Goal: Information Seeking & Learning: Learn about a topic

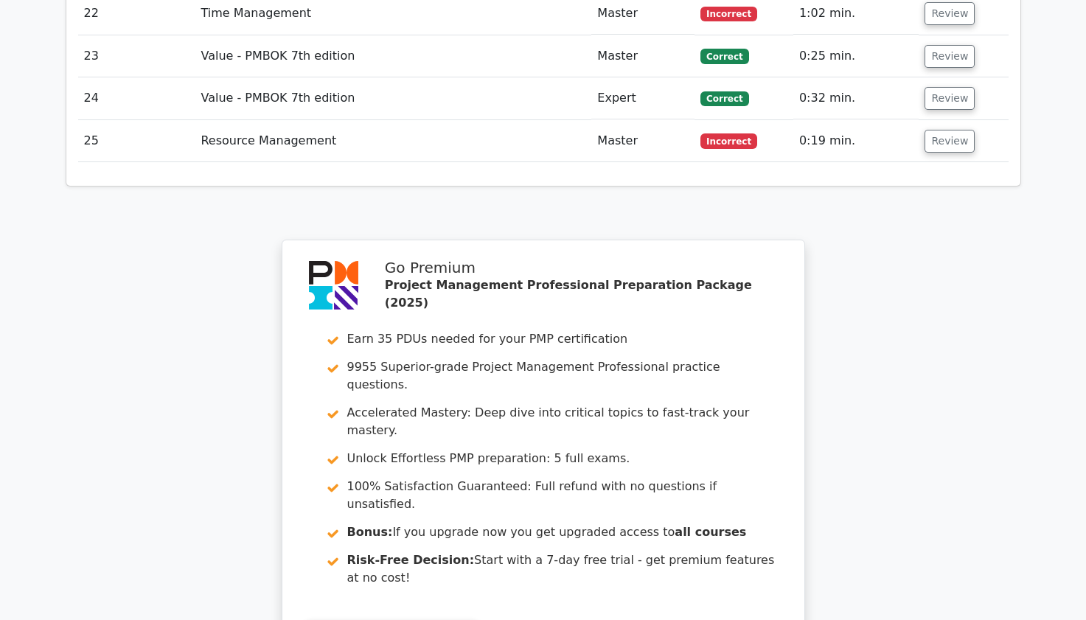
scroll to position [3624, 0]
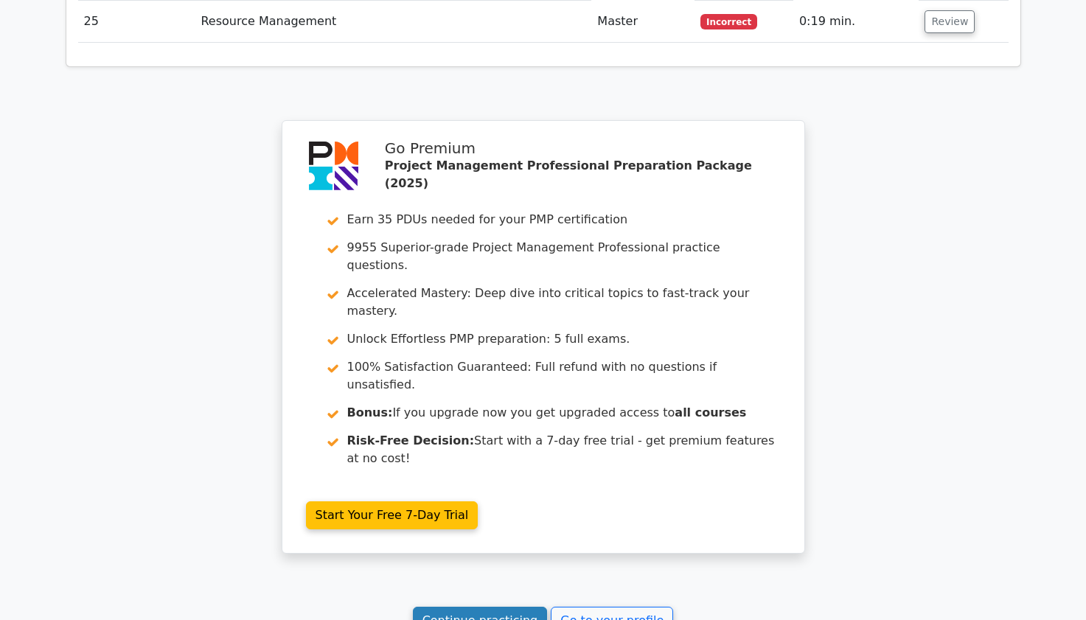
click at [464, 607] on link "Continue practicing" at bounding box center [480, 621] width 135 height 28
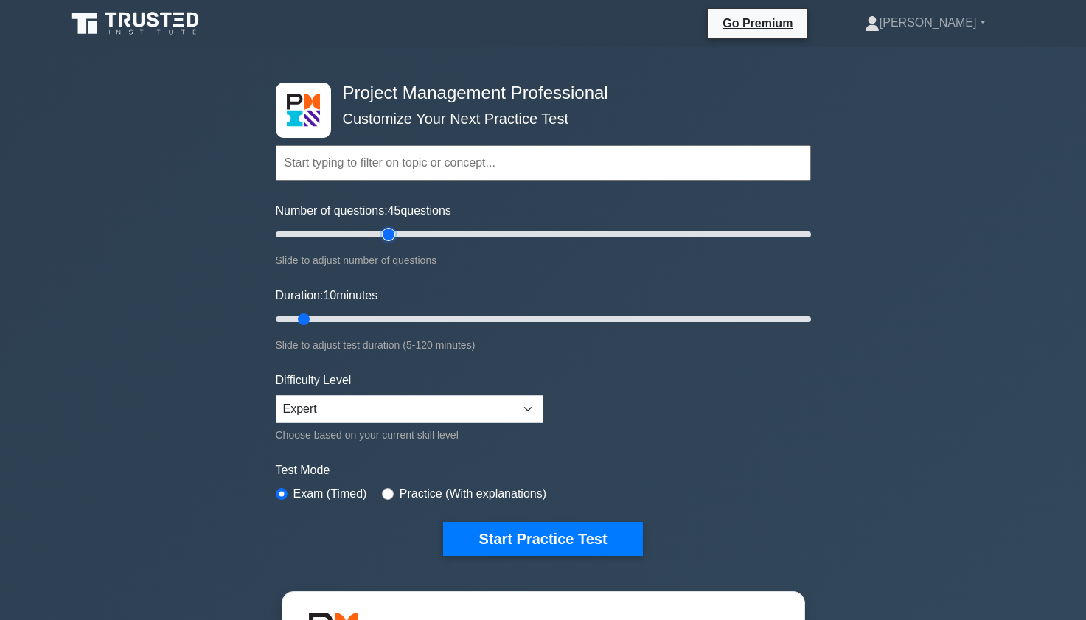
click at [388, 231] on input "Number of questions: 45 questions" at bounding box center [543, 235] width 535 height 18
type input "35"
click at [366, 233] on input "Number of questions: 45 questions" at bounding box center [543, 235] width 535 height 18
click at [382, 318] on input "Duration: 10 minutes" at bounding box center [543, 319] width 535 height 18
click at [391, 318] on input "Duration: 30 minutes" at bounding box center [543, 319] width 535 height 18
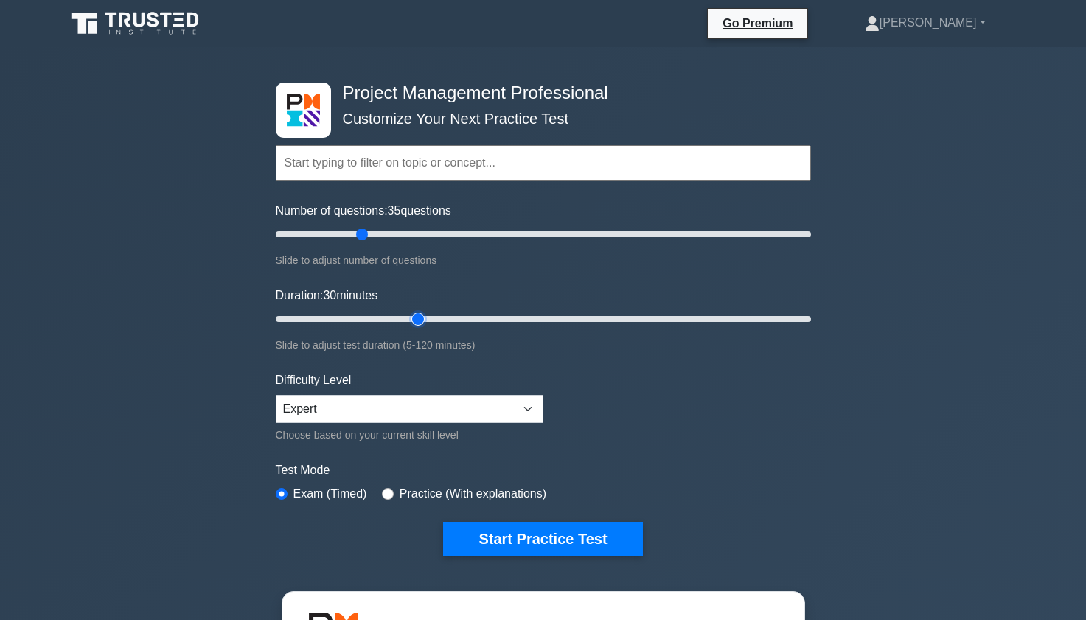
type input "35"
click at [409, 318] on input "Duration: 30 minutes" at bounding box center [543, 319] width 535 height 18
drag, startPoint x: 554, startPoint y: 547, endPoint x: 512, endPoint y: 537, distance: 43.1
click at [512, 537] on button "Start Practice Test" at bounding box center [542, 539] width 199 height 34
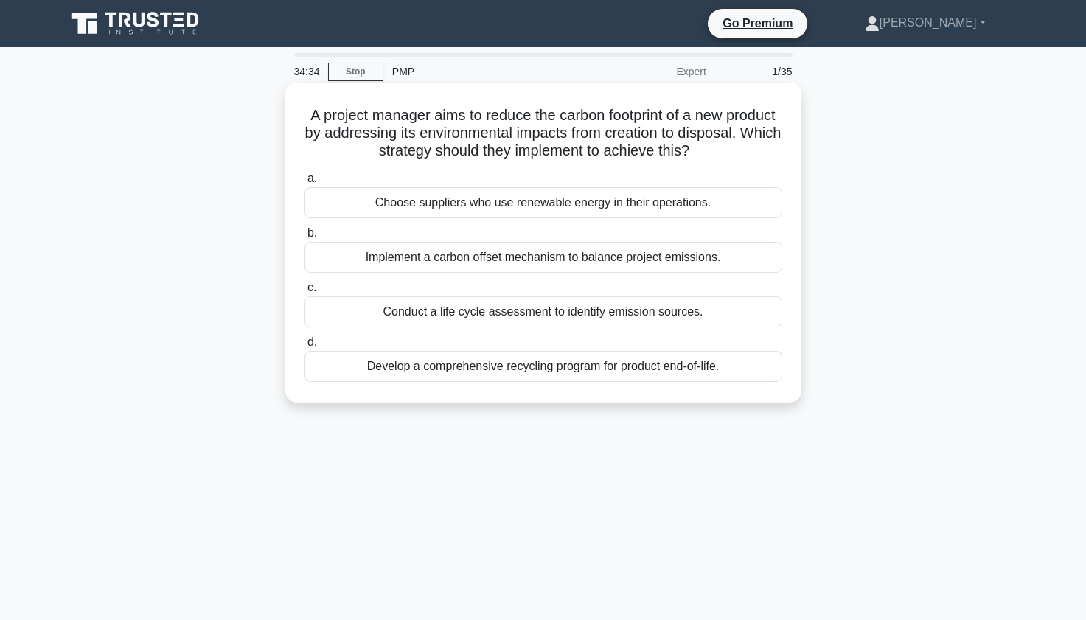
click at [399, 313] on div "Conduct a life cycle assessment to identify emission sources." at bounding box center [543, 311] width 478 height 31
click at [304, 293] on input "c. Conduct a life cycle assessment to identify emission sources." at bounding box center [304, 288] width 0 height 10
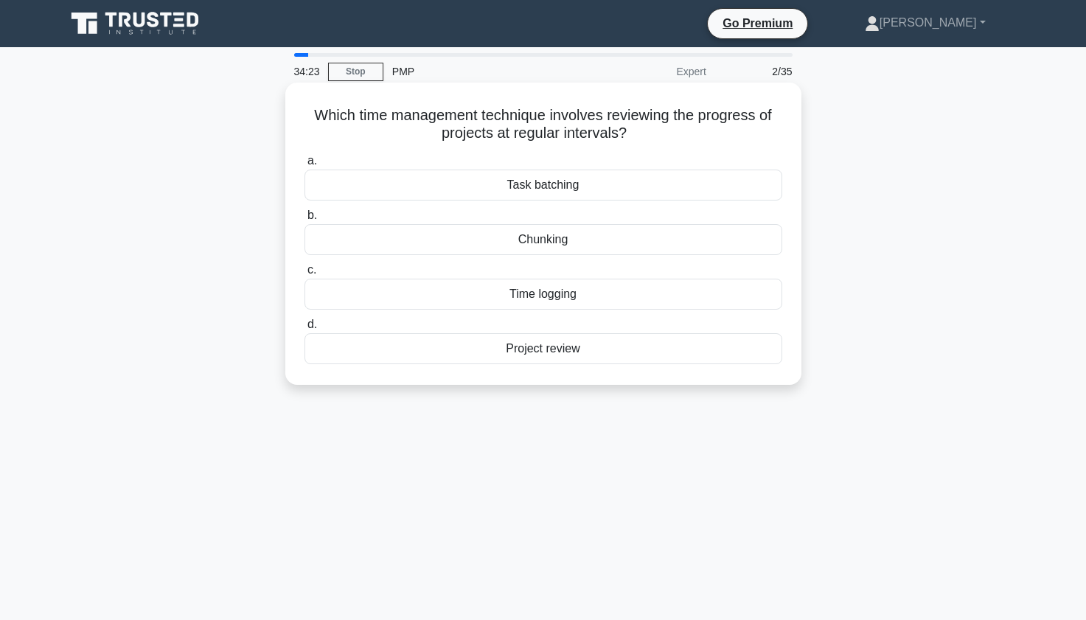
click at [476, 349] on div "Project review" at bounding box center [543, 348] width 478 height 31
click at [304, 330] on input "d. Project review" at bounding box center [304, 325] width 0 height 10
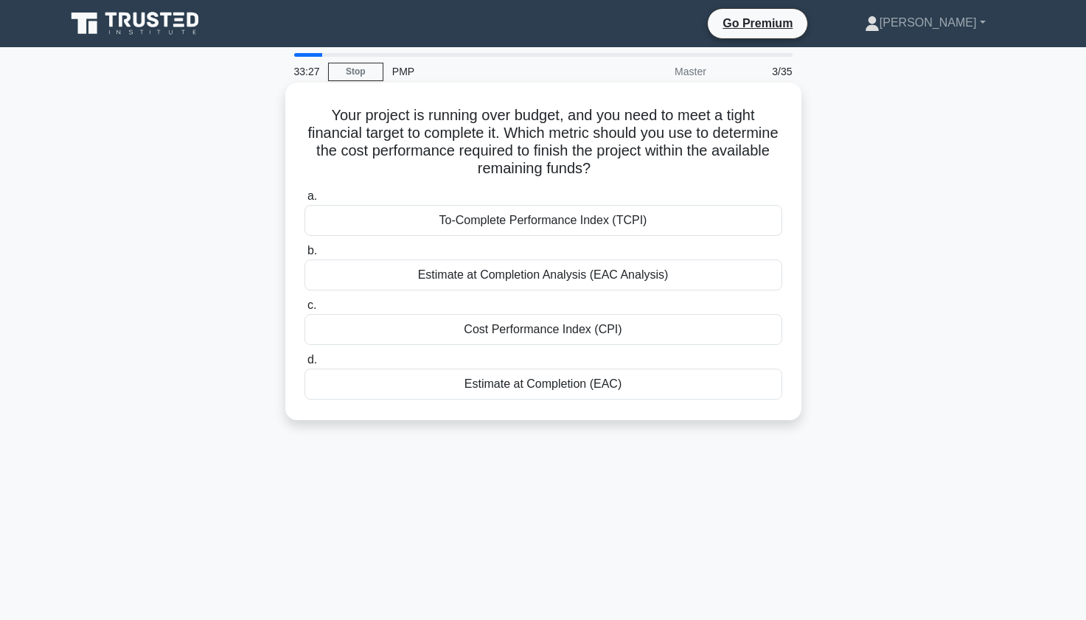
click at [417, 214] on div "To-Complete Performance Index (TCPI)" at bounding box center [543, 220] width 478 height 31
click at [304, 201] on input "a. To-Complete Performance Index (TCPI)" at bounding box center [304, 197] width 0 height 10
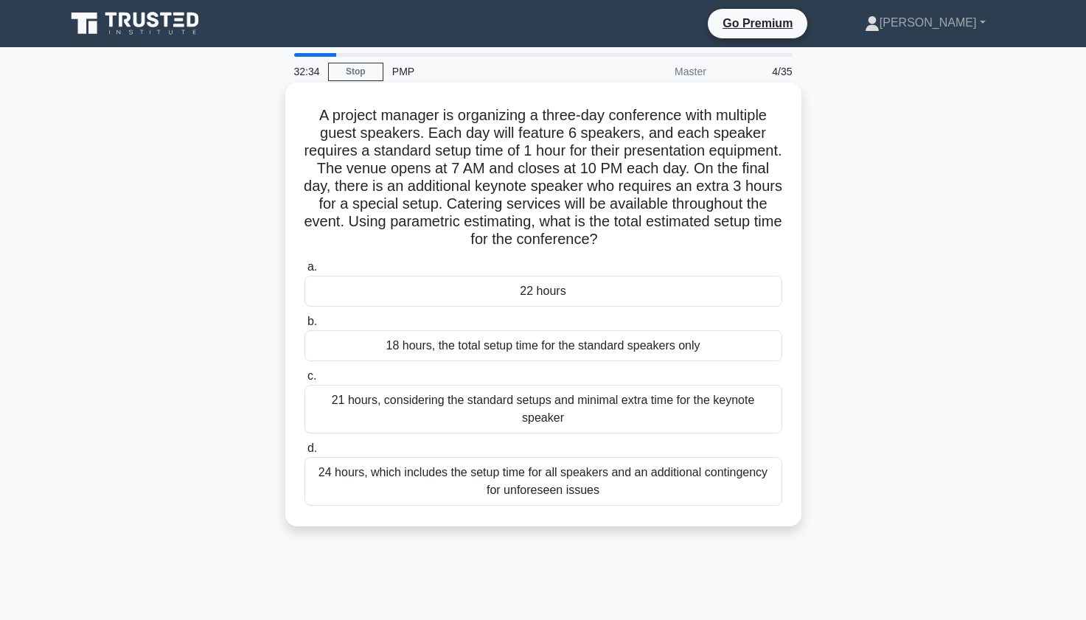
click at [442, 413] on div "21 hours, considering the standard setups and minimal extra time for the keynot…" at bounding box center [543, 409] width 478 height 49
click at [304, 381] on input "c. 21 hours, considering the standard setups and minimal extra time for the key…" at bounding box center [304, 377] width 0 height 10
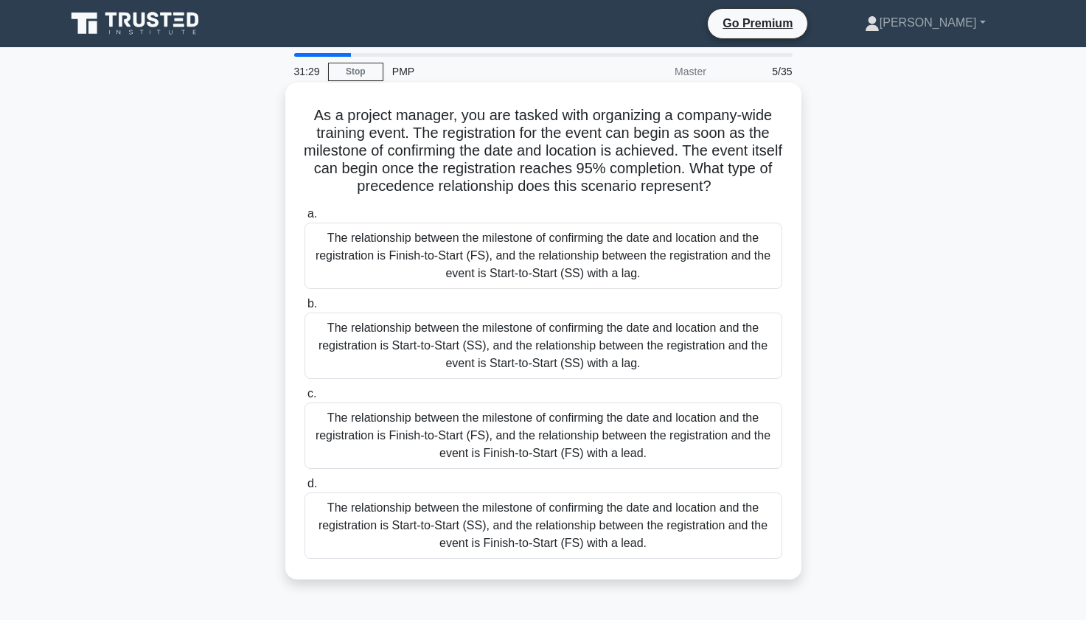
click at [397, 431] on div "The relationship between the milestone of confirming the date and location and …" at bounding box center [543, 436] width 478 height 66
click at [304, 399] on input "c. The relationship between the milestone of confirming the date and location a…" at bounding box center [304, 394] width 0 height 10
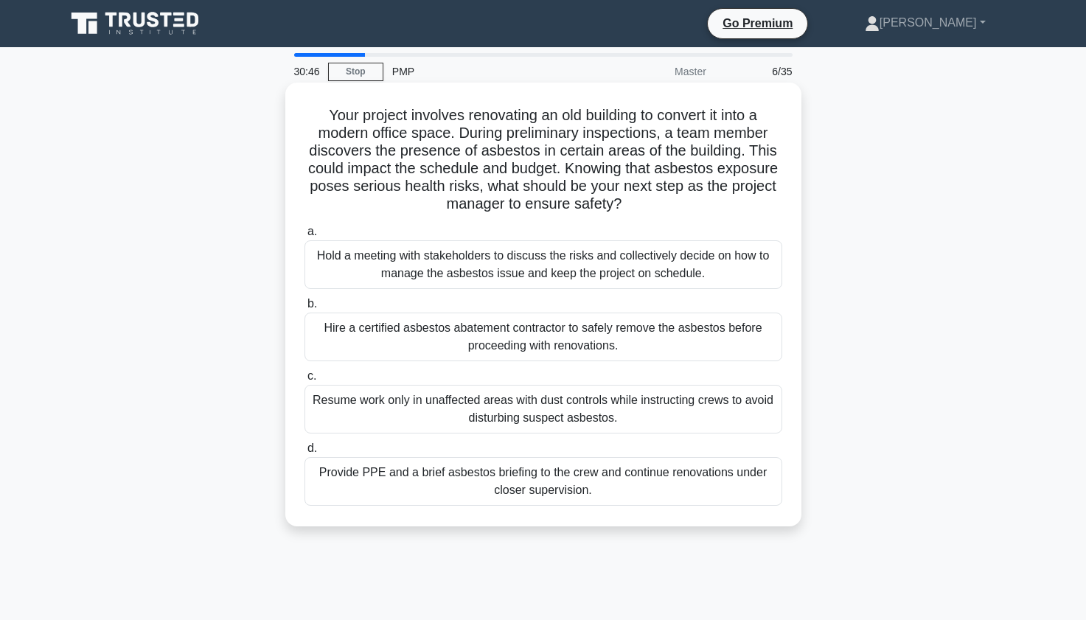
click at [374, 347] on div "Hire a certified asbestos abatement contractor to safely remove the asbestos be…" at bounding box center [543, 337] width 478 height 49
click at [304, 309] on input "b. Hire a certified asbestos abatement contractor to safely remove the asbestos…" at bounding box center [304, 304] width 0 height 10
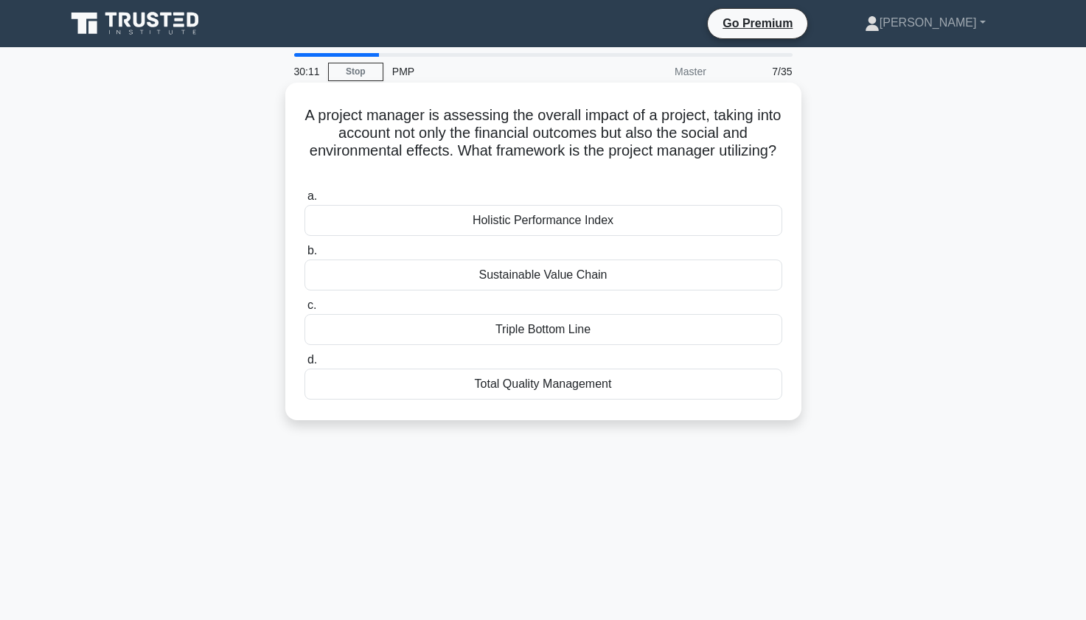
click at [368, 282] on div "Sustainable Value Chain" at bounding box center [543, 274] width 478 height 31
click at [304, 256] on input "b. Sustainable Value Chain" at bounding box center [304, 251] width 0 height 10
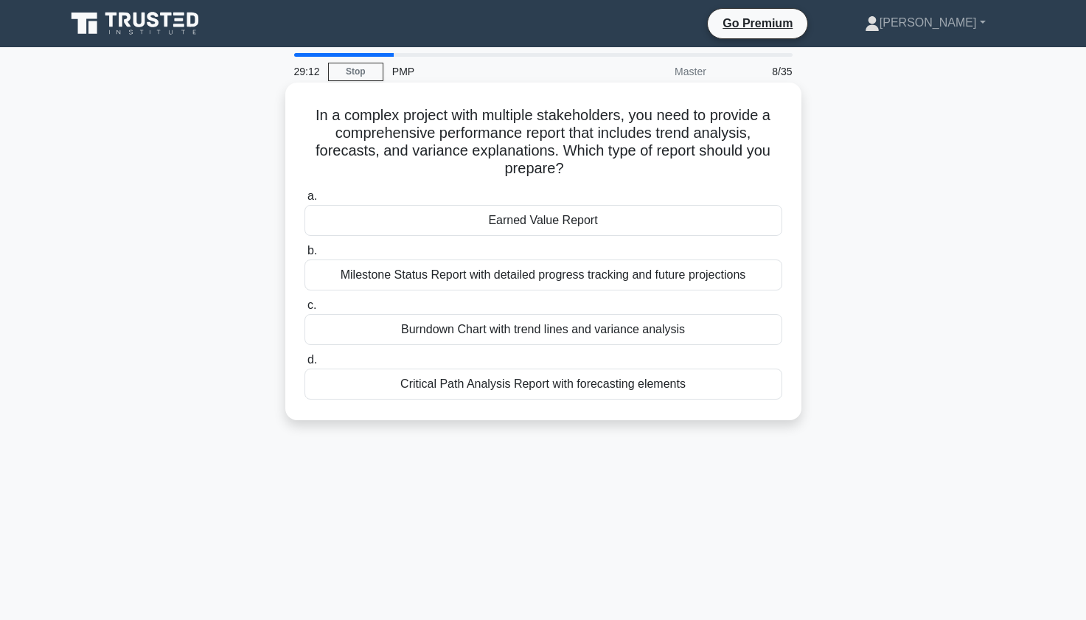
click at [372, 338] on div "Burndown Chart with trend lines and variance analysis" at bounding box center [543, 329] width 478 height 31
click at [304, 310] on input "c. Burndown Chart with trend lines and variance analysis" at bounding box center [304, 306] width 0 height 10
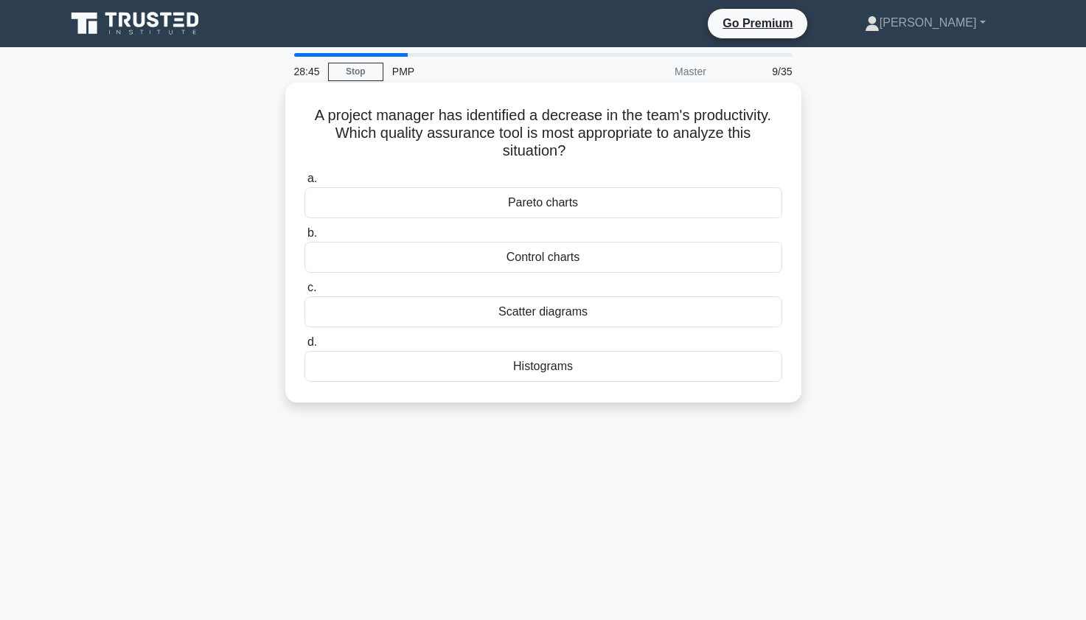
drag, startPoint x: 467, startPoint y: 260, endPoint x: 383, endPoint y: 260, distance: 84.8
click at [383, 260] on div "Control charts" at bounding box center [543, 257] width 478 height 31
click at [304, 238] on input "b. Control charts" at bounding box center [304, 234] width 0 height 10
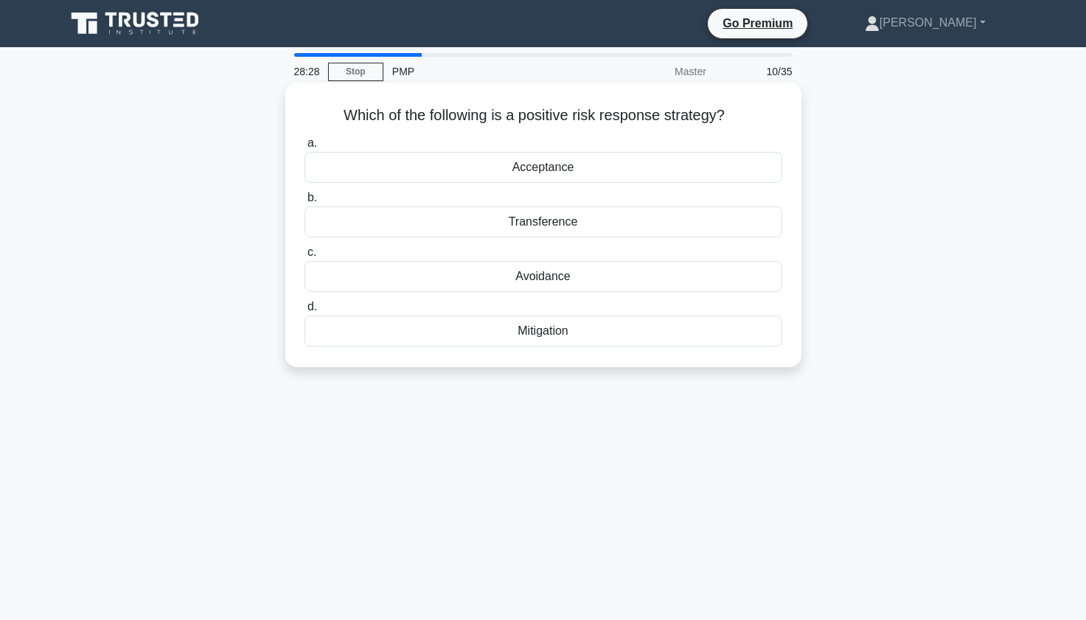
click at [469, 223] on div "Transference" at bounding box center [543, 221] width 478 height 31
click at [304, 203] on input "b. Transference" at bounding box center [304, 198] width 0 height 10
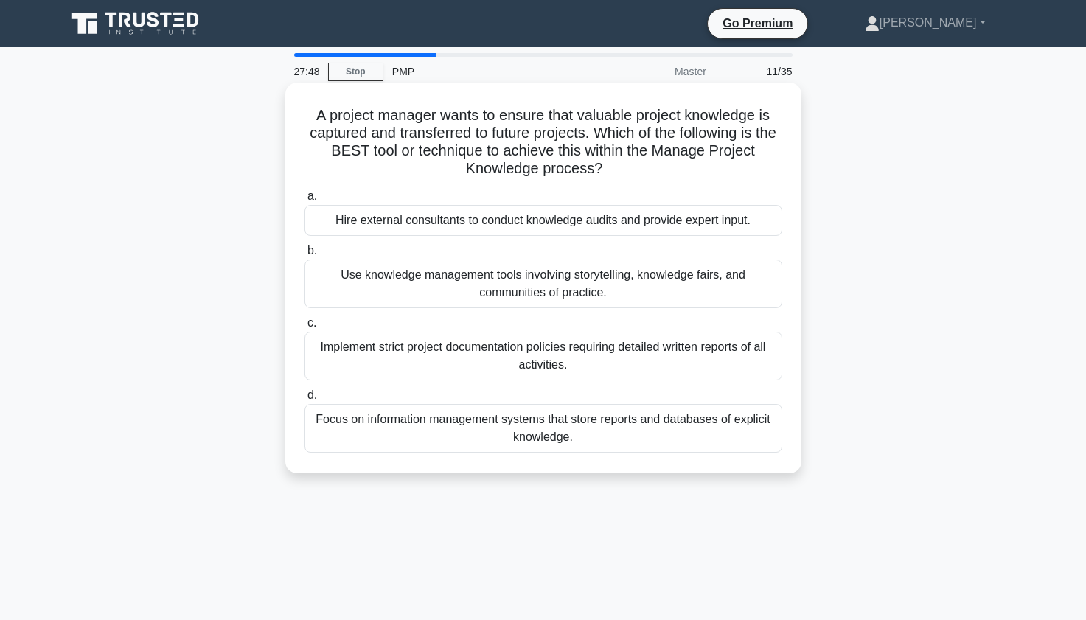
click at [456, 425] on div "Focus on information management systems that store reports and databases of exp…" at bounding box center [543, 428] width 478 height 49
click at [304, 400] on input "d. Focus on information management systems that store reports and databases of …" at bounding box center [304, 396] width 0 height 10
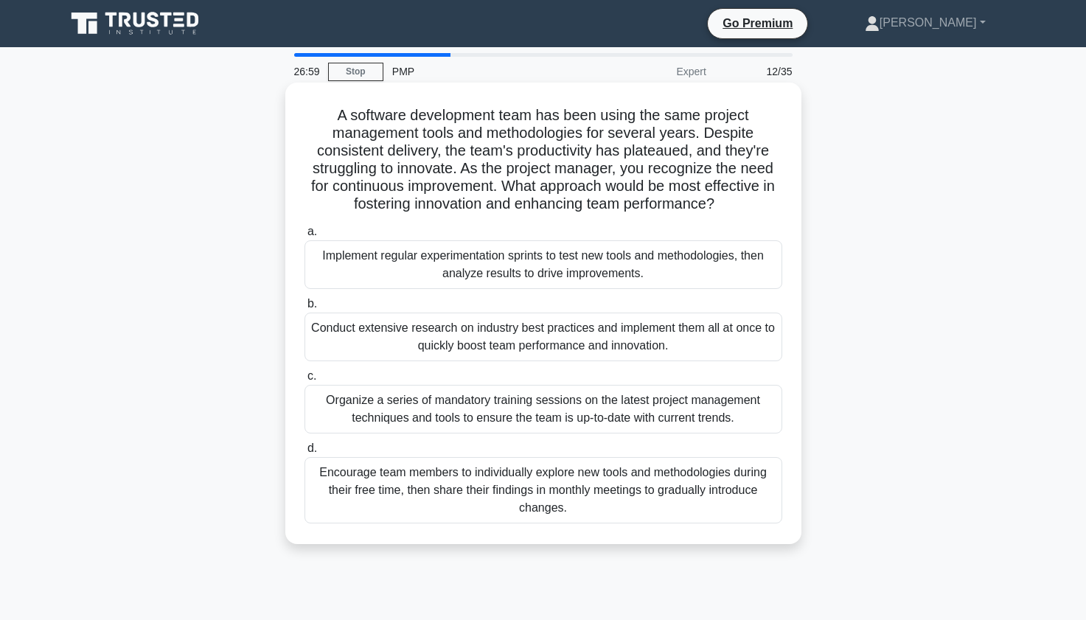
click at [417, 270] on div "Implement regular experimentation sprints to test new tools and methodologies, …" at bounding box center [543, 264] width 478 height 49
click at [304, 237] on input "a. Implement regular experimentation sprints to test new tools and methodologie…" at bounding box center [304, 232] width 0 height 10
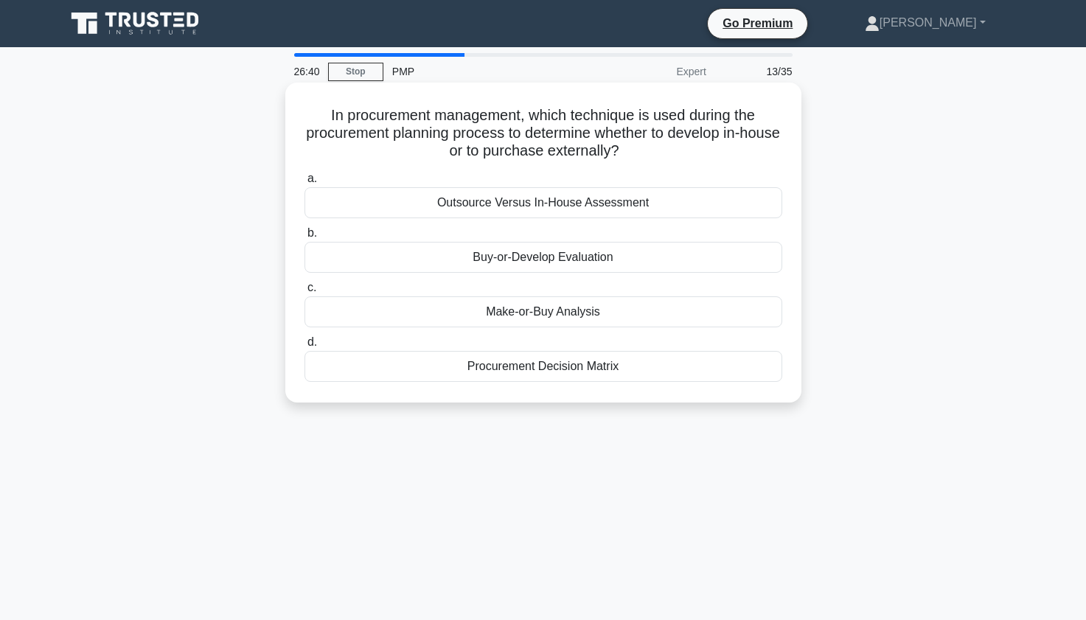
click at [475, 320] on div "Make-or-Buy Analysis" at bounding box center [543, 311] width 478 height 31
click at [304, 293] on input "c. Make-or-Buy Analysis" at bounding box center [304, 288] width 0 height 10
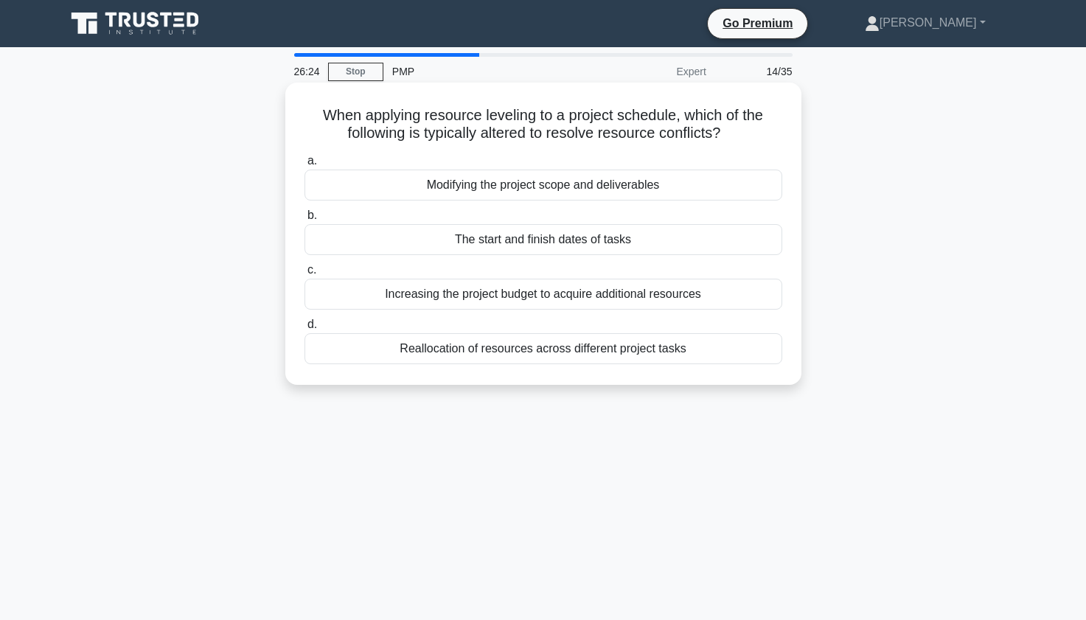
click at [444, 243] on div "The start and finish dates of tasks" at bounding box center [543, 239] width 478 height 31
click at [304, 220] on input "b. The start and finish dates of tasks" at bounding box center [304, 216] width 0 height 10
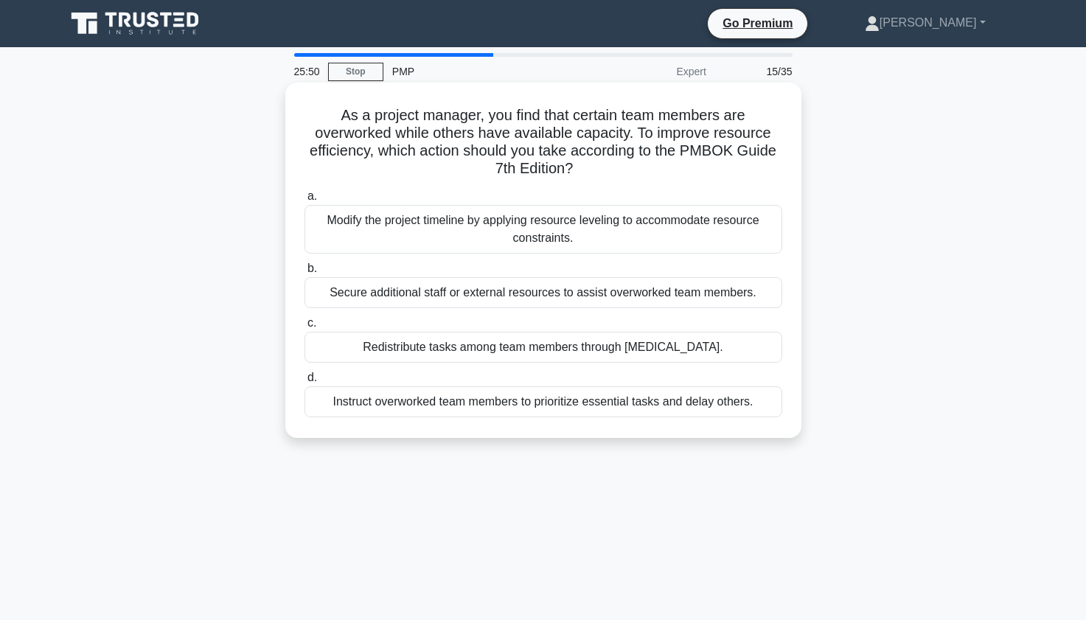
click at [411, 348] on div "Redistribute tasks among team members through [MEDICAL_DATA]." at bounding box center [543, 347] width 478 height 31
click at [304, 328] on input "c. Redistribute tasks among team members through [MEDICAL_DATA]." at bounding box center [304, 323] width 0 height 10
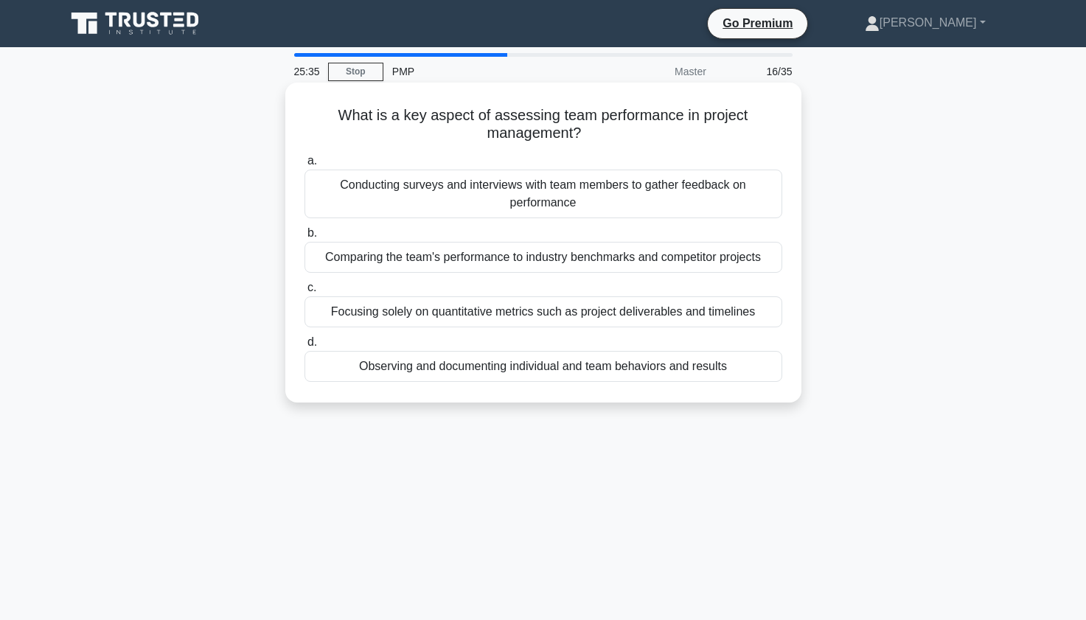
click at [422, 365] on div "Observing and documenting individual and team behaviors and results" at bounding box center [543, 366] width 478 height 31
click at [304, 347] on input "d. Observing and documenting individual and team behaviors and results" at bounding box center [304, 343] width 0 height 10
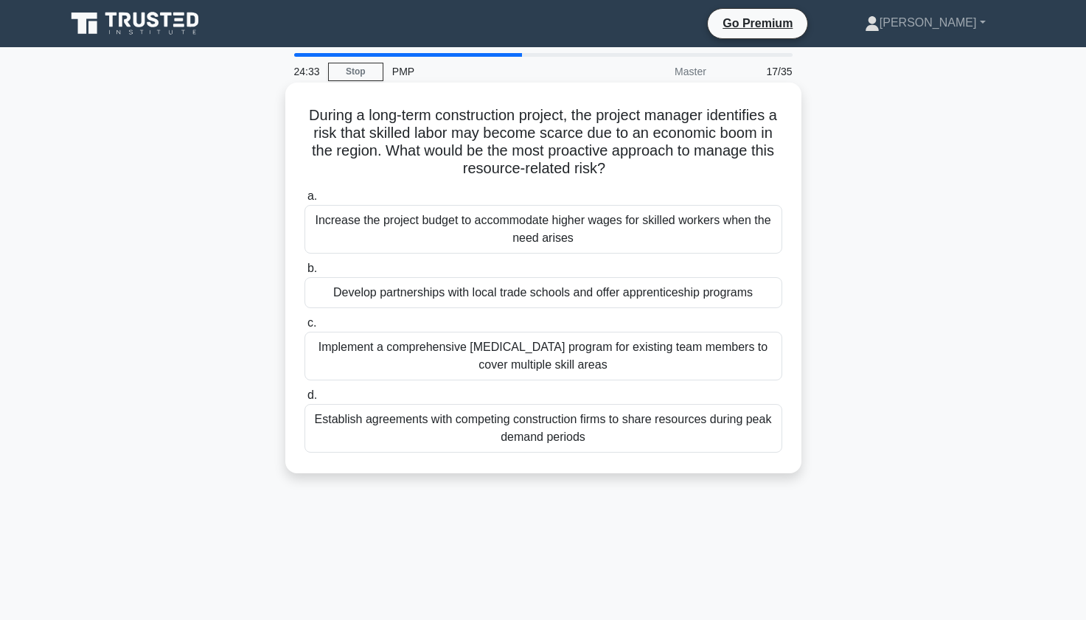
drag, startPoint x: 438, startPoint y: 428, endPoint x: 389, endPoint y: 429, distance: 48.7
click at [389, 429] on div "Establish agreements with competing construction firms to share resources durin…" at bounding box center [543, 428] width 478 height 49
click at [304, 400] on input "d. Establish agreements with competing construction firms to share resources du…" at bounding box center [304, 396] width 0 height 10
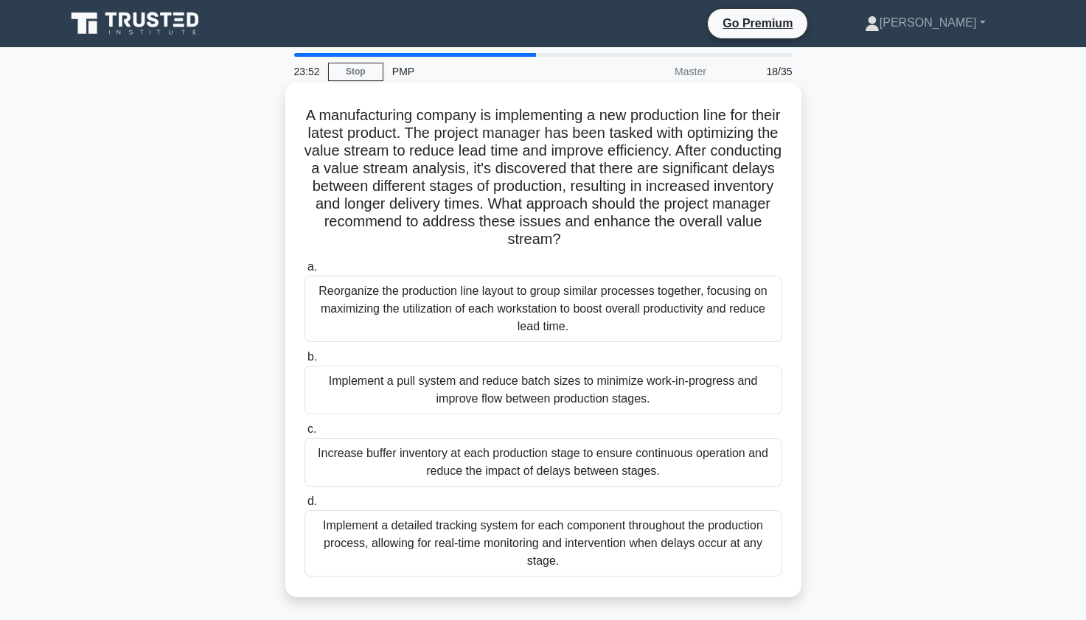
click at [379, 313] on div "Reorganize the production line layout to group similar processes together, focu…" at bounding box center [543, 309] width 478 height 66
click at [304, 272] on input "a. Reorganize the production line layout to group similar processes together, f…" at bounding box center [304, 267] width 0 height 10
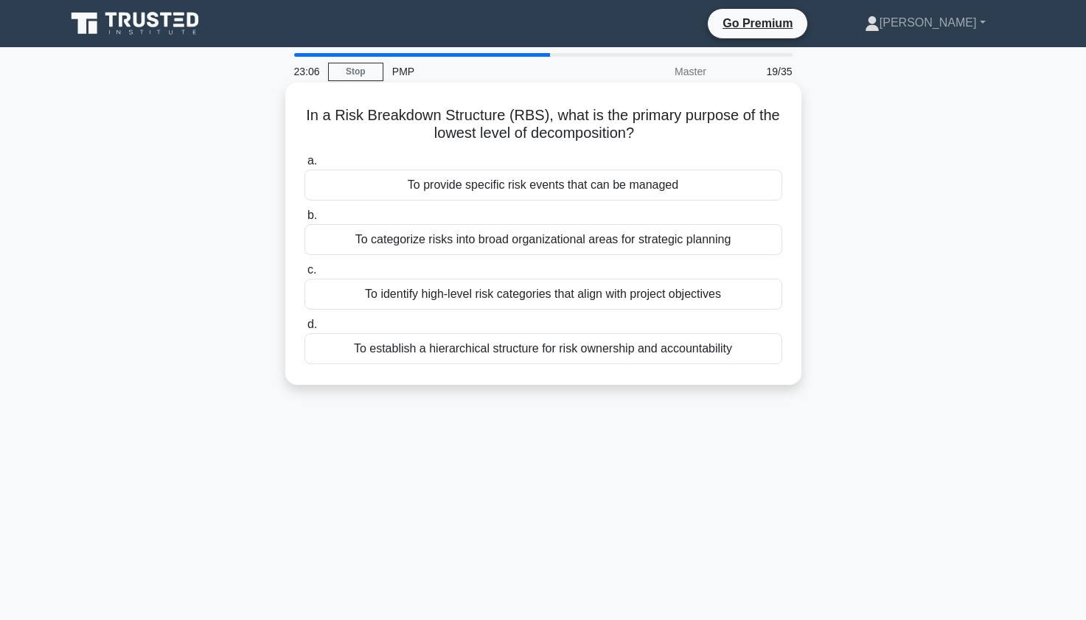
click at [390, 187] on div "To provide specific risk events that can be managed" at bounding box center [543, 185] width 478 height 31
click at [304, 166] on input "a. To provide specific risk events that can be managed" at bounding box center [304, 161] width 0 height 10
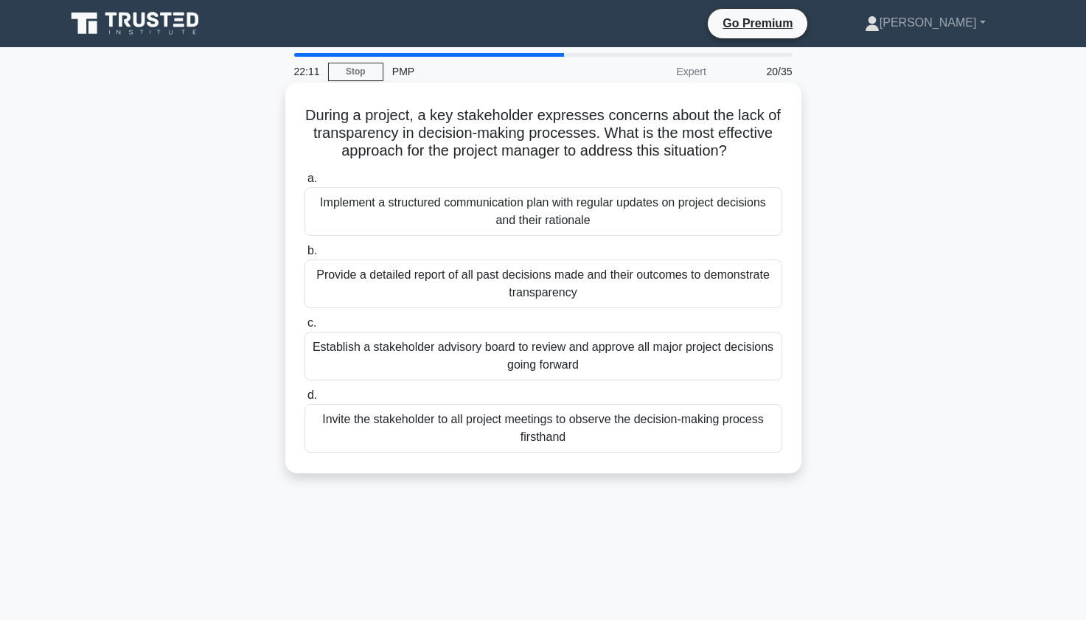
click at [389, 223] on div "Implement a structured communication plan with regular updates on project decis…" at bounding box center [543, 211] width 478 height 49
click at [304, 184] on input "a. Implement a structured communication plan with regular updates on project de…" at bounding box center [304, 179] width 0 height 10
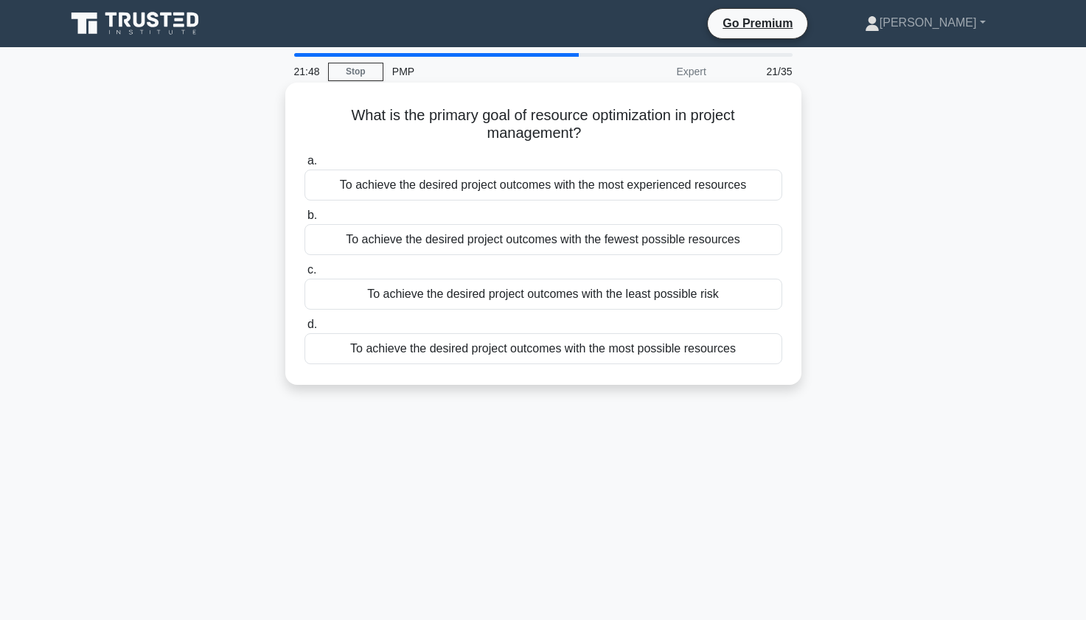
click at [410, 242] on div "To achieve the desired project outcomes with the fewest possible resources" at bounding box center [543, 239] width 478 height 31
click at [304, 220] on input "b. To achieve the desired project outcomes with the fewest possible resources" at bounding box center [304, 216] width 0 height 10
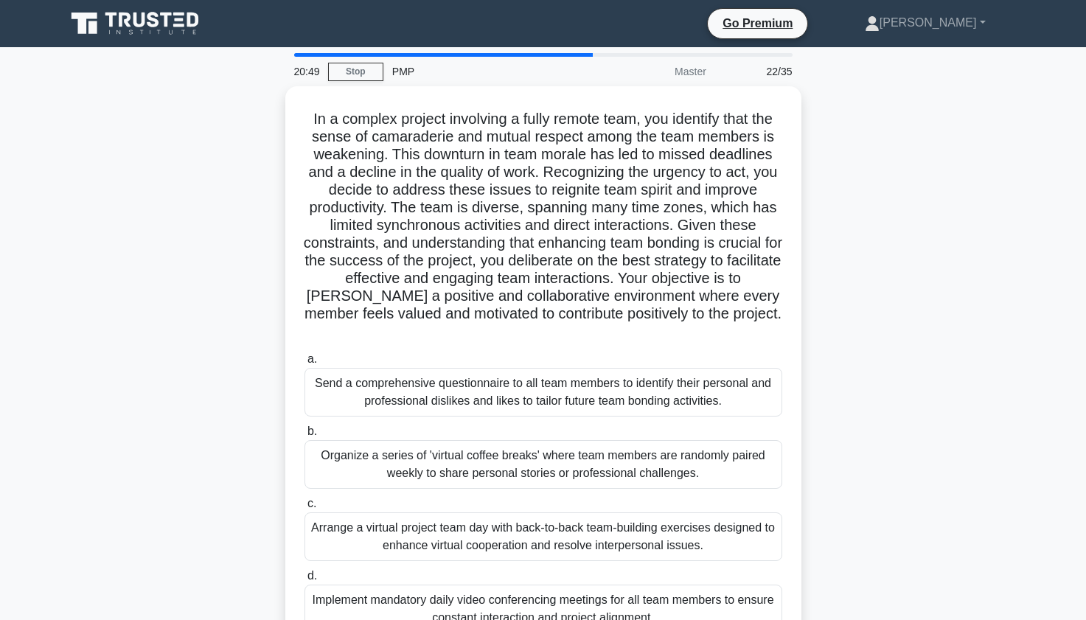
scroll to position [29, 0]
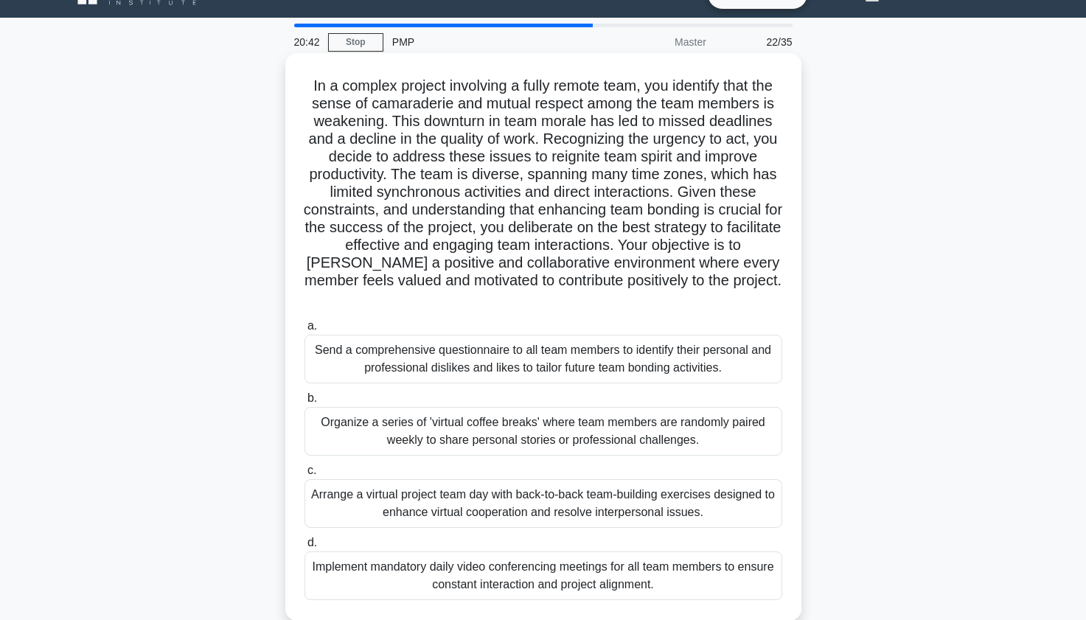
click at [495, 498] on div "Arrange a virtual project team day with back-to-back team-building exercises de…" at bounding box center [543, 503] width 478 height 49
click at [304, 475] on input "c. Arrange a virtual project team day with back-to-back team-building exercises…" at bounding box center [304, 471] width 0 height 10
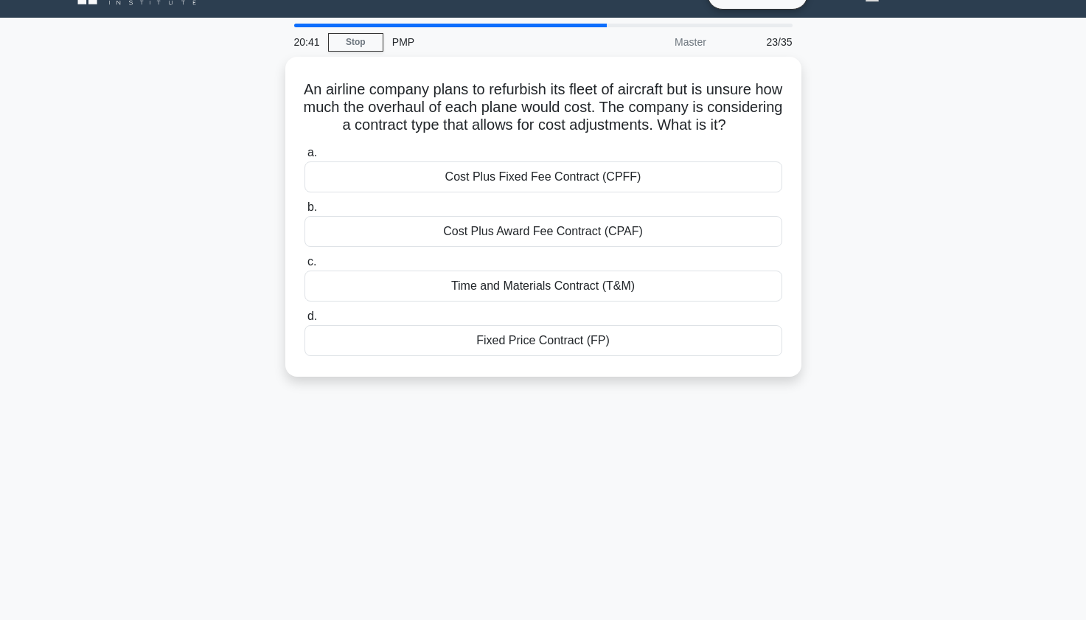
scroll to position [0, 0]
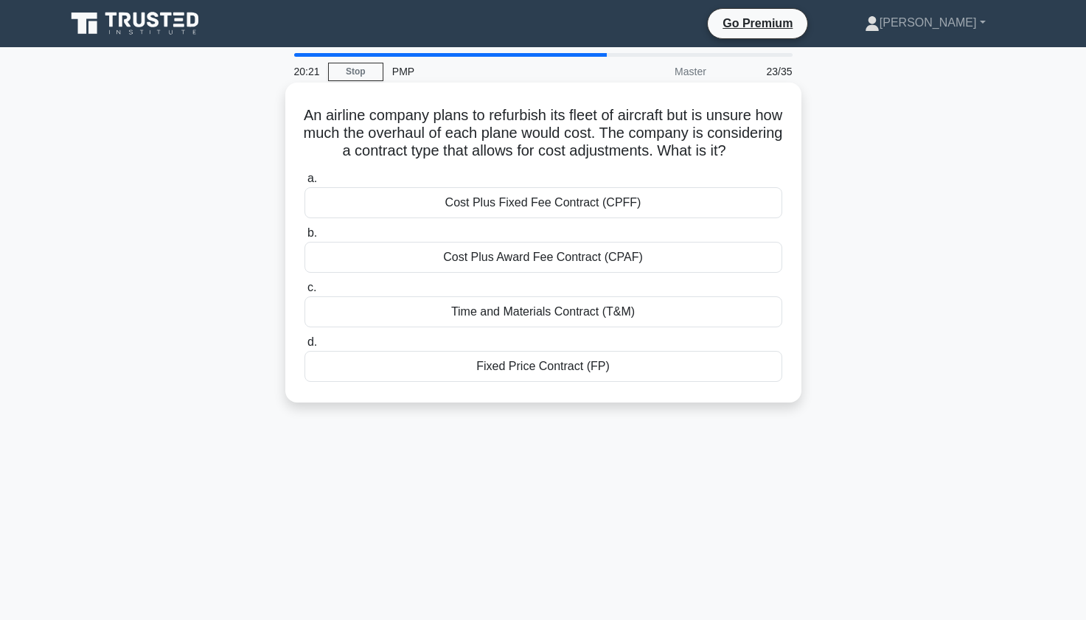
click at [474, 327] on div "Time and Materials Contract (T&M)" at bounding box center [543, 311] width 478 height 31
click at [304, 293] on input "c. Time and Materials Contract (T&M)" at bounding box center [304, 288] width 0 height 10
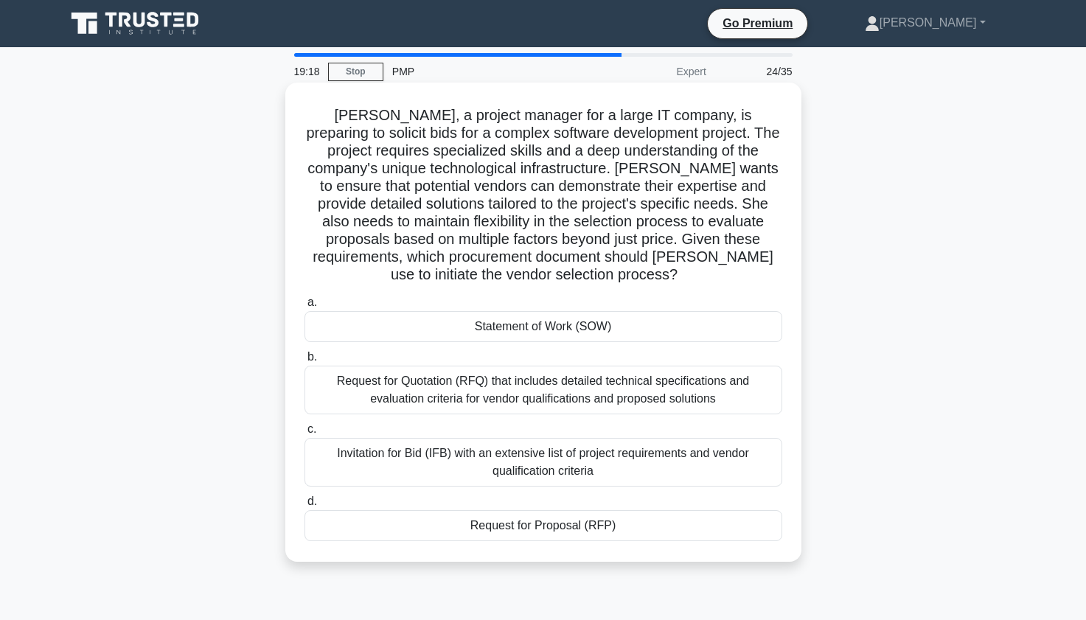
click at [390, 385] on div "Request for Quotation (RFQ) that includes detailed technical specifications and…" at bounding box center [543, 390] width 478 height 49
click at [304, 362] on input "b. Request for Quotation (RFQ) that includes detailed technical specifications …" at bounding box center [304, 357] width 0 height 10
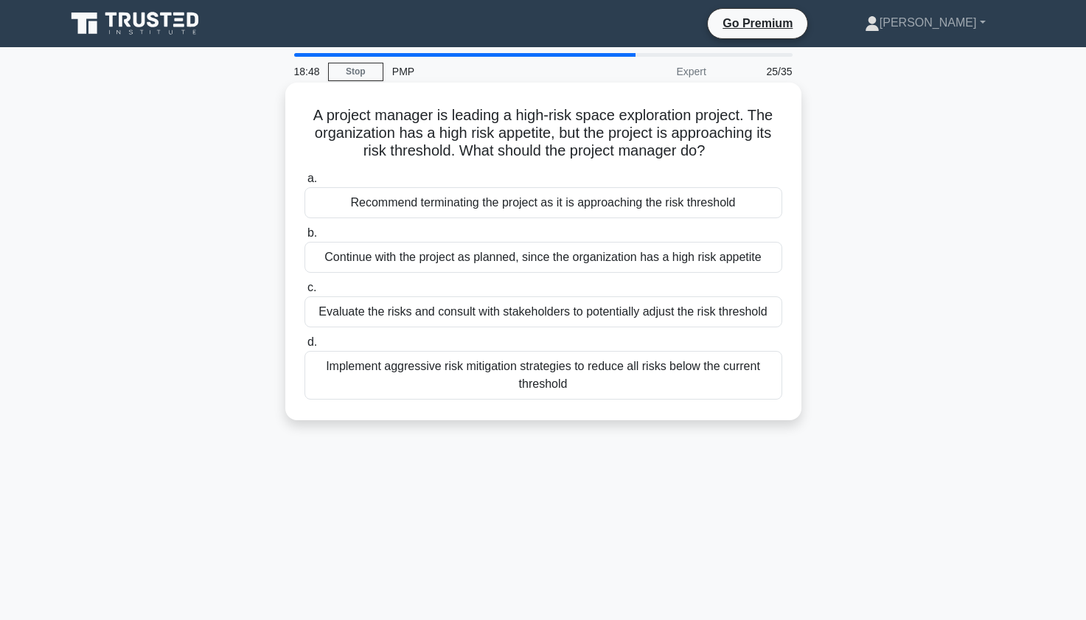
click at [369, 308] on div "Evaluate the risks and consult with stakeholders to potentially adjust the risk…" at bounding box center [543, 311] width 478 height 31
click at [304, 293] on input "c. Evaluate the risks and consult with stakeholders to potentially adjust the r…" at bounding box center [304, 288] width 0 height 10
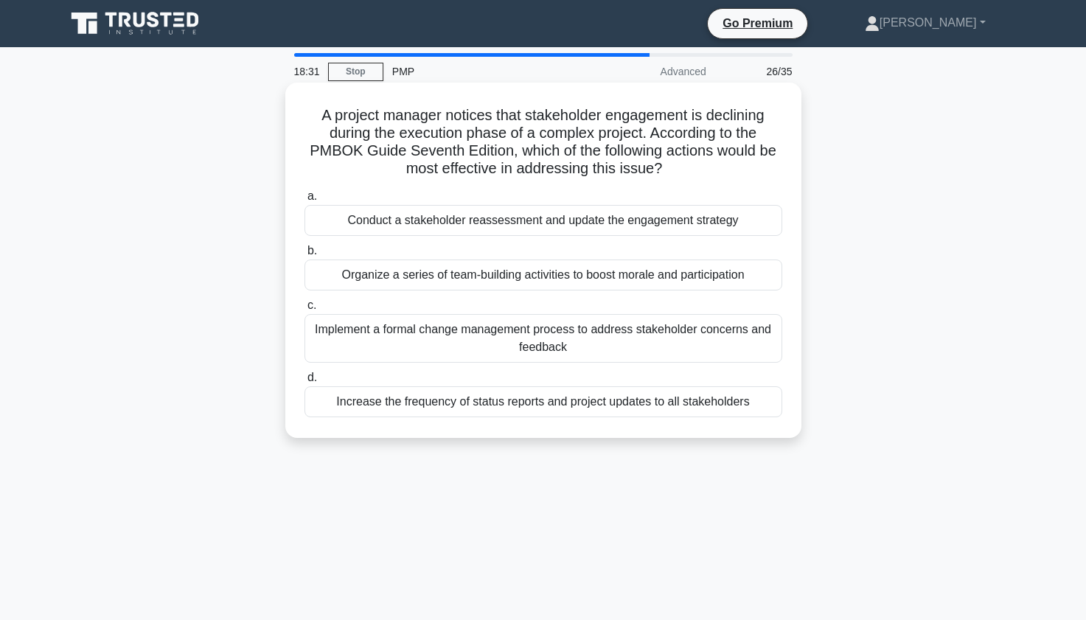
click at [372, 222] on div "Conduct a stakeholder reassessment and update the engagement strategy" at bounding box center [543, 220] width 478 height 31
click at [304, 201] on input "a. Conduct a stakeholder reassessment and update the engagement strategy" at bounding box center [304, 197] width 0 height 10
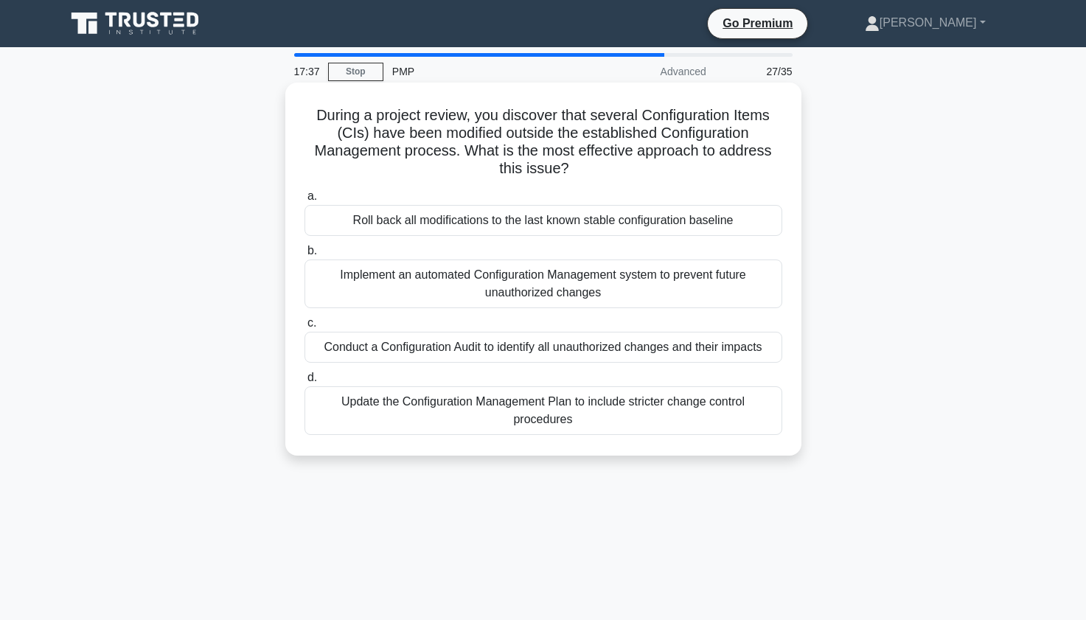
click at [429, 342] on div "Conduct a Configuration Audit to identify all unauthorized changes and their im…" at bounding box center [543, 347] width 478 height 31
click at [304, 328] on input "c. Conduct a Configuration Audit to identify all unauthorized changes and their…" at bounding box center [304, 323] width 0 height 10
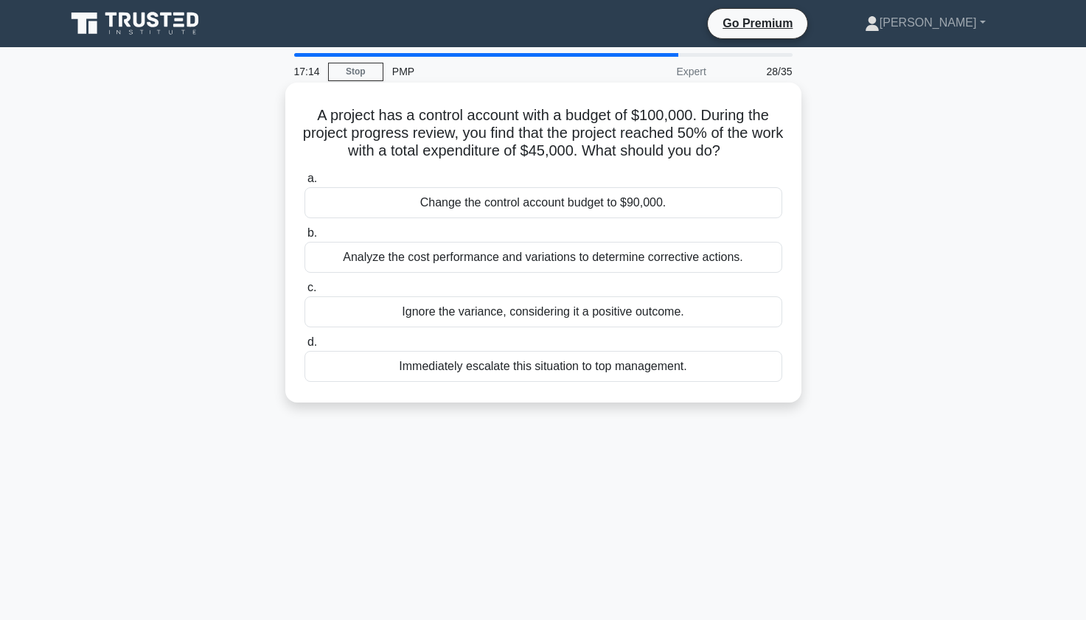
click at [435, 311] on div "Ignore the variance, considering it a positive outcome." at bounding box center [543, 311] width 478 height 31
click at [304, 293] on input "c. Ignore the variance, considering it a positive outcome." at bounding box center [304, 288] width 0 height 10
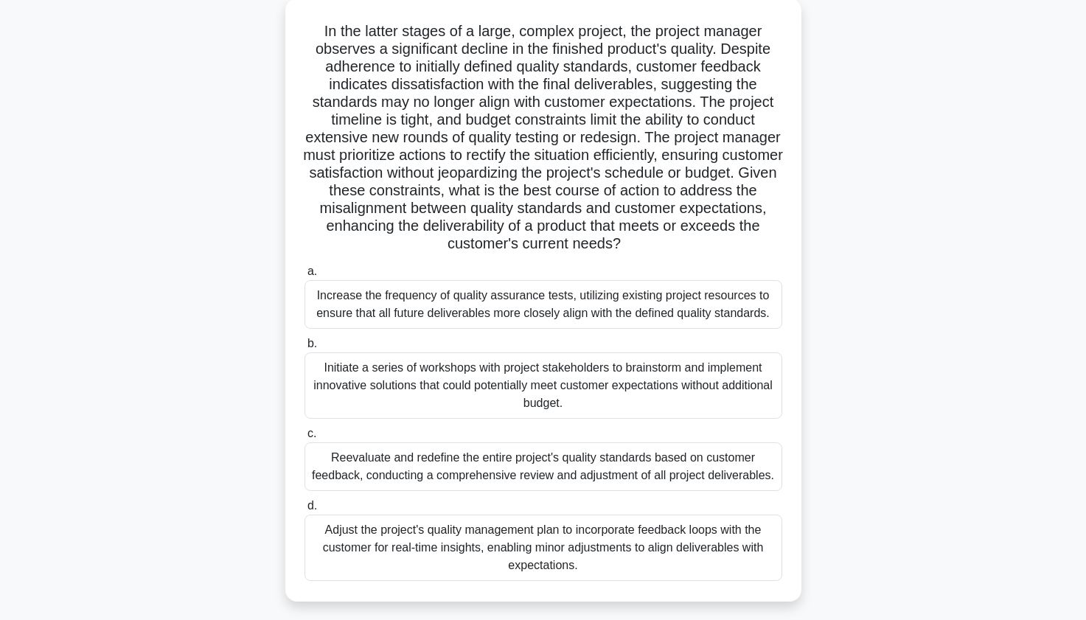
scroll to position [88, 0]
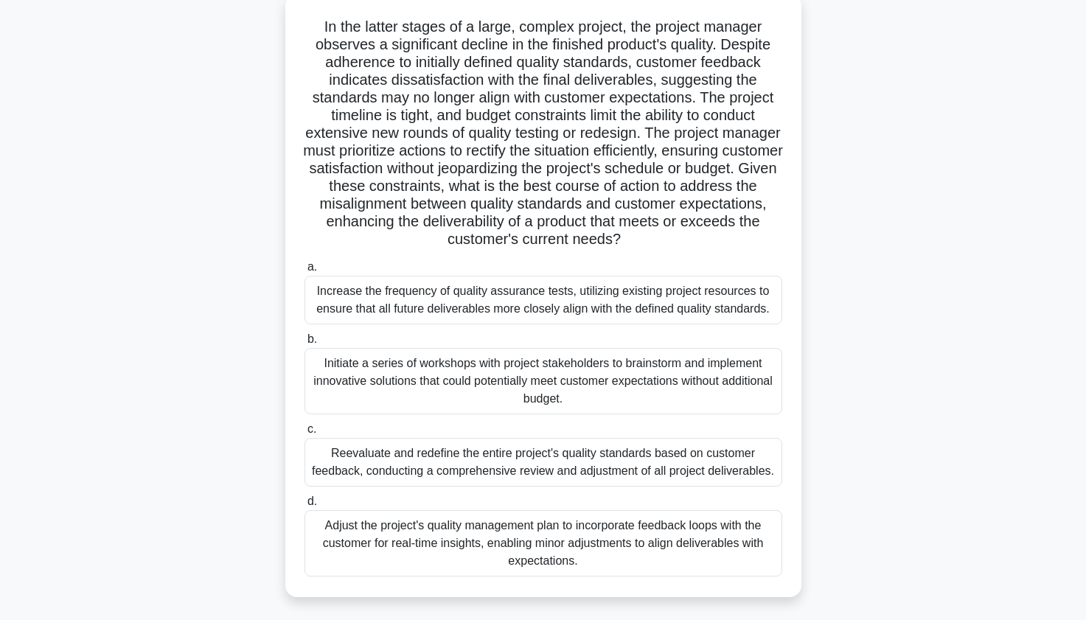
click at [418, 448] on div "Reevaluate and redefine the entire project's quality standards based on custome…" at bounding box center [543, 462] width 478 height 49
click at [304, 434] on input "c. Reevaluate and redefine the entire project's quality standards based on cust…" at bounding box center [304, 430] width 0 height 10
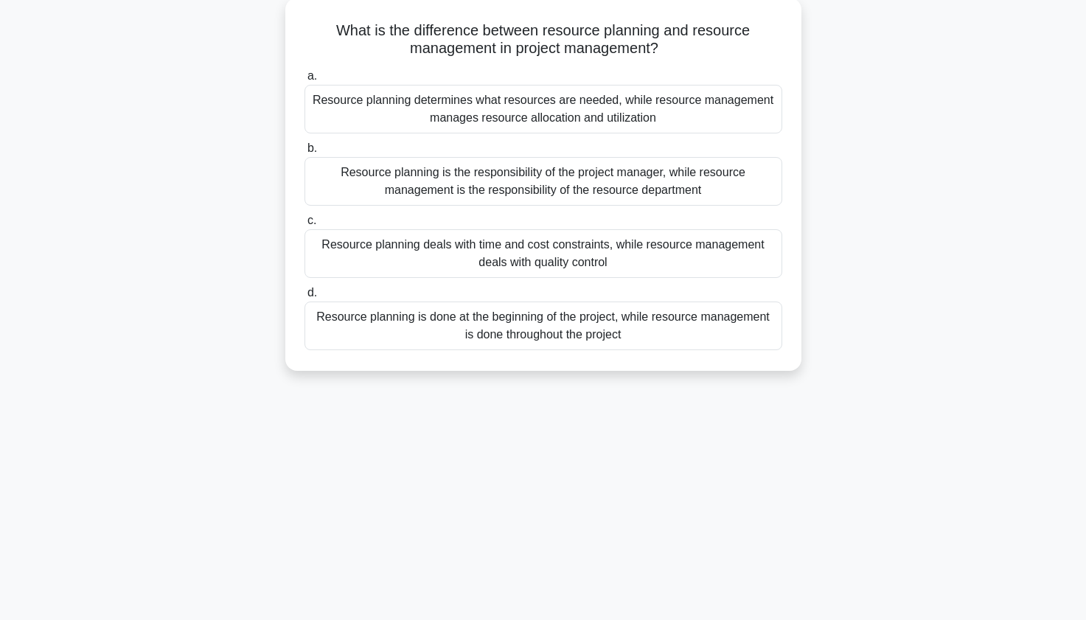
scroll to position [0, 0]
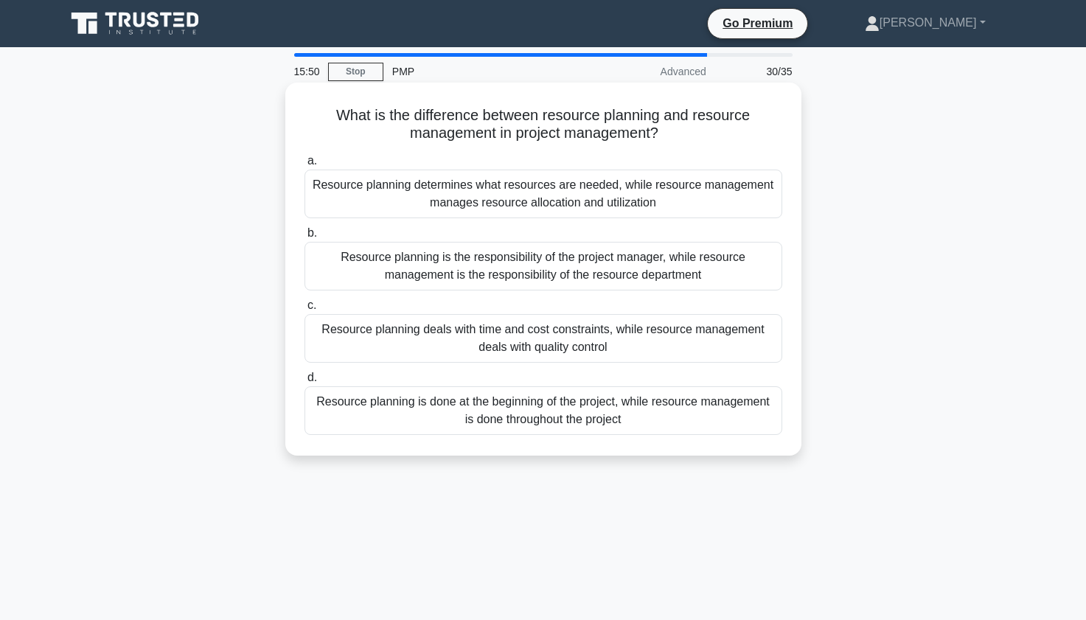
click at [408, 192] on div "Resource planning determines what resources are needed, while resource manageme…" at bounding box center [543, 194] width 478 height 49
click at [304, 166] on input "a. Resource planning determines what resources are needed, while resource manag…" at bounding box center [304, 161] width 0 height 10
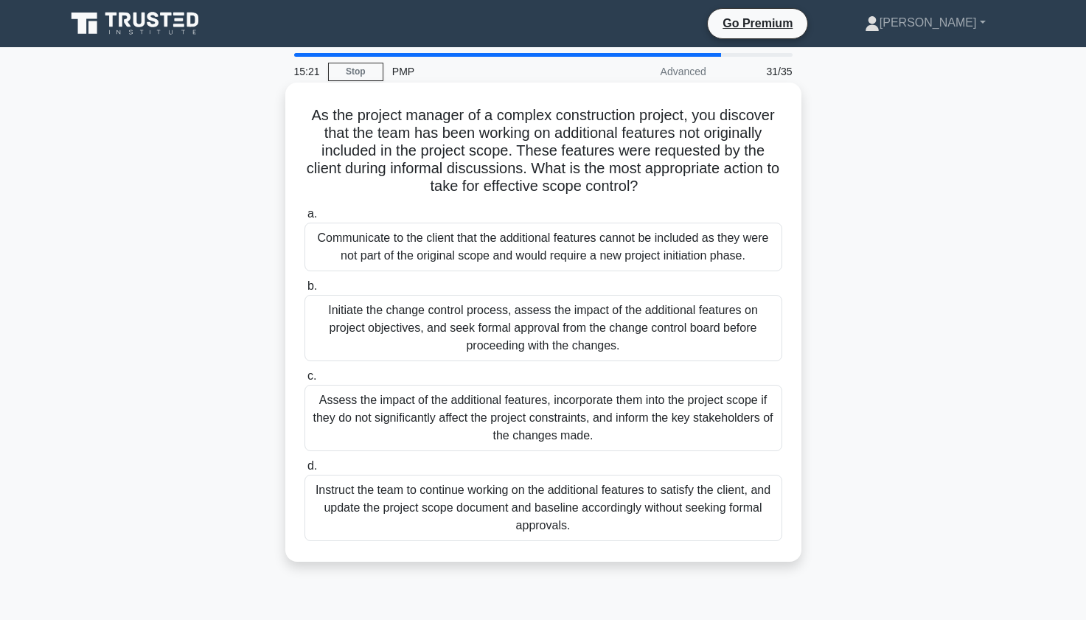
click at [453, 324] on div "Initiate the change control process, assess the impact of the additional featur…" at bounding box center [543, 328] width 478 height 66
click at [304, 291] on input "b. Initiate the change control process, assess the impact of the additional fea…" at bounding box center [304, 287] width 0 height 10
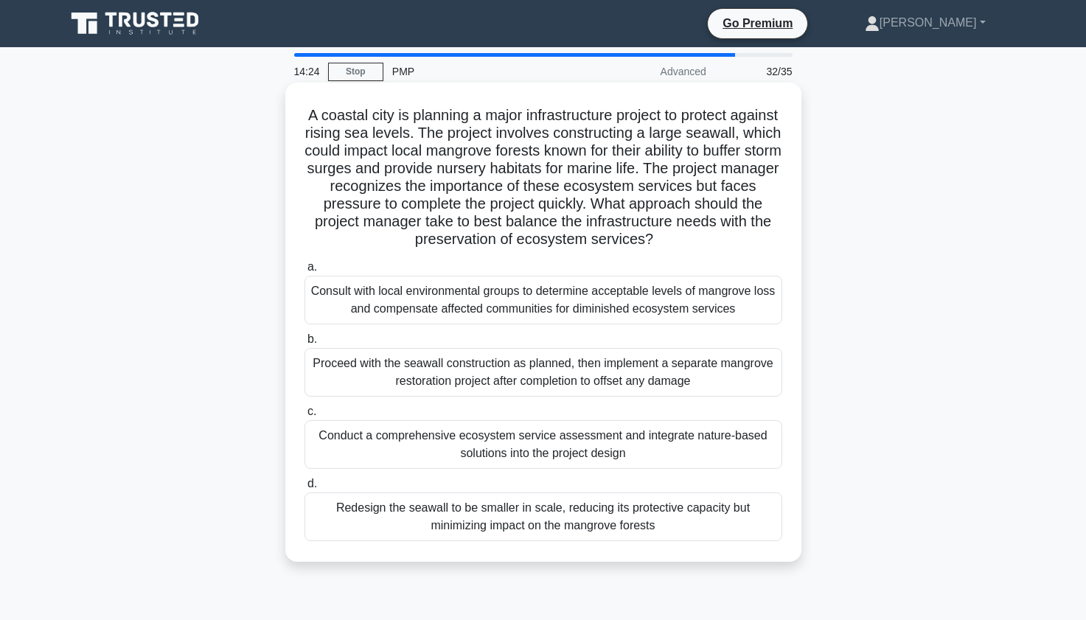
click at [471, 448] on div "Conduct a comprehensive ecosystem service assessment and integrate nature-based…" at bounding box center [543, 444] width 478 height 49
click at [304, 417] on input "c. Conduct a comprehensive ecosystem service assessment and integrate nature-ba…" at bounding box center [304, 412] width 0 height 10
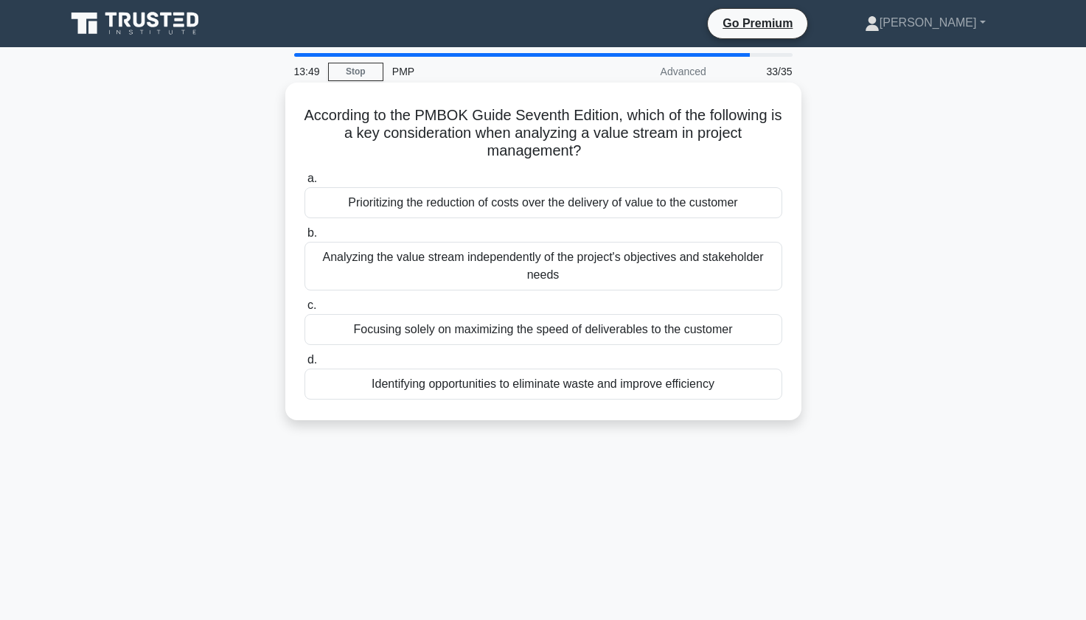
click at [658, 382] on div "Identifying opportunities to eliminate waste and improve efficiency" at bounding box center [543, 384] width 478 height 31
click at [304, 365] on input "d. Identifying opportunities to eliminate waste and improve efficiency" at bounding box center [304, 360] width 0 height 10
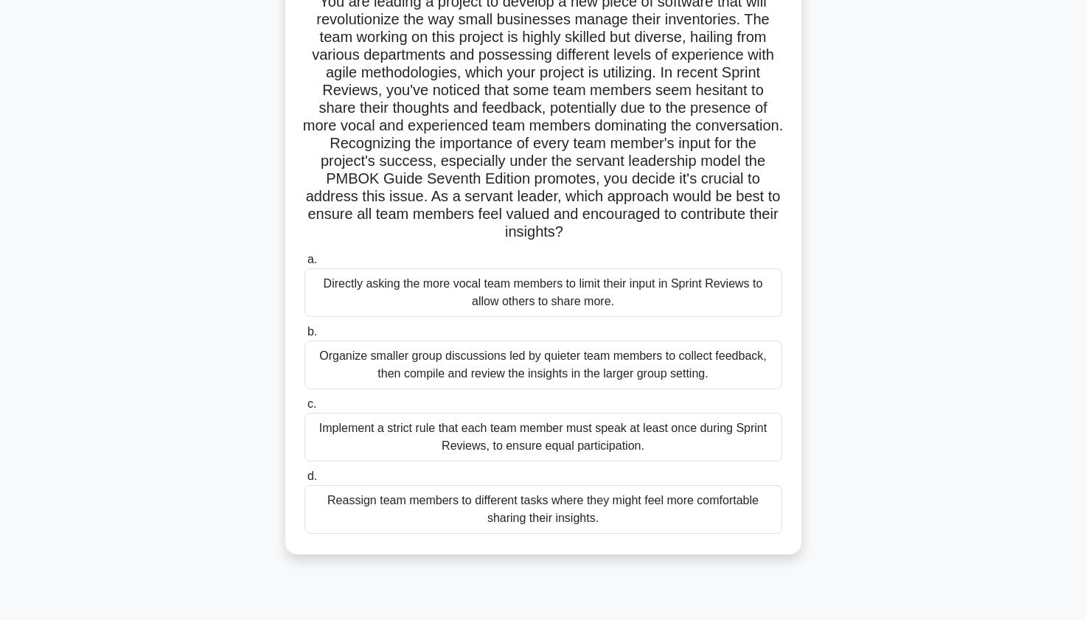
scroll to position [118, 0]
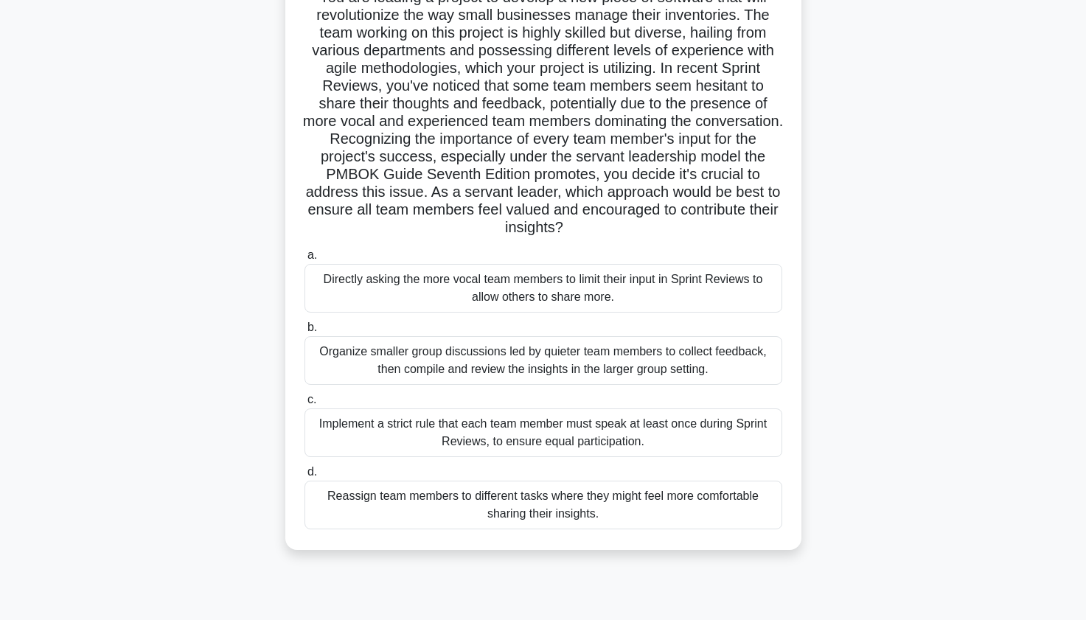
click at [397, 280] on div "Directly asking the more vocal team members to limit their input in Sprint Revi…" at bounding box center [543, 288] width 478 height 49
click at [304, 260] on input "a. Directly asking the more vocal team members to limit their input in Sprint R…" at bounding box center [304, 256] width 0 height 10
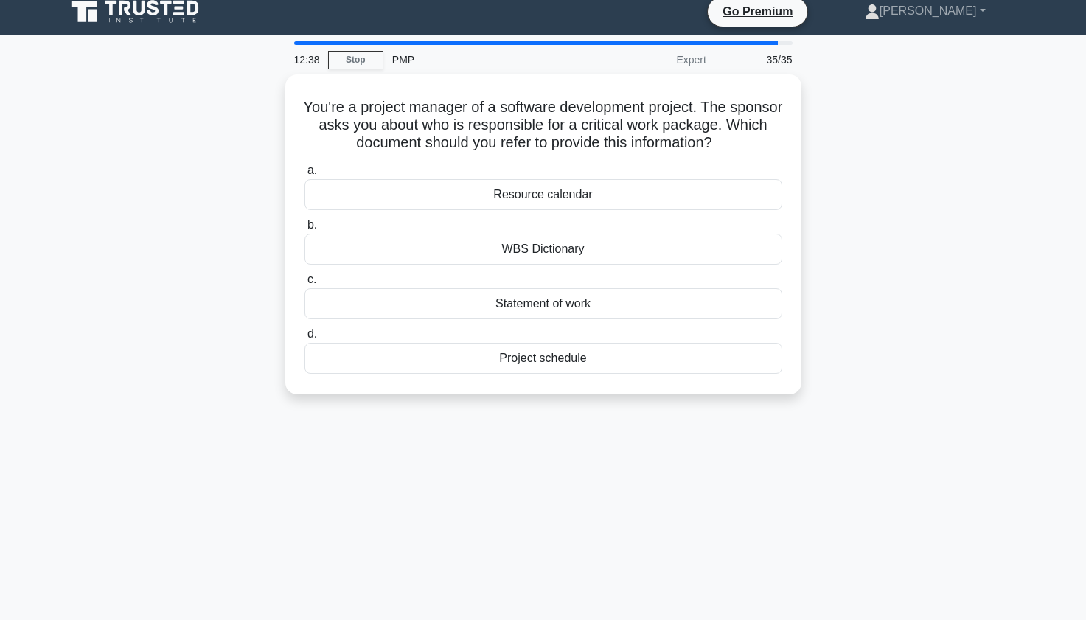
scroll to position [0, 0]
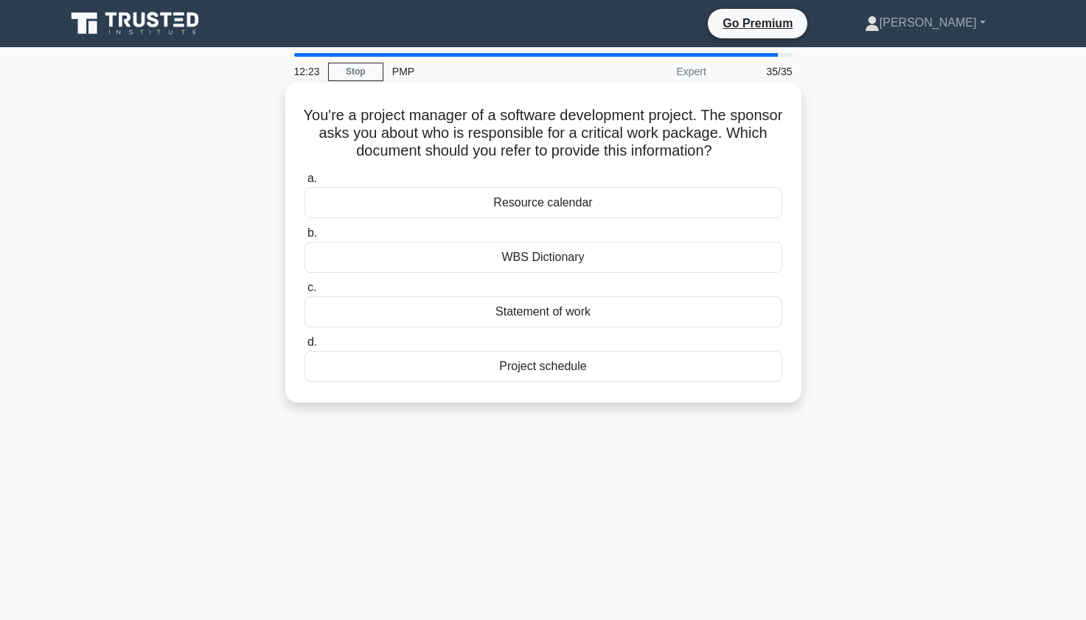
click at [396, 199] on div "Resource calendar" at bounding box center [543, 202] width 478 height 31
click at [304, 184] on input "a. Resource calendar" at bounding box center [304, 179] width 0 height 10
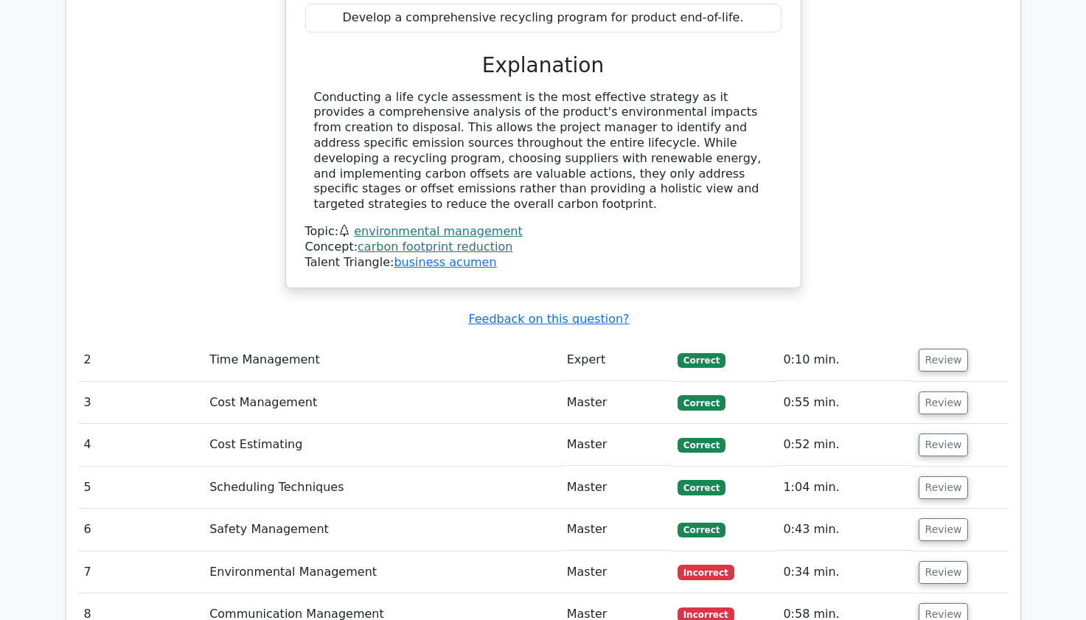
scroll to position [2448, 0]
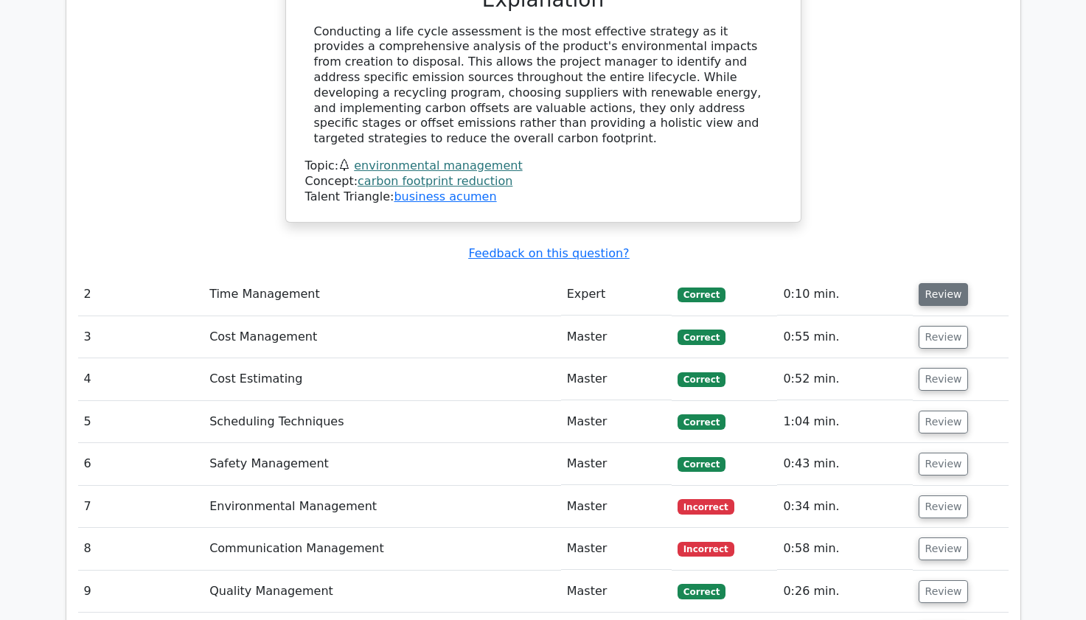
click at [938, 283] on button "Review" at bounding box center [944, 294] width 50 height 23
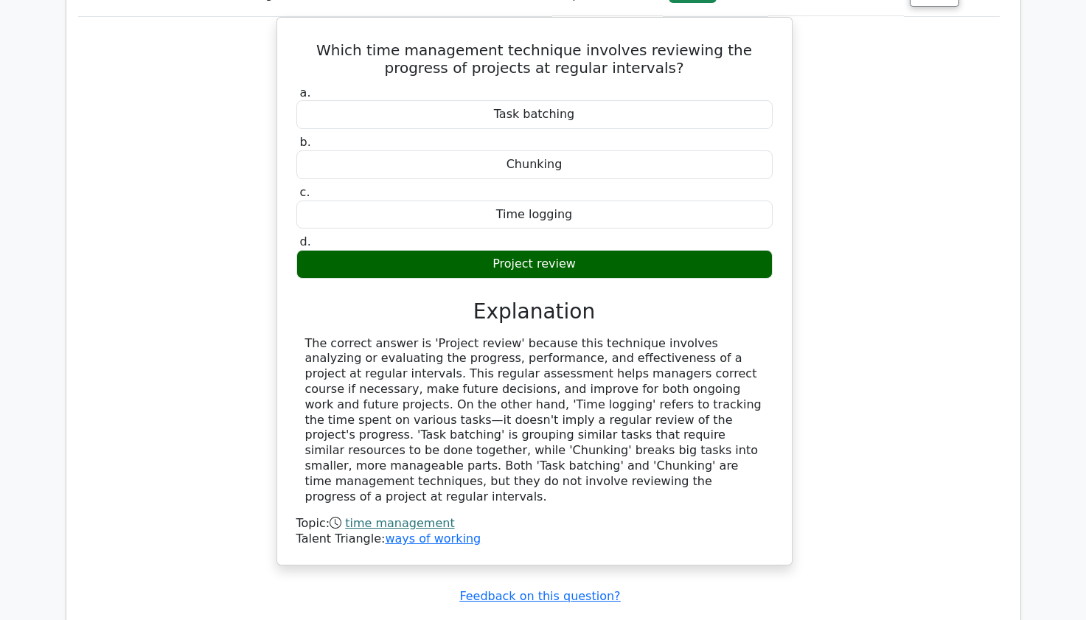
scroll to position [2801, 0]
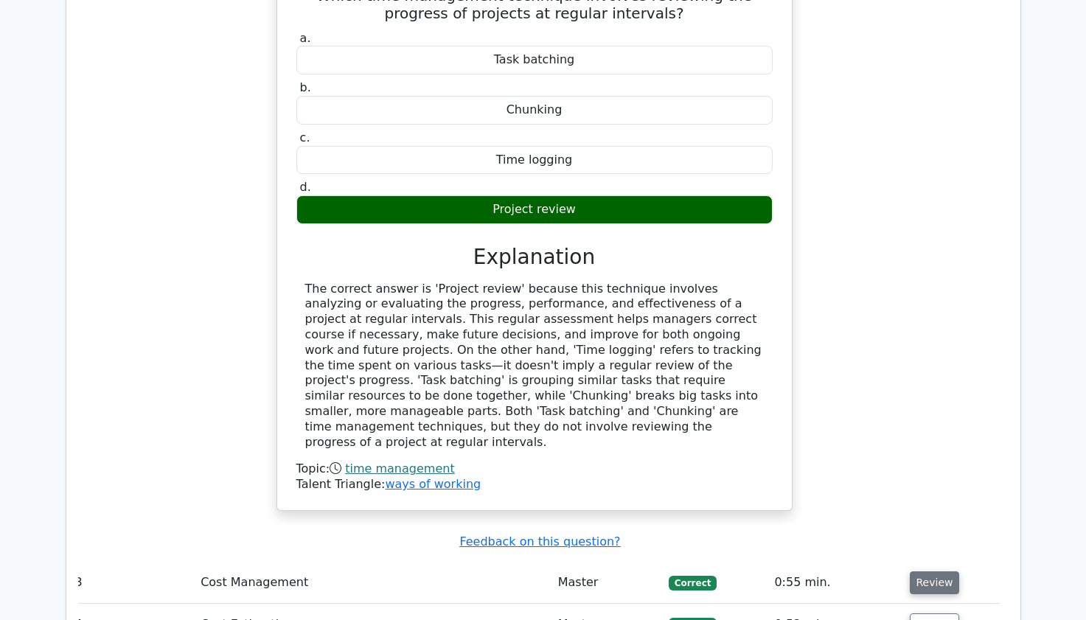
click at [927, 571] on button "Review" at bounding box center [935, 582] width 50 height 23
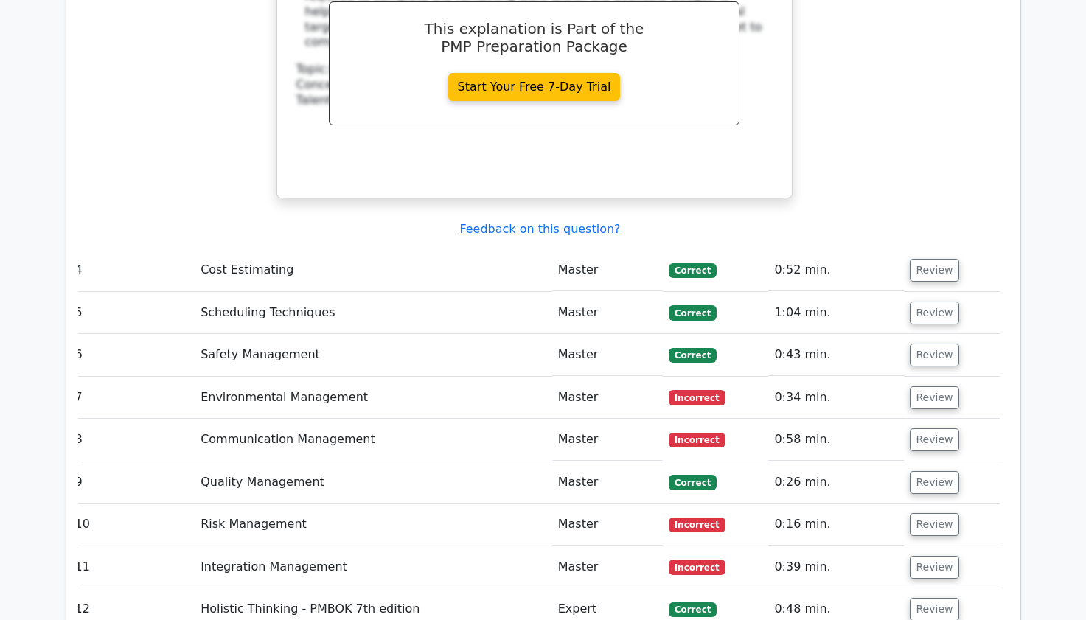
scroll to position [3804, 0]
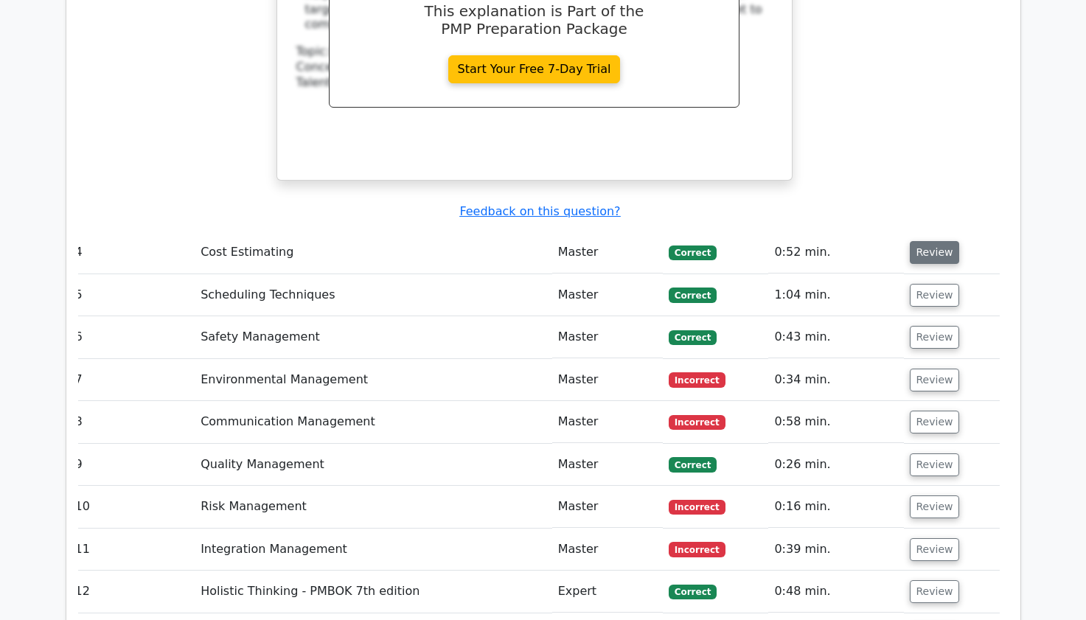
click at [922, 241] on button "Review" at bounding box center [935, 252] width 50 height 23
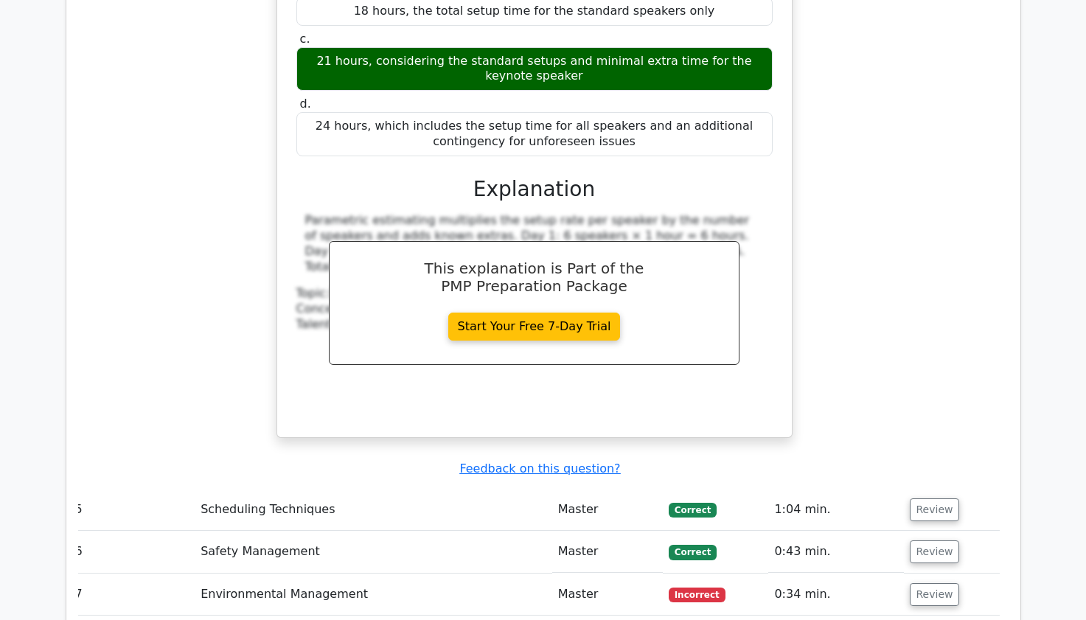
scroll to position [4423, 0]
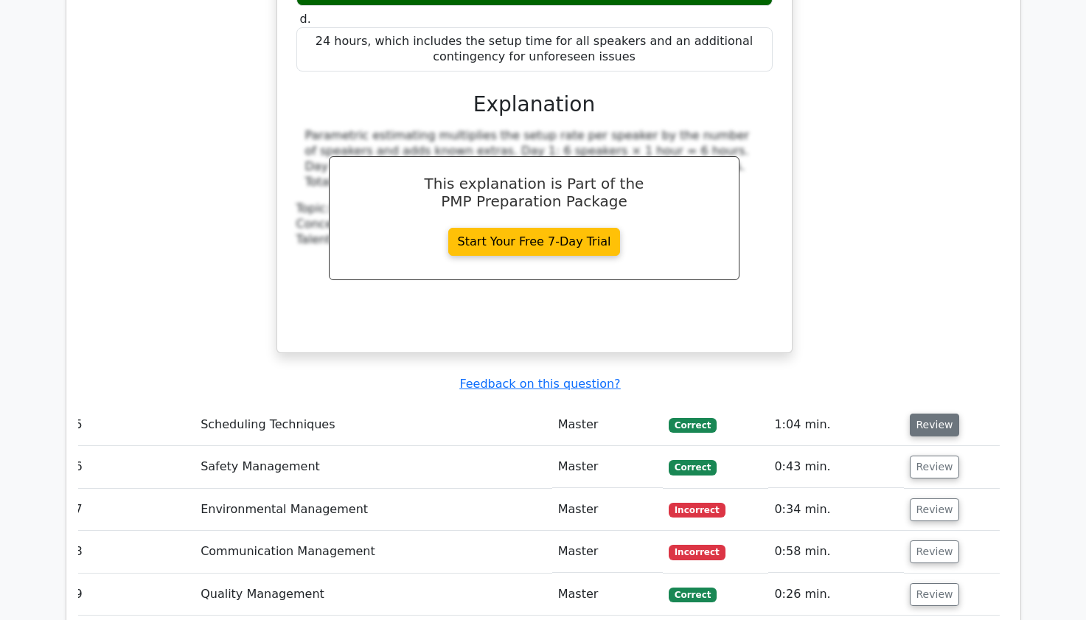
click at [936, 414] on button "Review" at bounding box center [935, 425] width 50 height 23
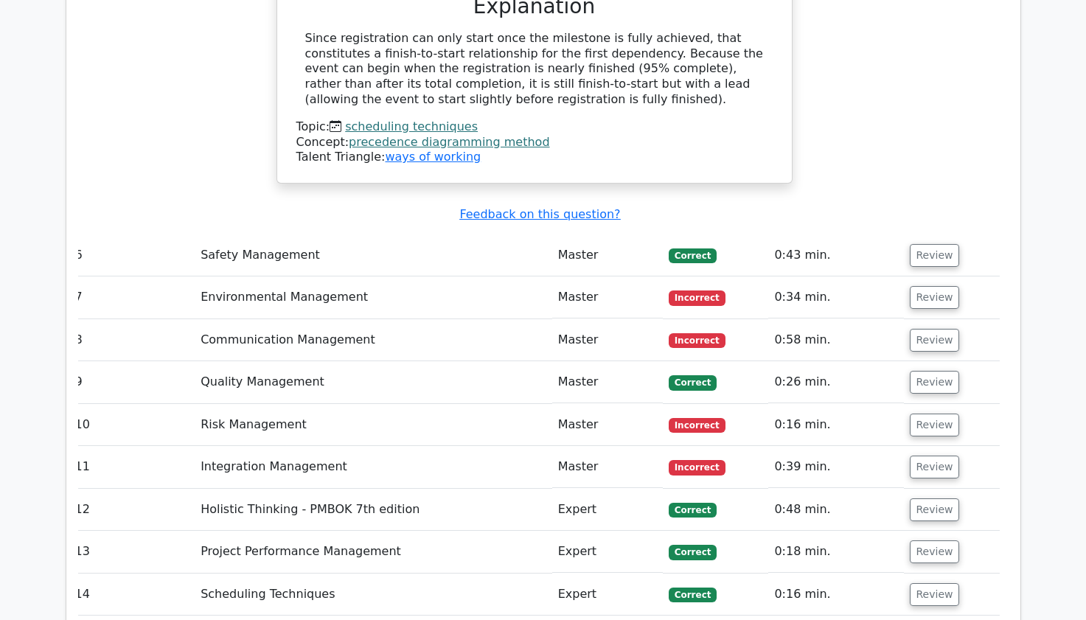
scroll to position [5367, 0]
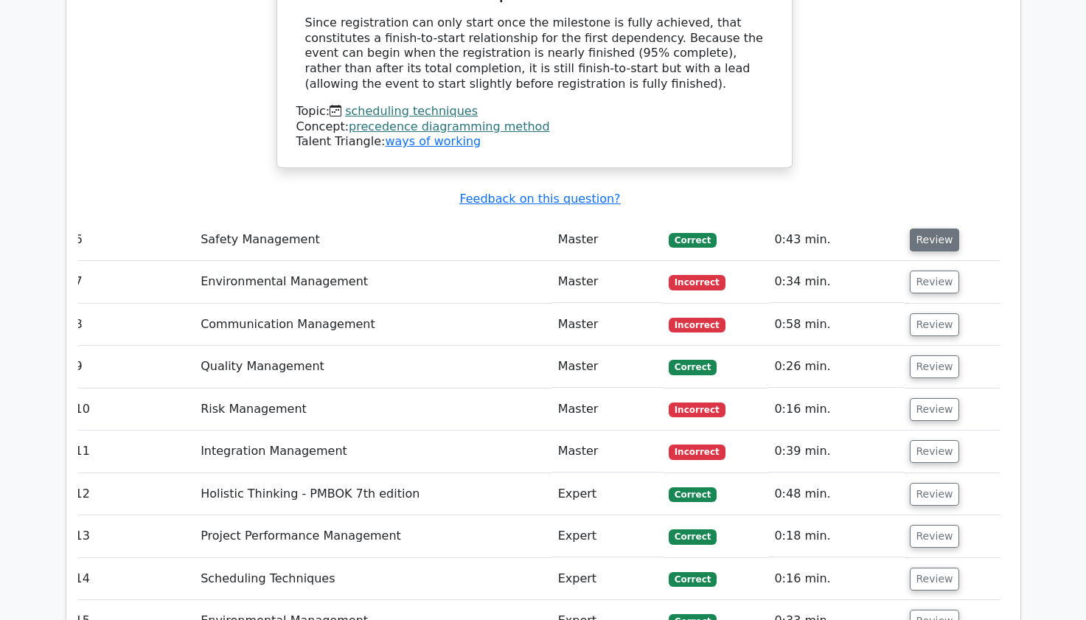
click at [932, 229] on button "Review" at bounding box center [935, 240] width 50 height 23
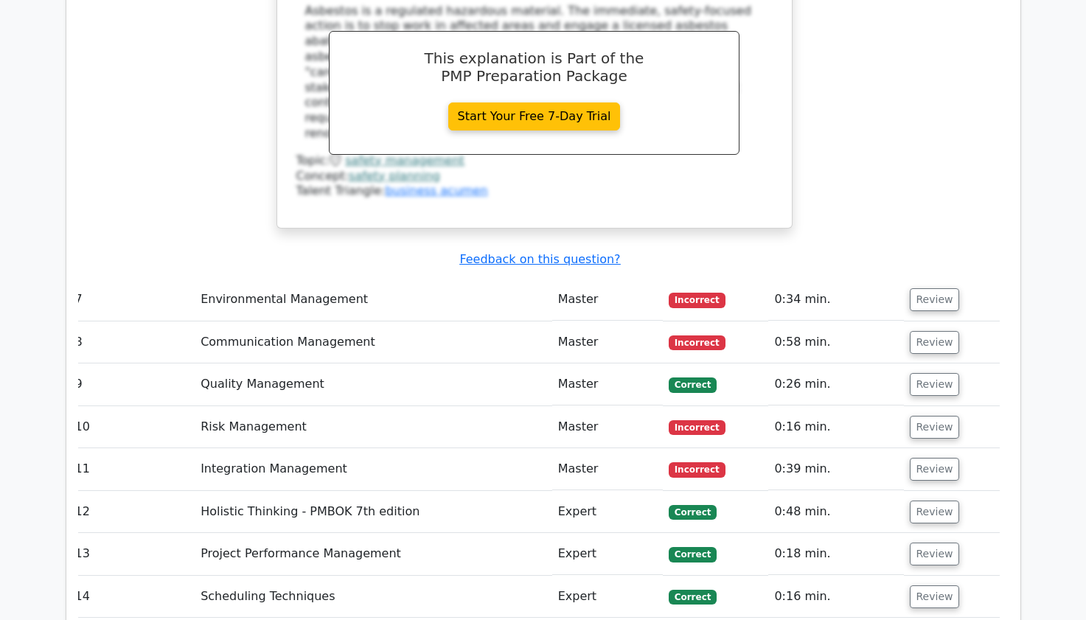
scroll to position [6134, 0]
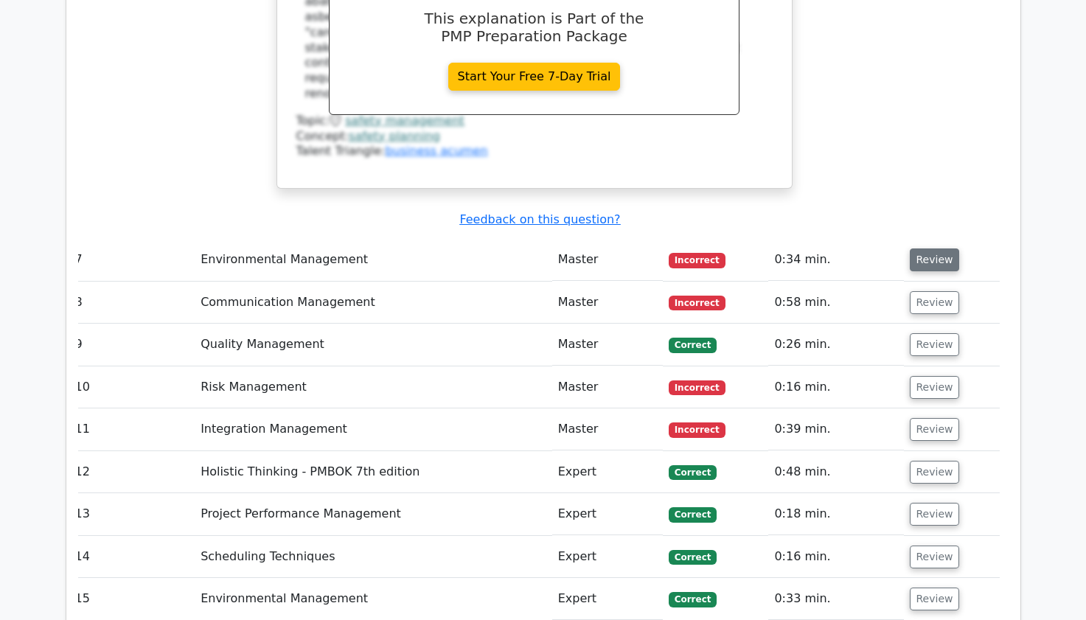
click at [933, 248] on button "Review" at bounding box center [935, 259] width 50 height 23
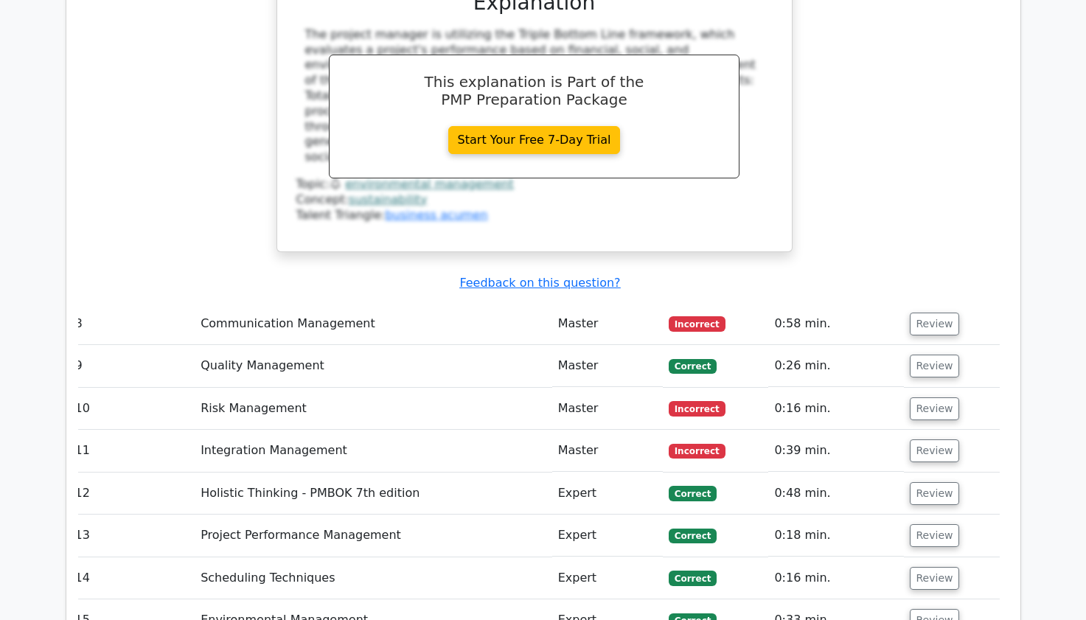
scroll to position [6782, 0]
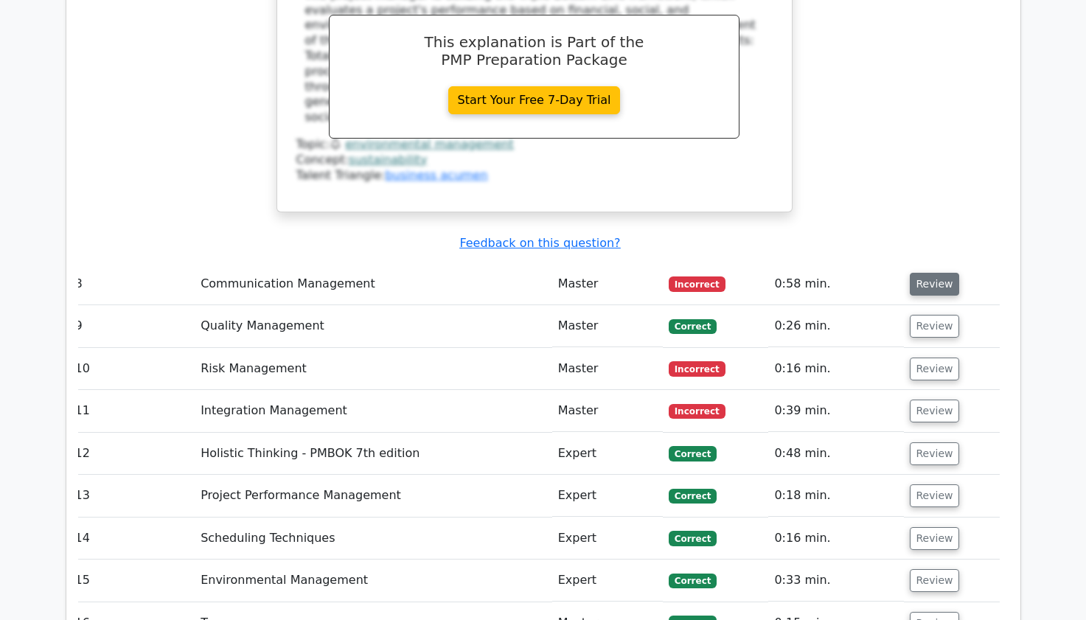
click at [914, 273] on button "Review" at bounding box center [935, 284] width 50 height 23
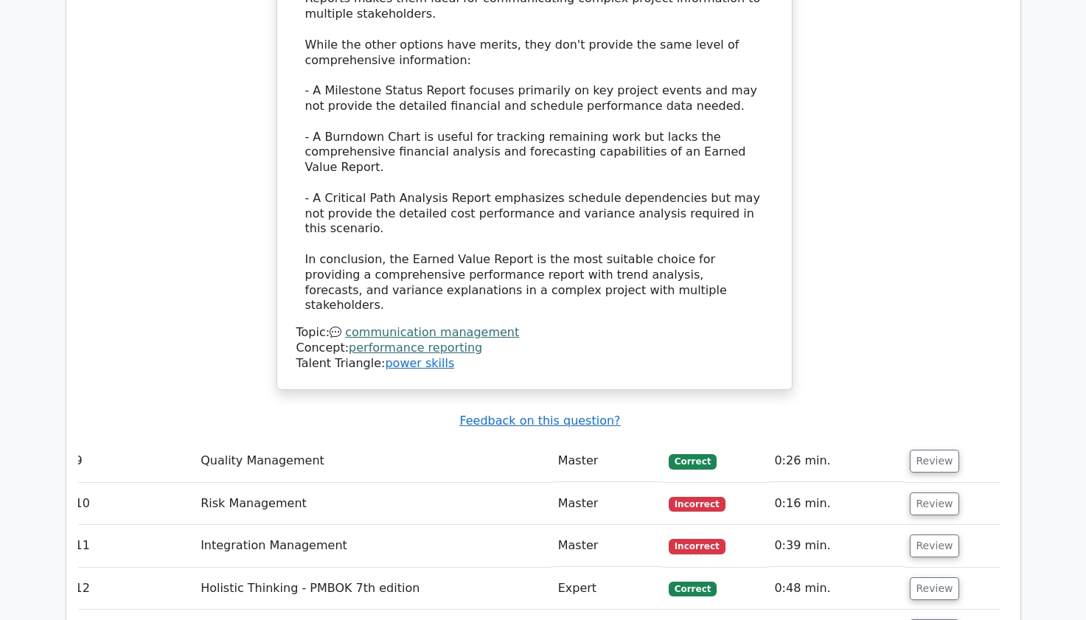
scroll to position [7844, 0]
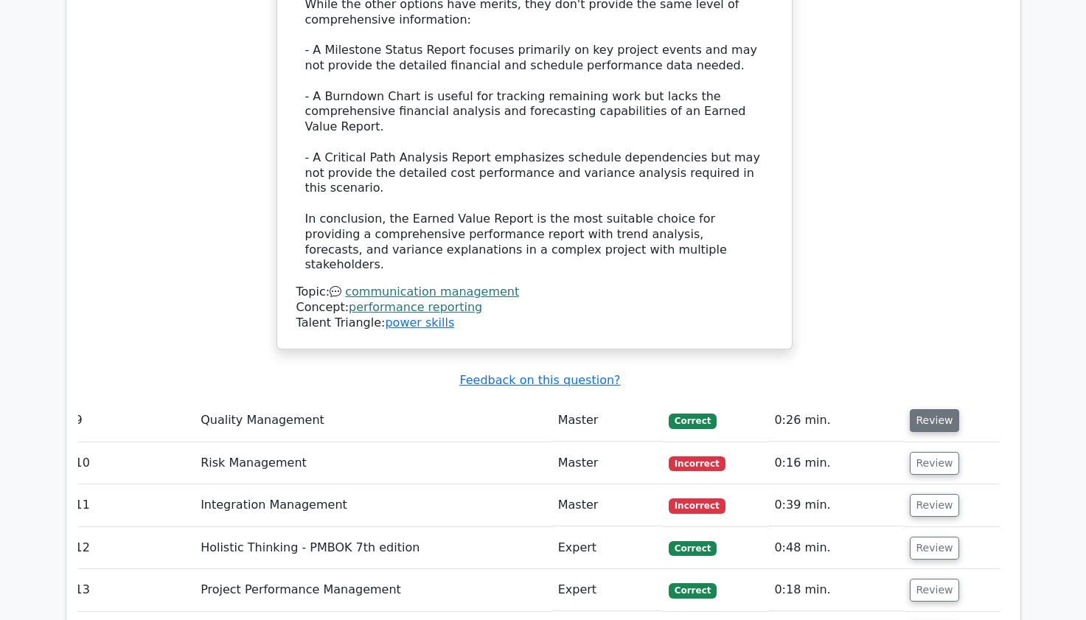
click at [922, 409] on button "Review" at bounding box center [935, 420] width 50 height 23
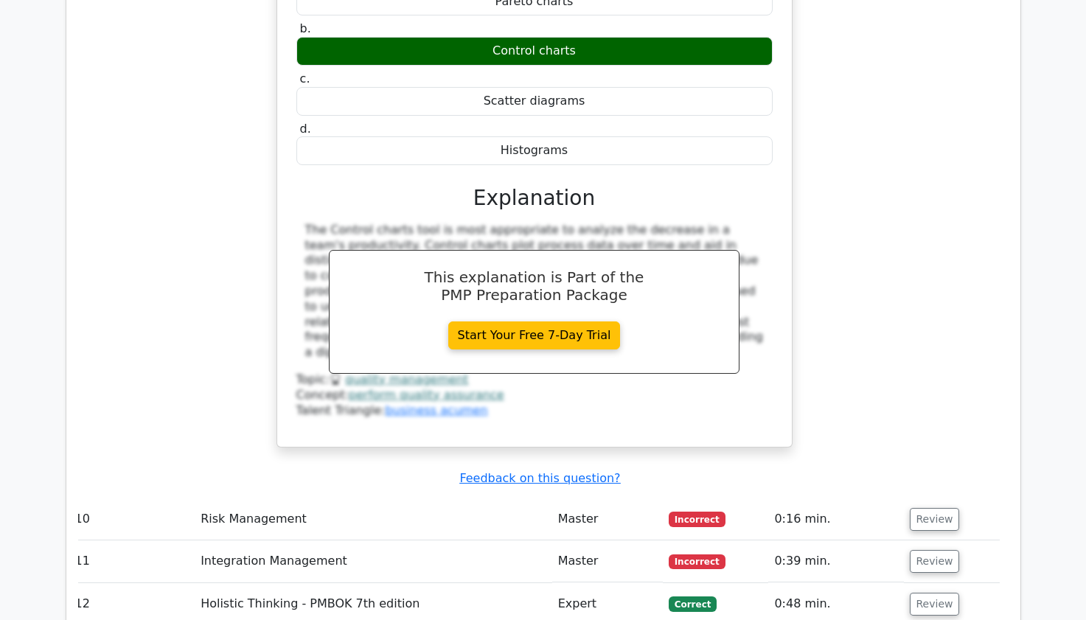
scroll to position [8404, 0]
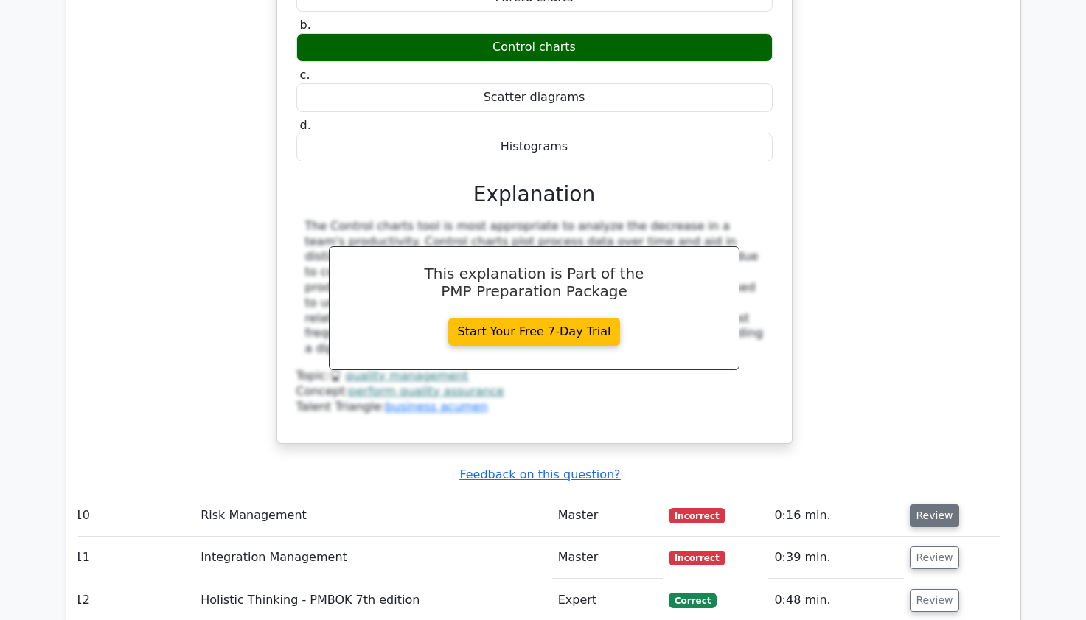
click at [935, 504] on button "Review" at bounding box center [935, 515] width 50 height 23
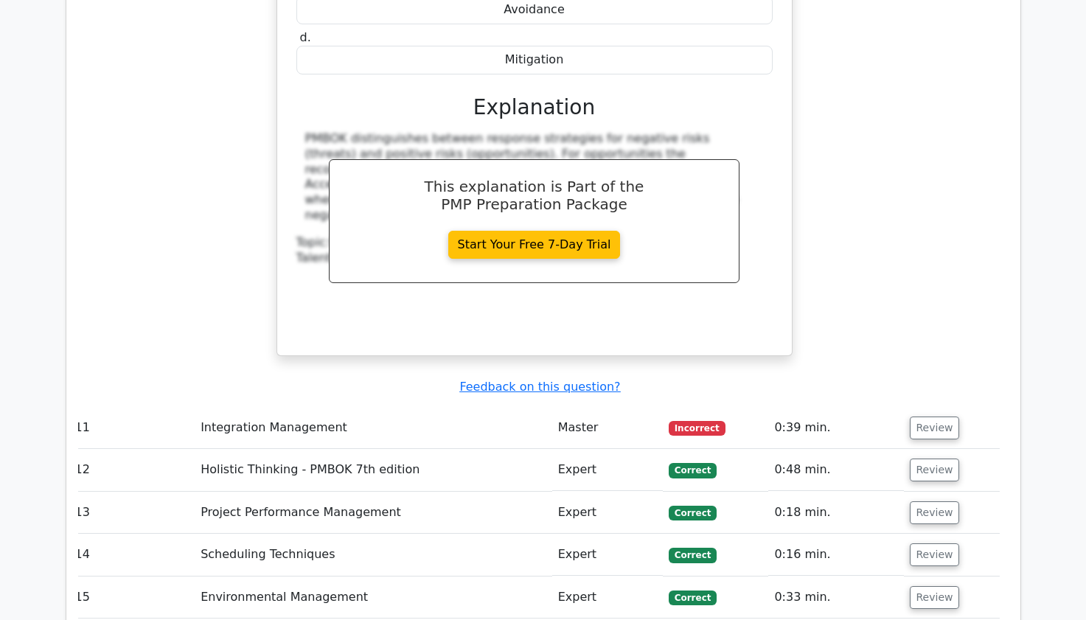
scroll to position [9112, 0]
click at [925, 416] on button "Review" at bounding box center [935, 427] width 50 height 23
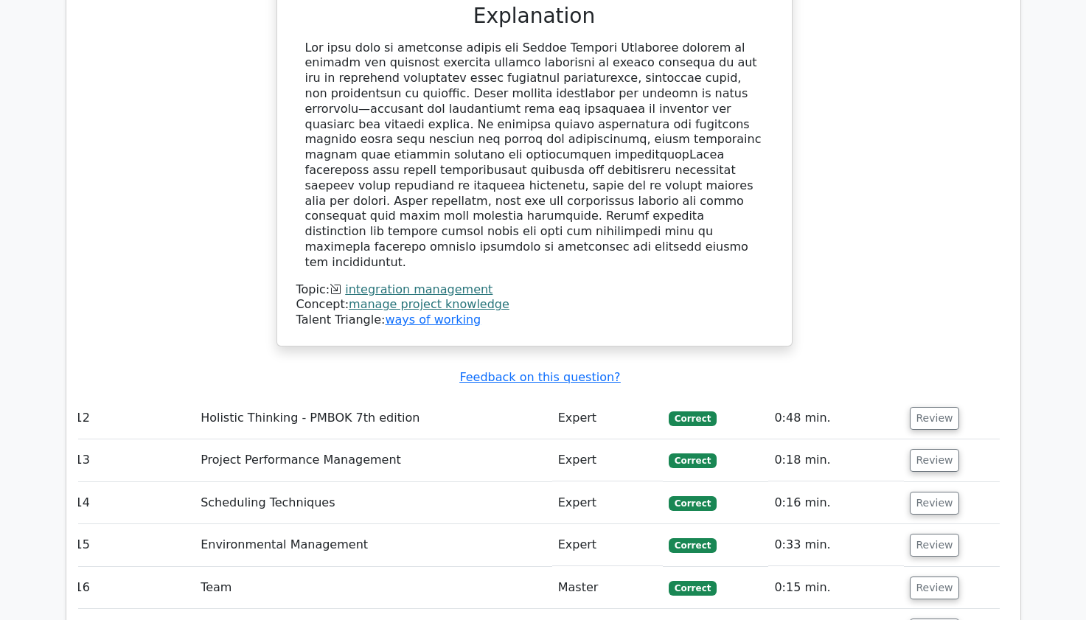
scroll to position [9937, 0]
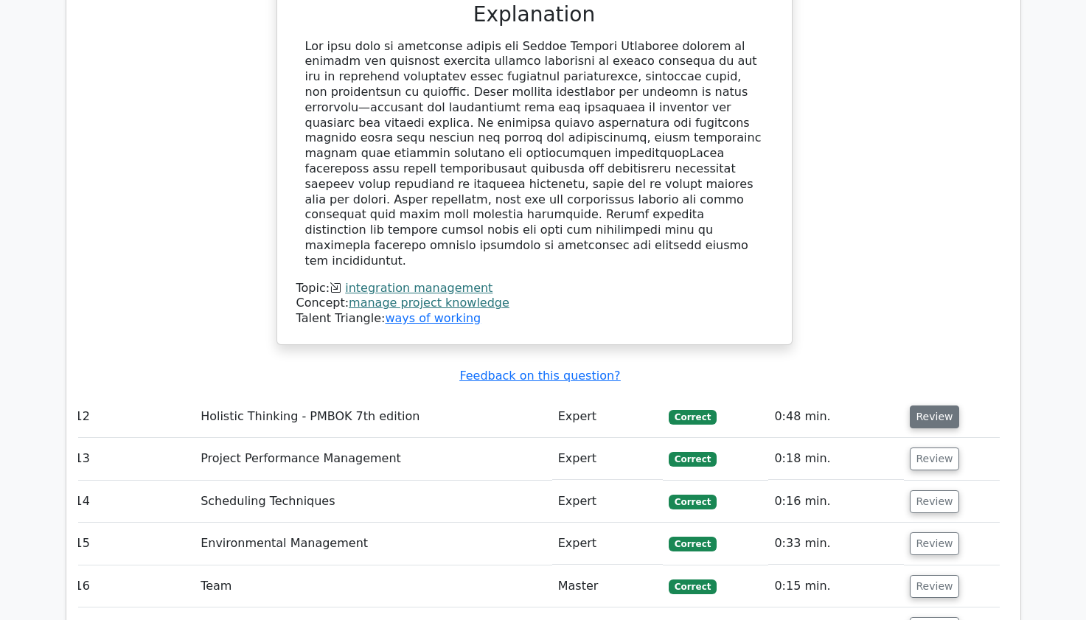
click at [926, 405] on button "Review" at bounding box center [935, 416] width 50 height 23
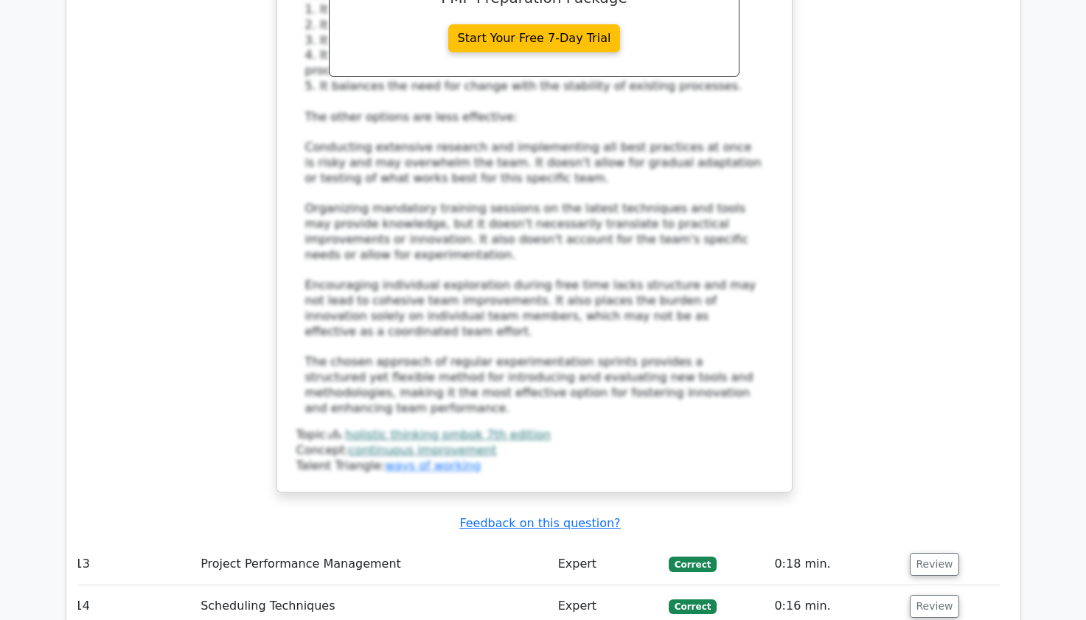
scroll to position [10970, 0]
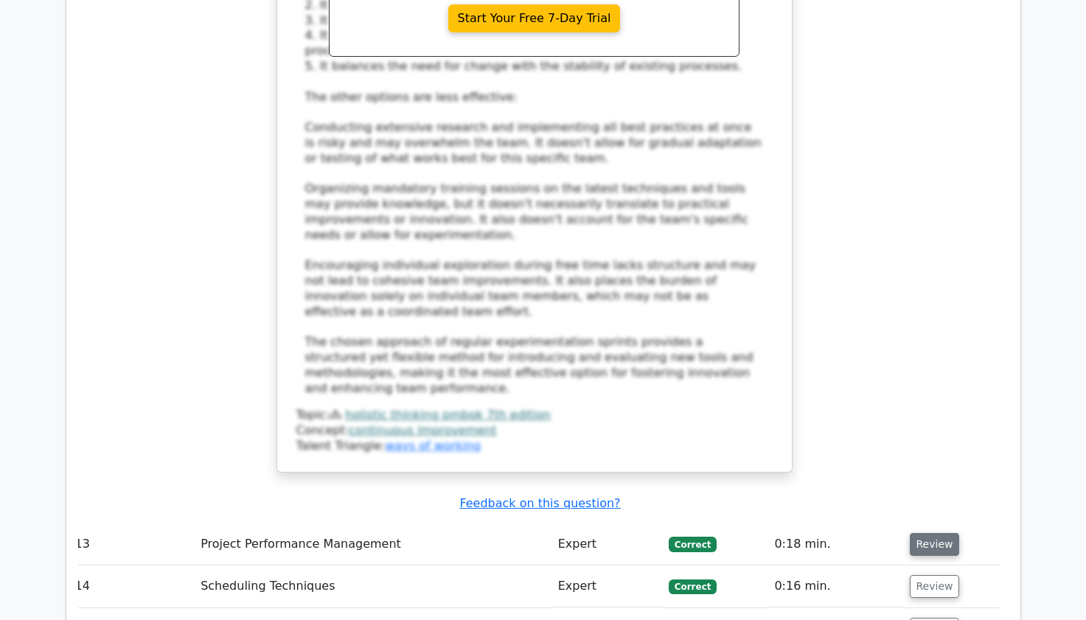
click at [940, 533] on button "Review" at bounding box center [935, 544] width 50 height 23
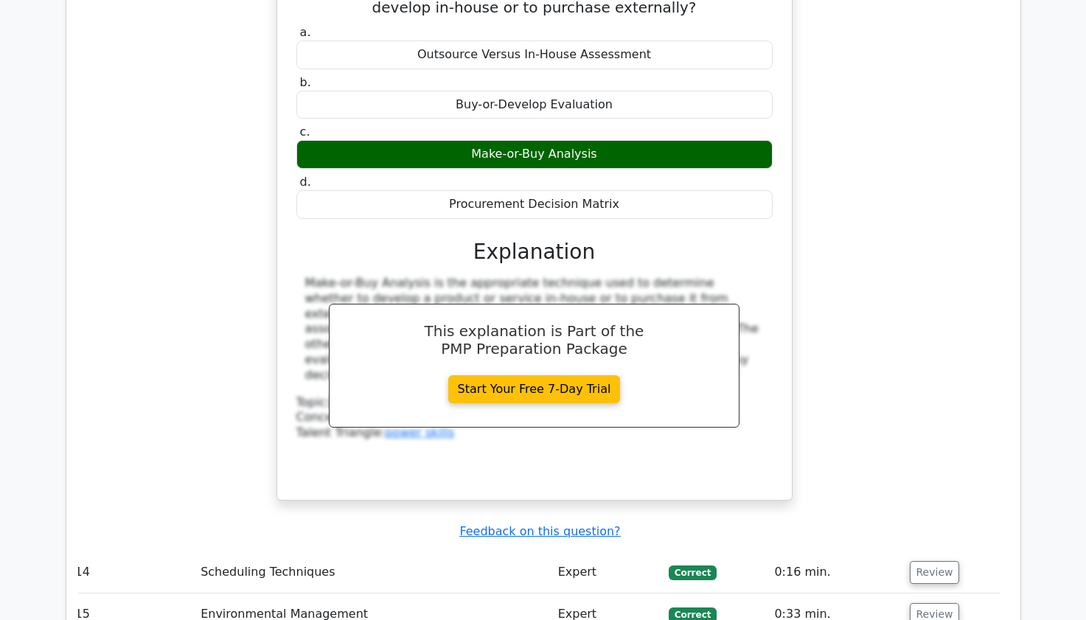
scroll to position [11618, 0]
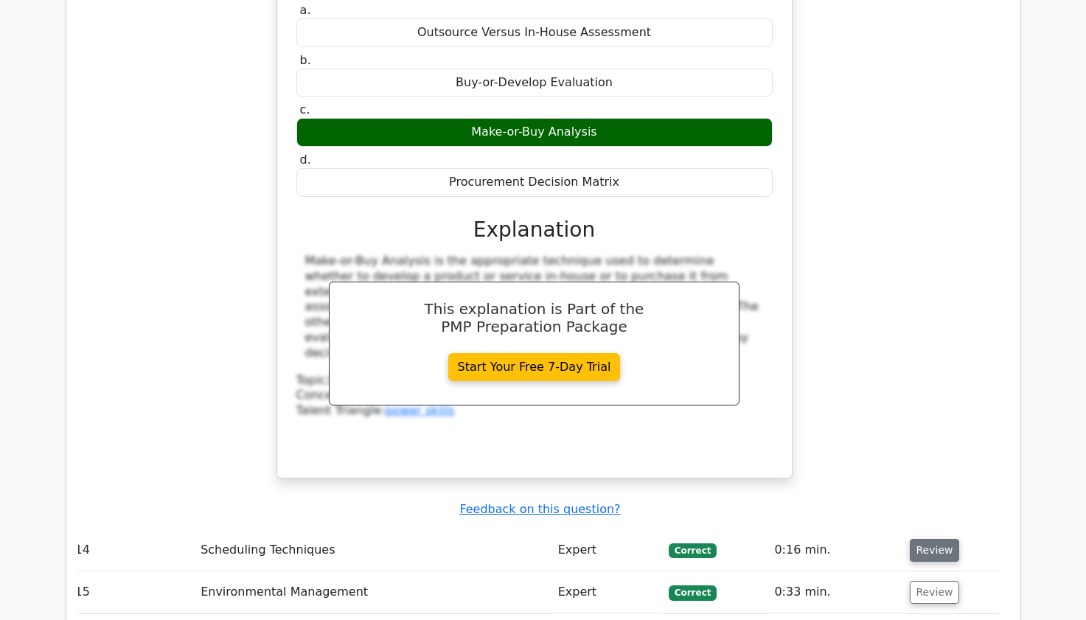
click at [925, 539] on button "Review" at bounding box center [935, 550] width 50 height 23
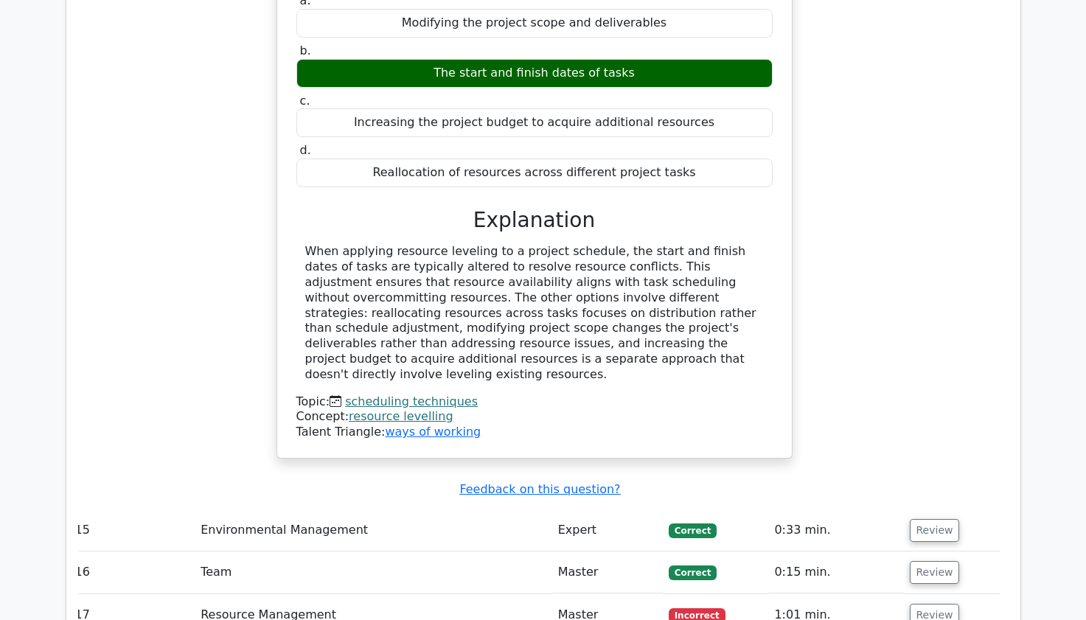
scroll to position [12296, 0]
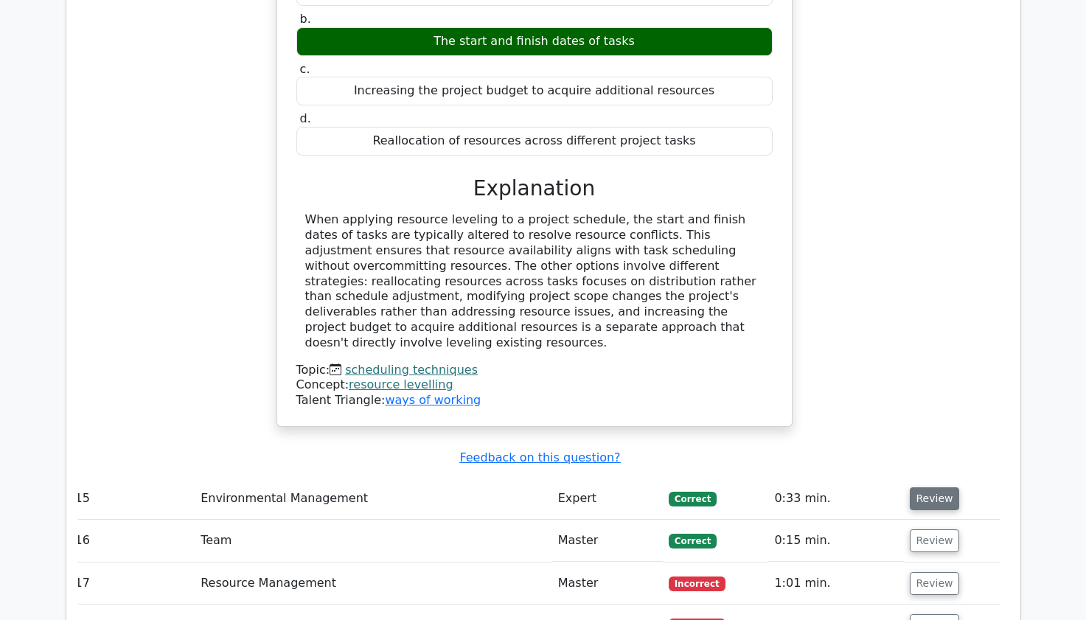
click at [930, 487] on button "Review" at bounding box center [935, 498] width 50 height 23
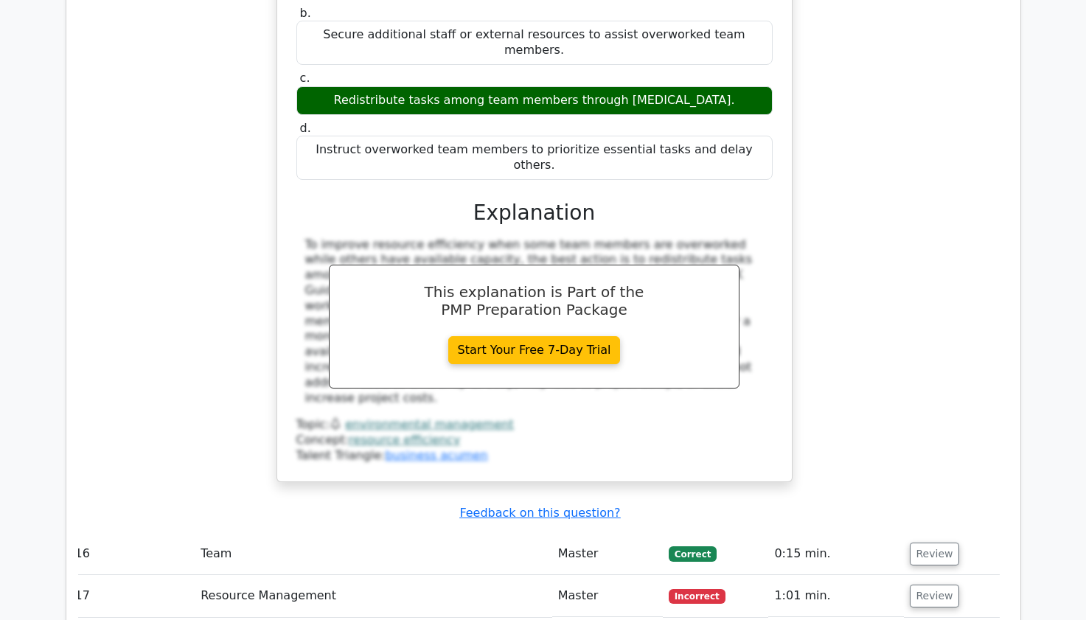
scroll to position [13034, 0]
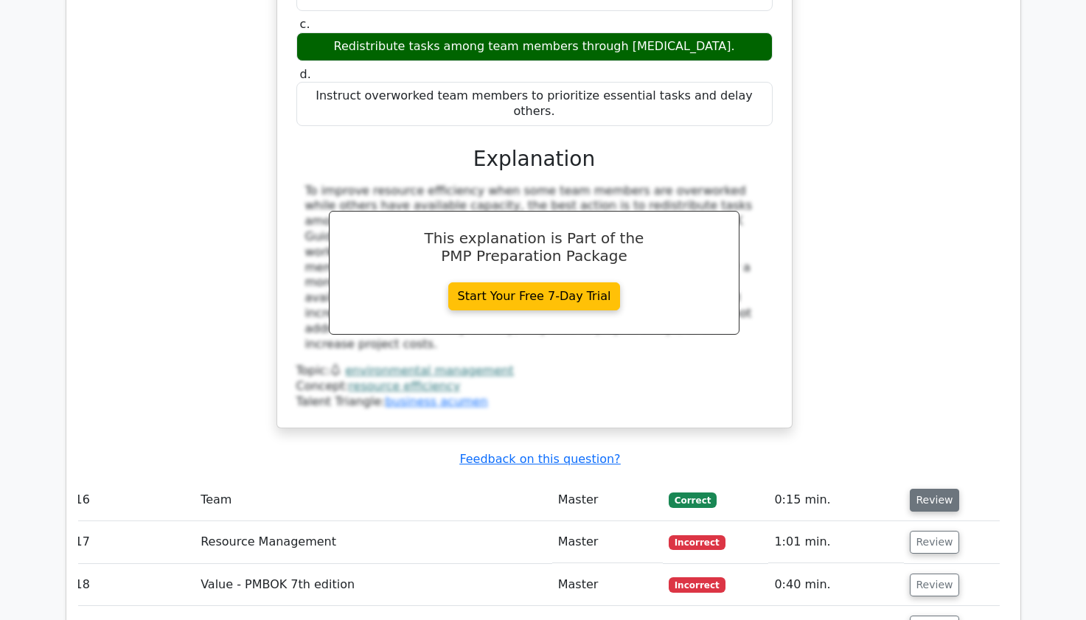
click at [928, 489] on button "Review" at bounding box center [935, 500] width 50 height 23
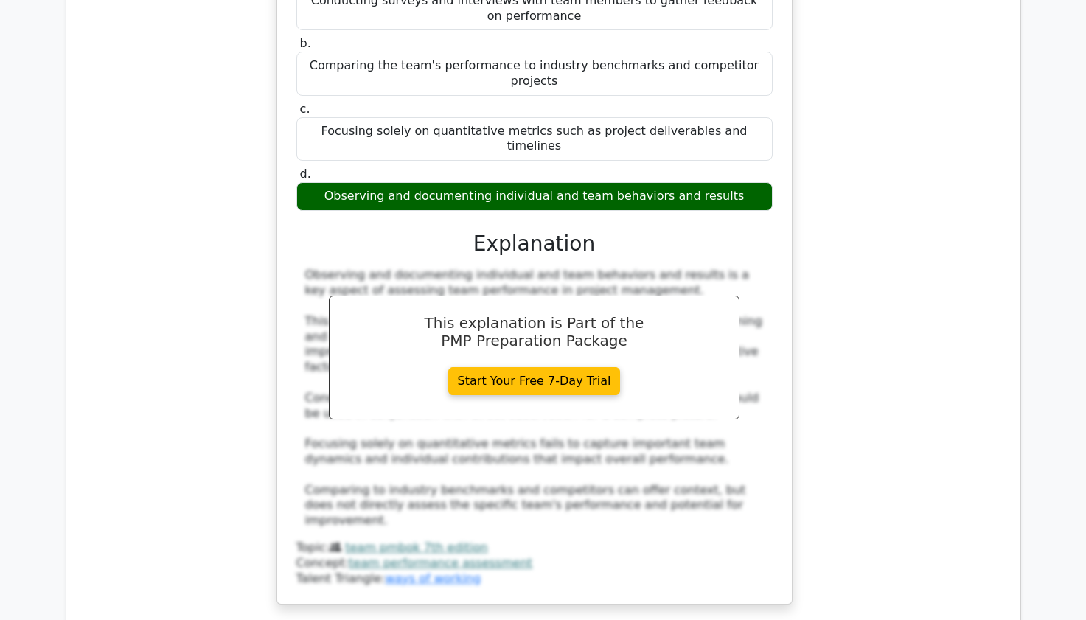
scroll to position [13653, 0]
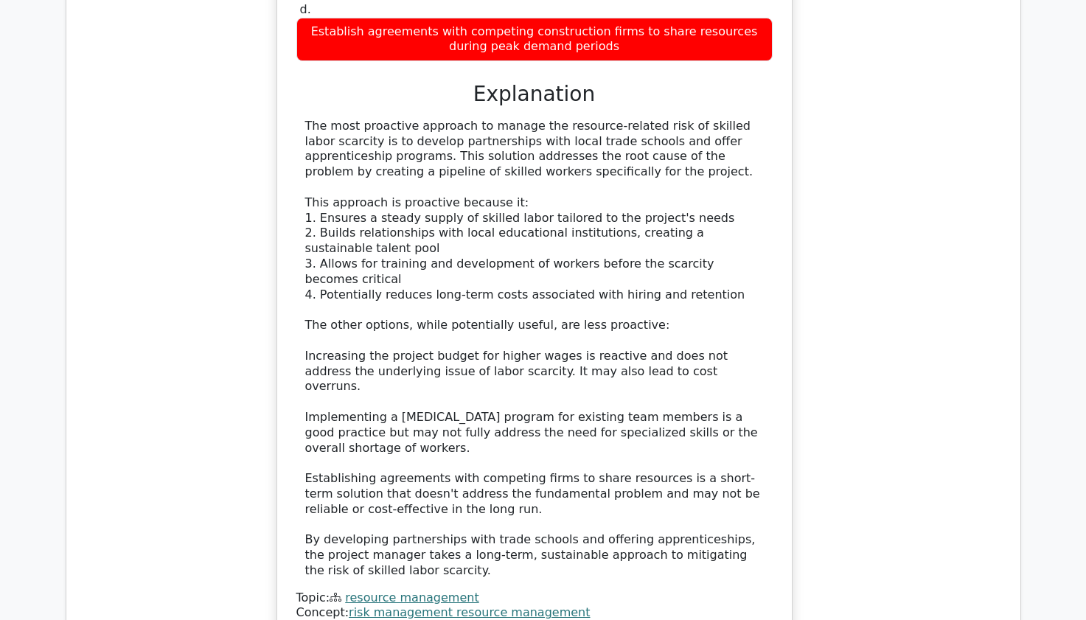
scroll to position [14656, 0]
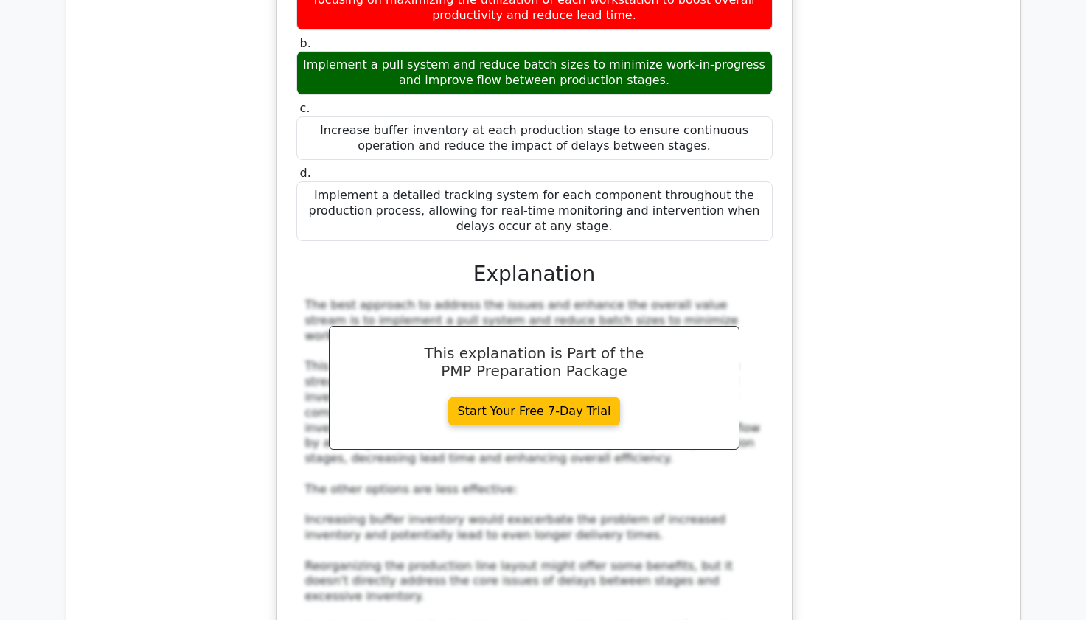
scroll to position [15688, 0]
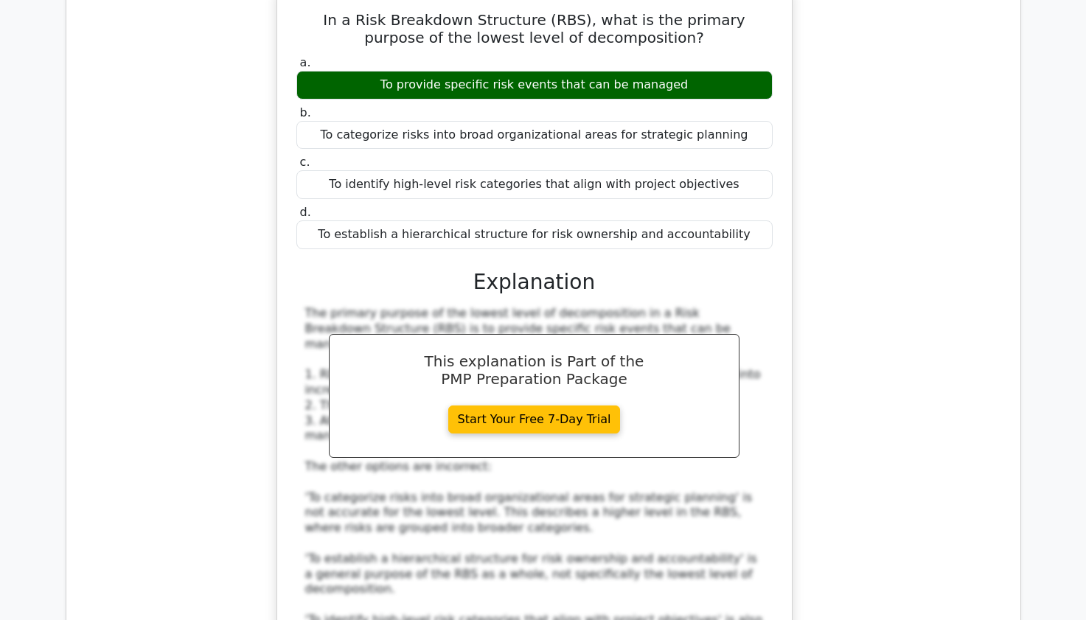
scroll to position [16543, 0]
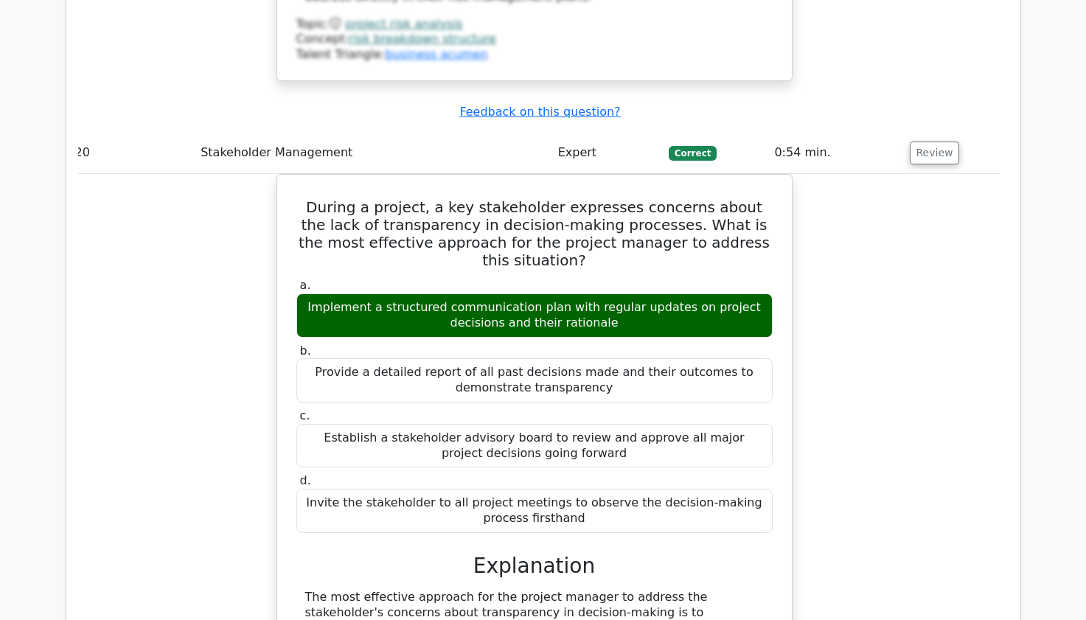
scroll to position [17280, 0]
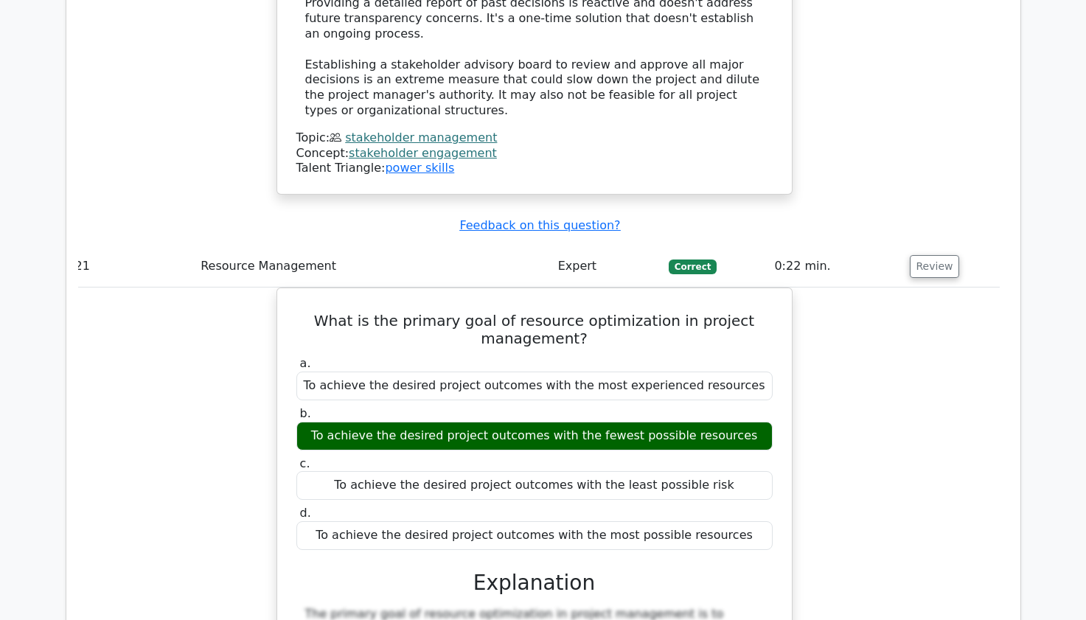
scroll to position [18312, 0]
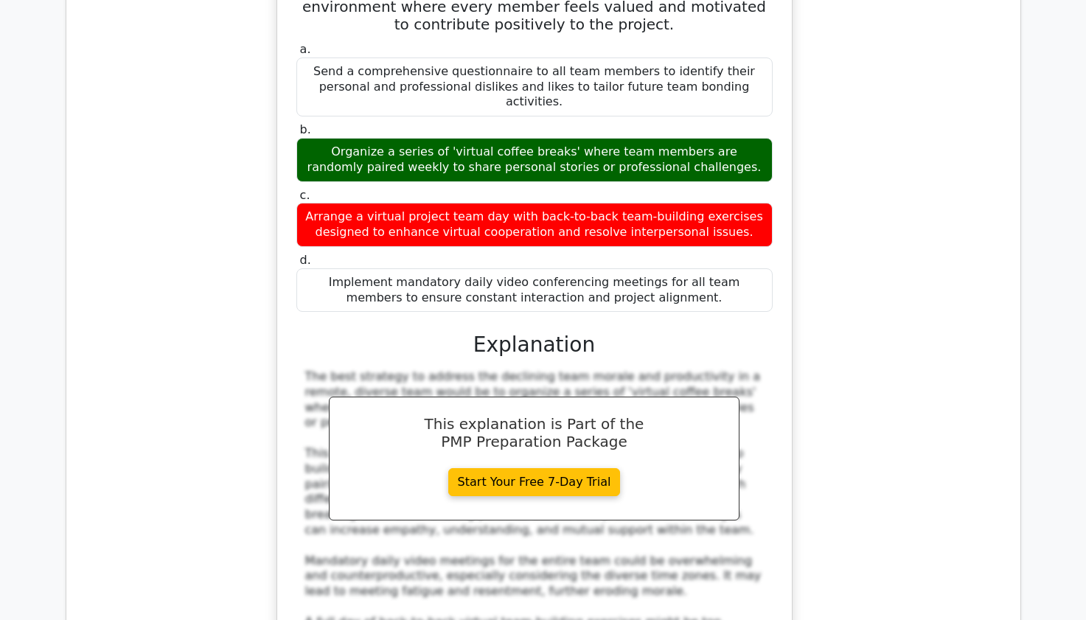
scroll to position [19344, 0]
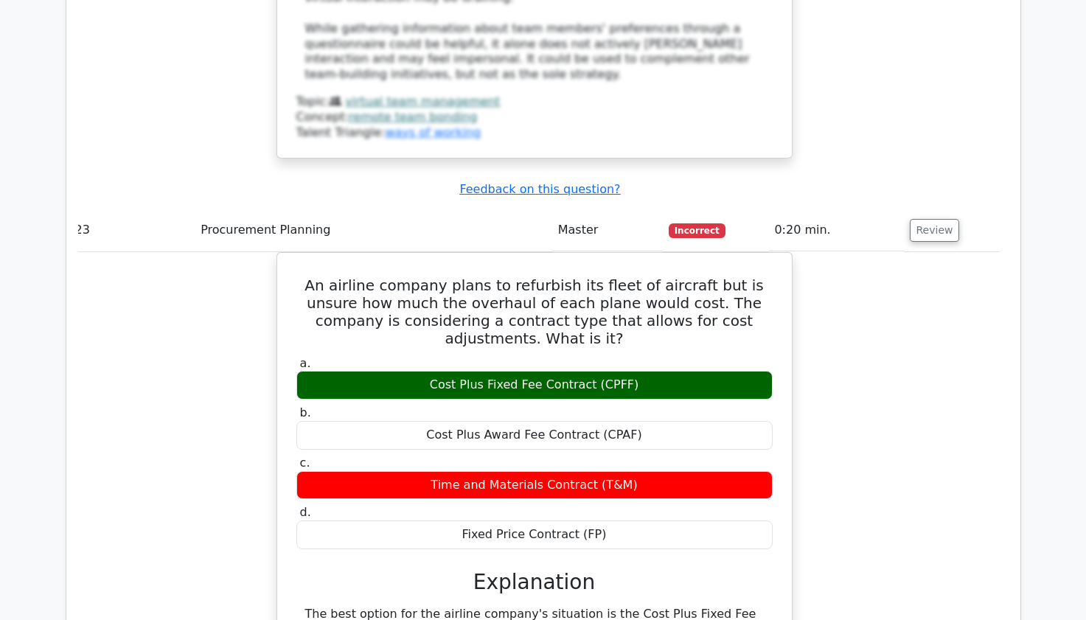
scroll to position [20022, 0]
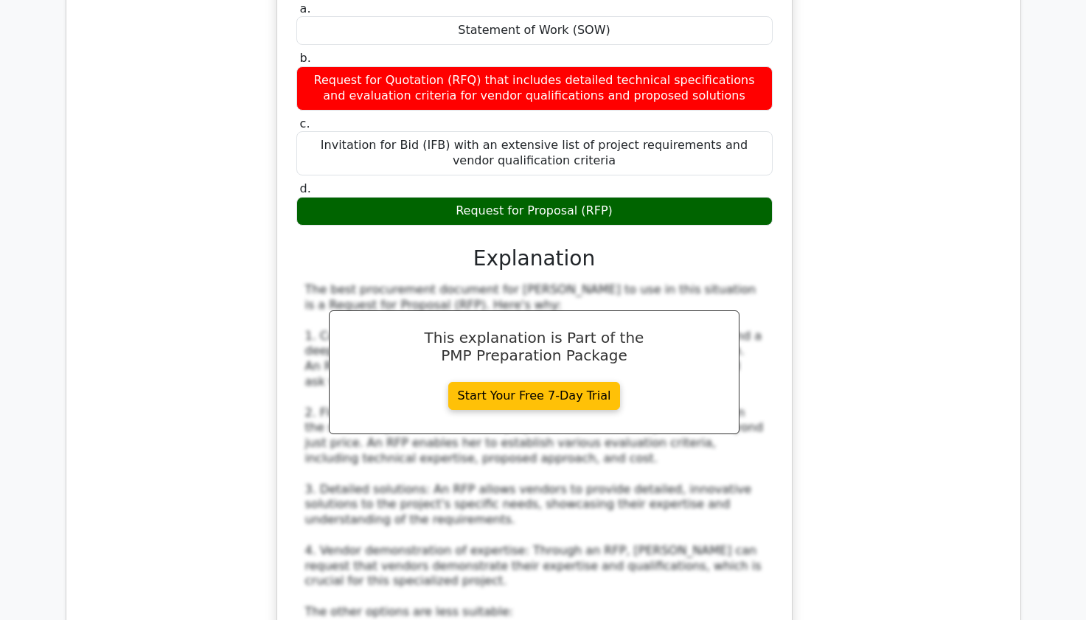
scroll to position [21202, 0]
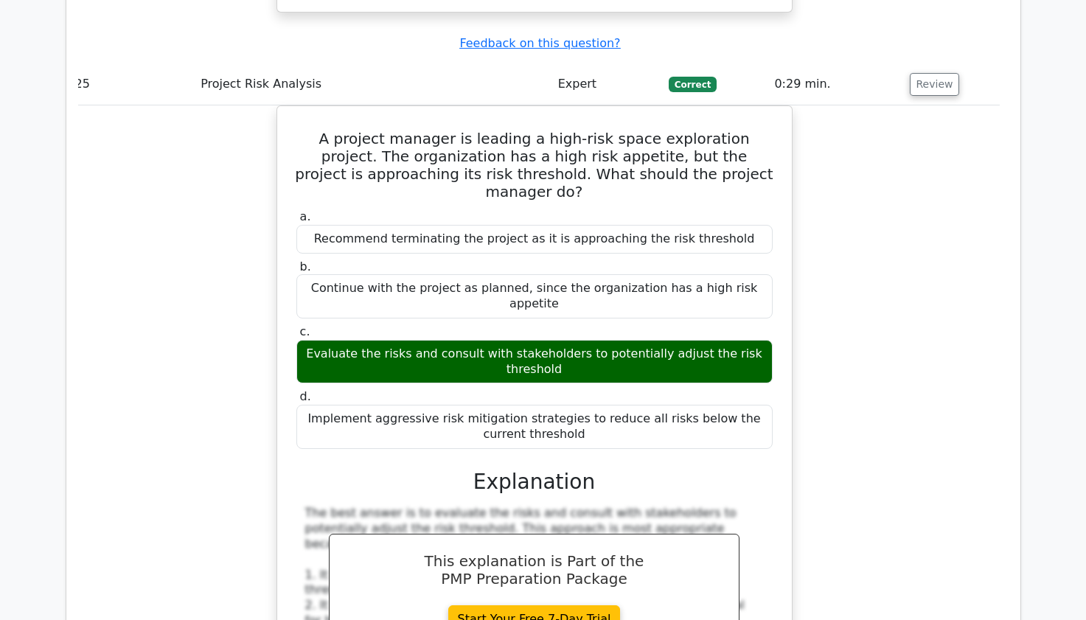
scroll to position [22116, 0]
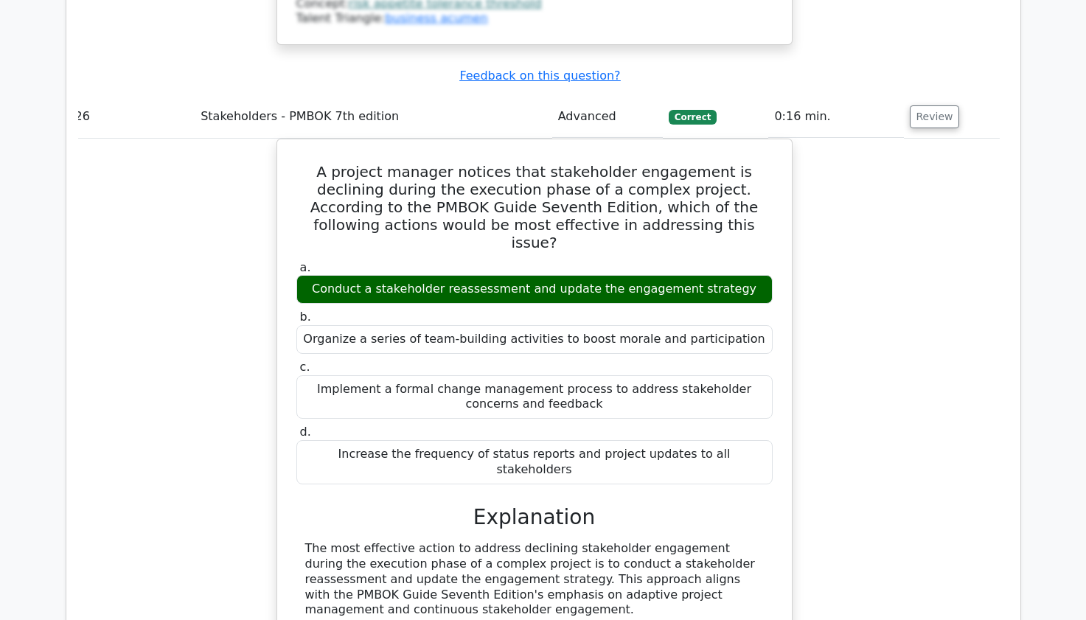
scroll to position [23148, 0]
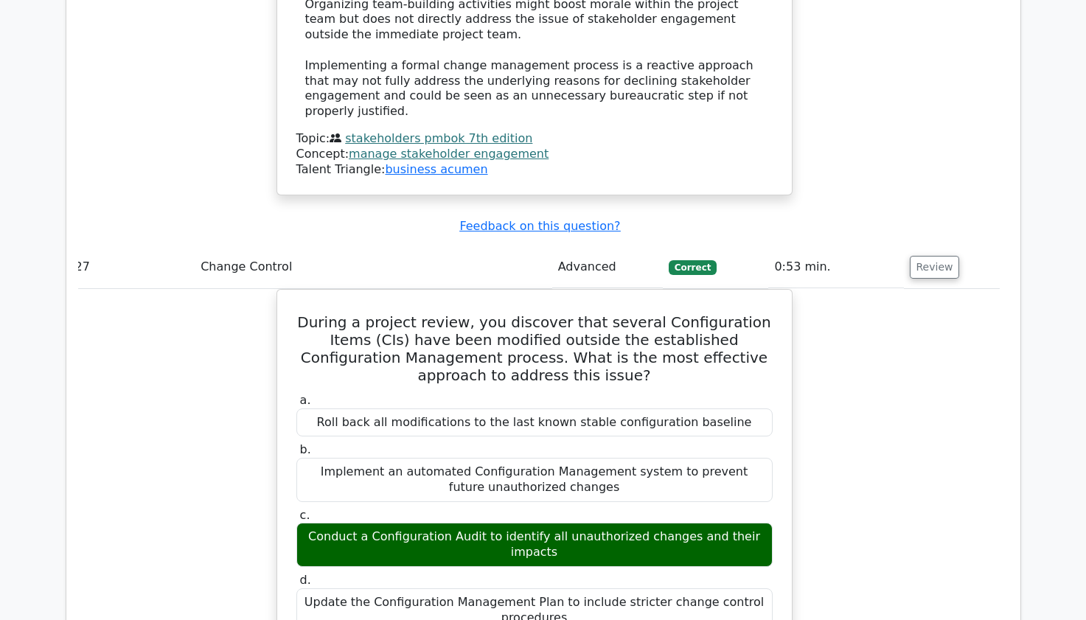
scroll to position [24003, 0]
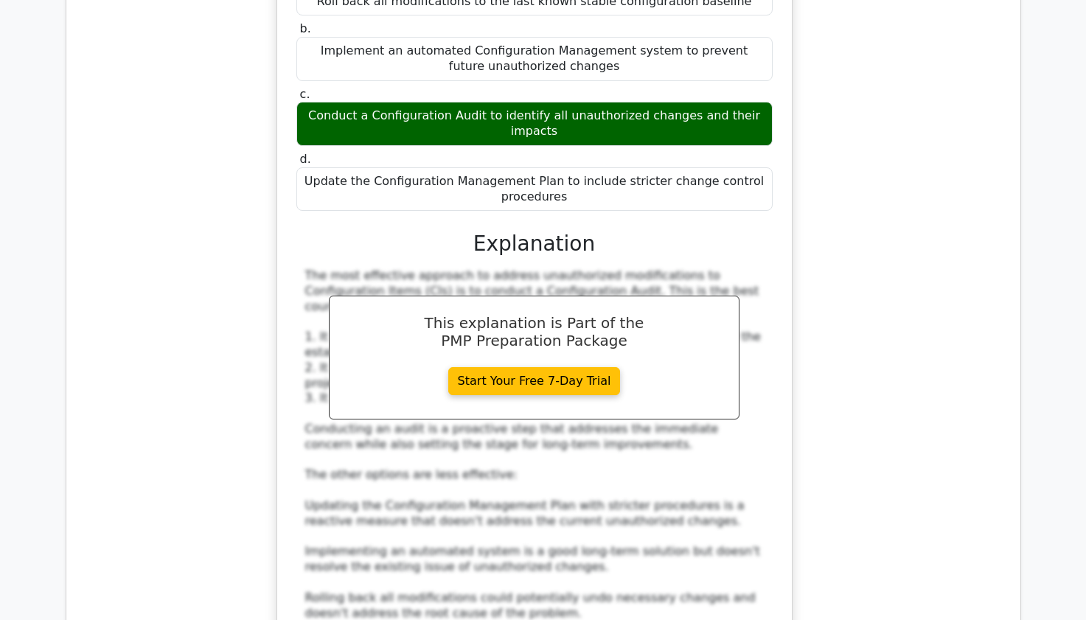
scroll to position [24505, 0]
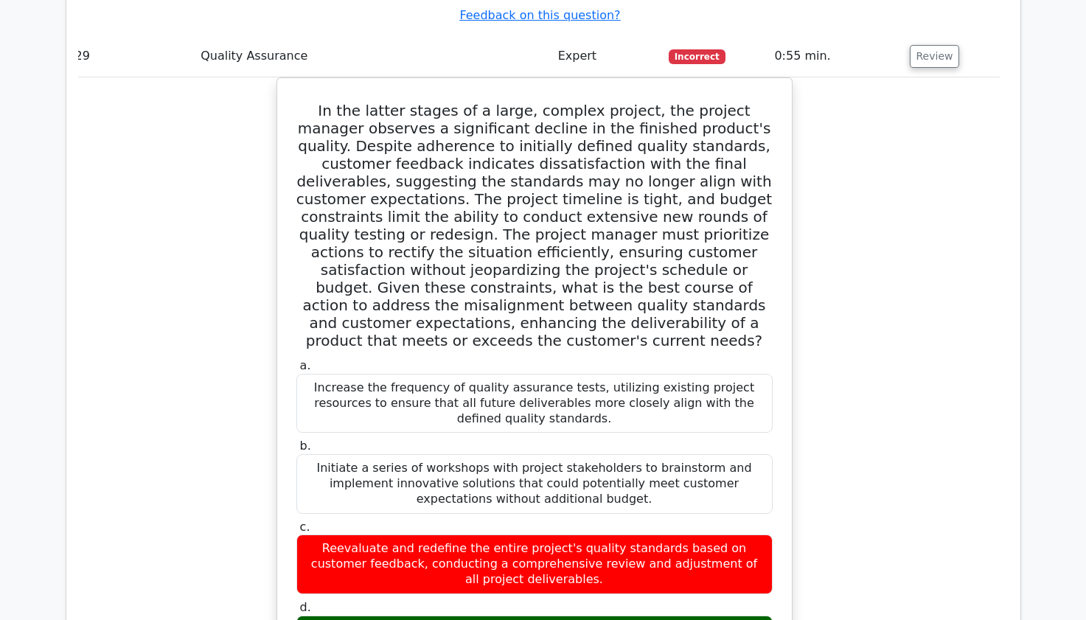
scroll to position [26038, 0]
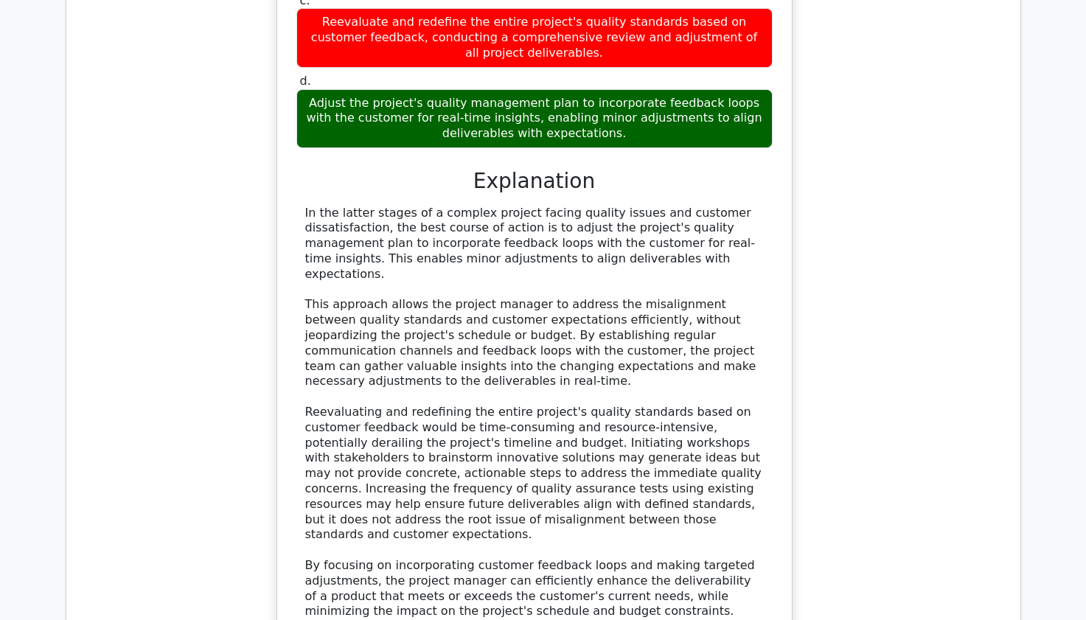
scroll to position [26628, 0]
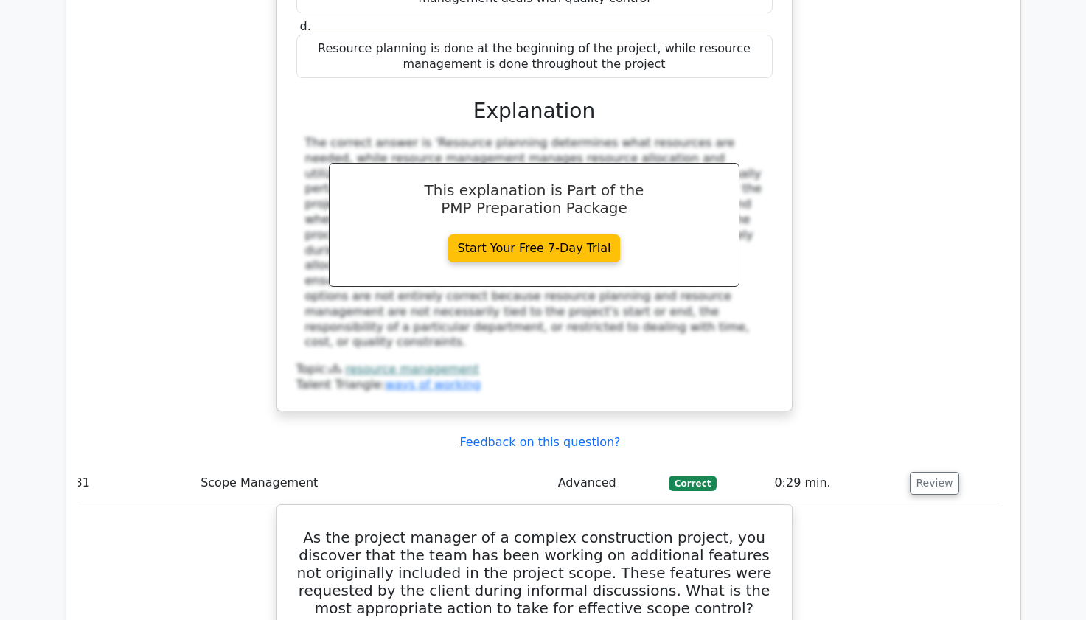
scroll to position [27571, 0]
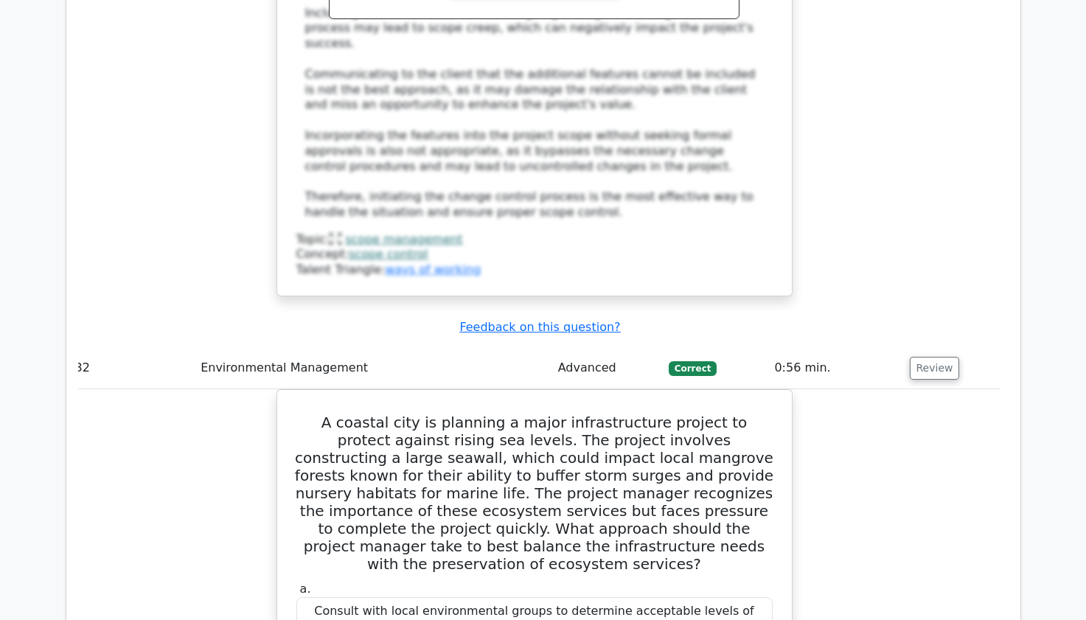
scroll to position [28662, 0]
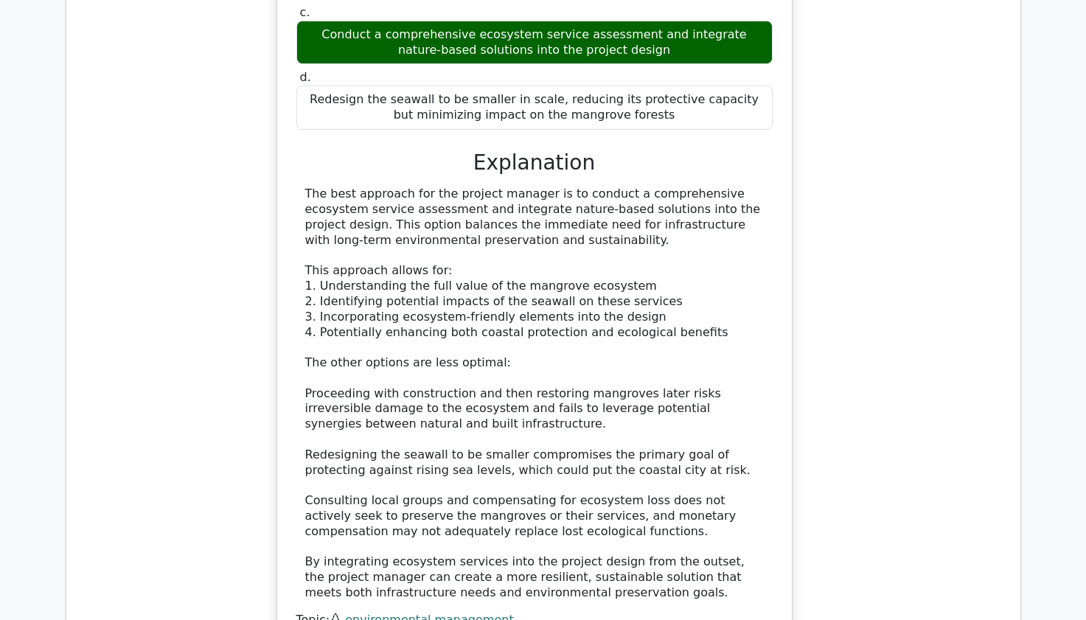
scroll to position [29400, 0]
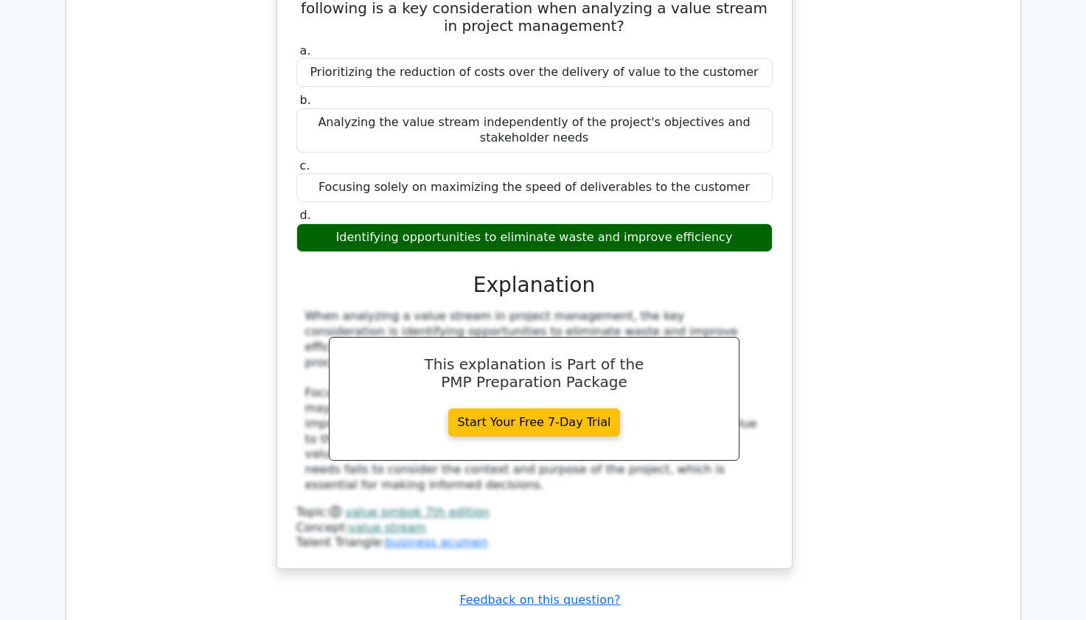
scroll to position [30225, 0]
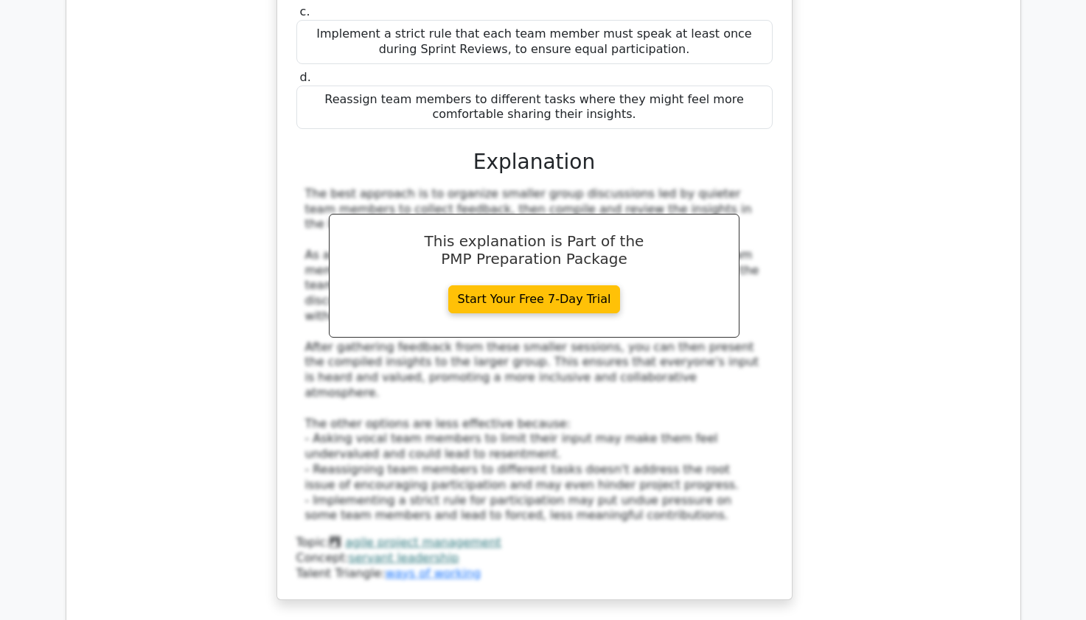
scroll to position [31287, 0]
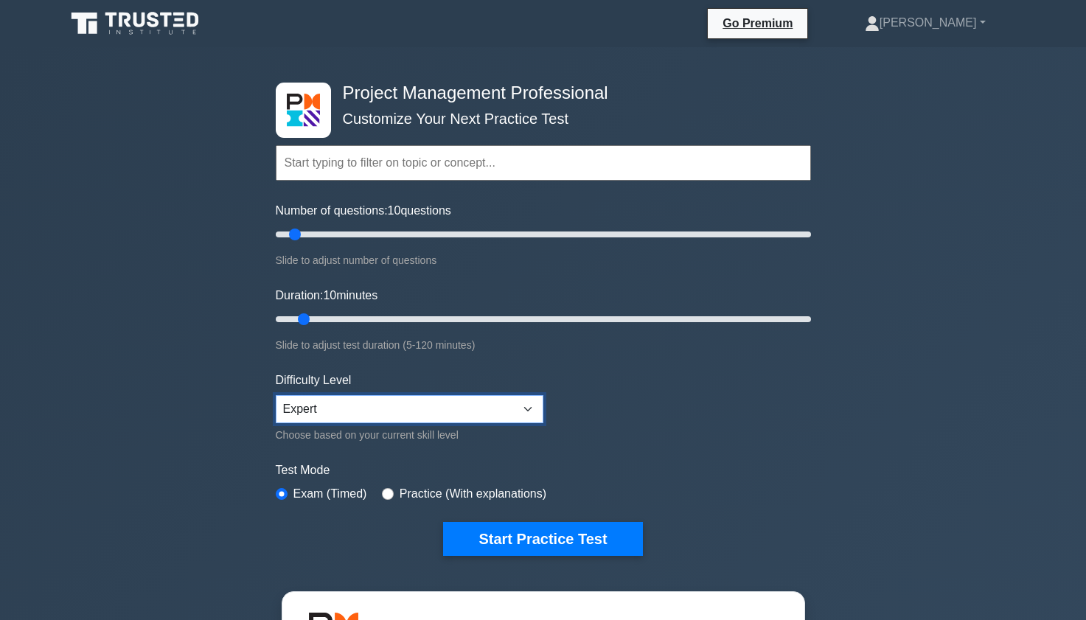
click at [487, 416] on select "Beginner Intermediate Expert" at bounding box center [410, 409] width 268 height 28
select select "beginner"
click at [276, 395] on select "Beginner Intermediate Expert" at bounding box center [410, 409] width 268 height 28
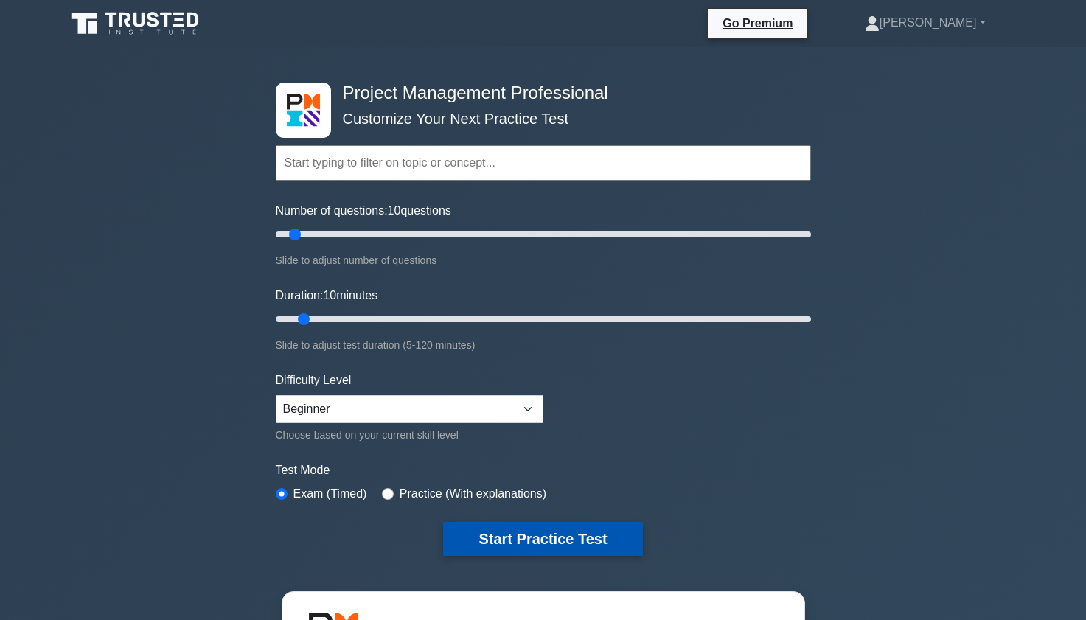
click at [520, 537] on button "Start Practice Test" at bounding box center [542, 539] width 199 height 34
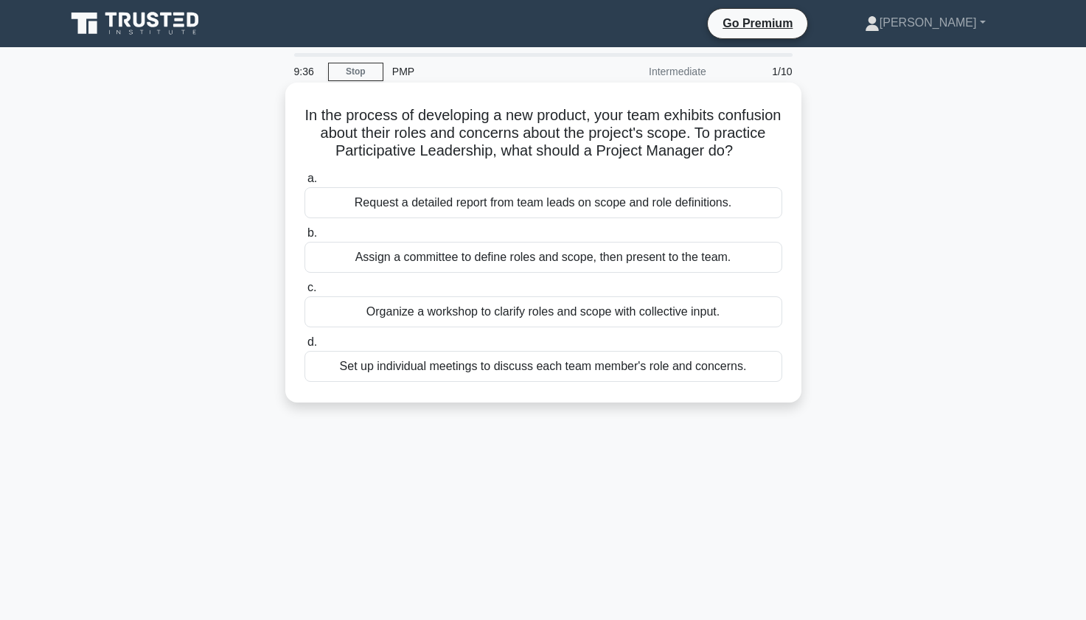
click at [562, 327] on div "Organize a workshop to clarify roles and scope with collective input." at bounding box center [543, 311] width 478 height 31
click at [304, 293] on input "c. Organize a workshop to clarify roles and scope with collective input." at bounding box center [304, 288] width 0 height 10
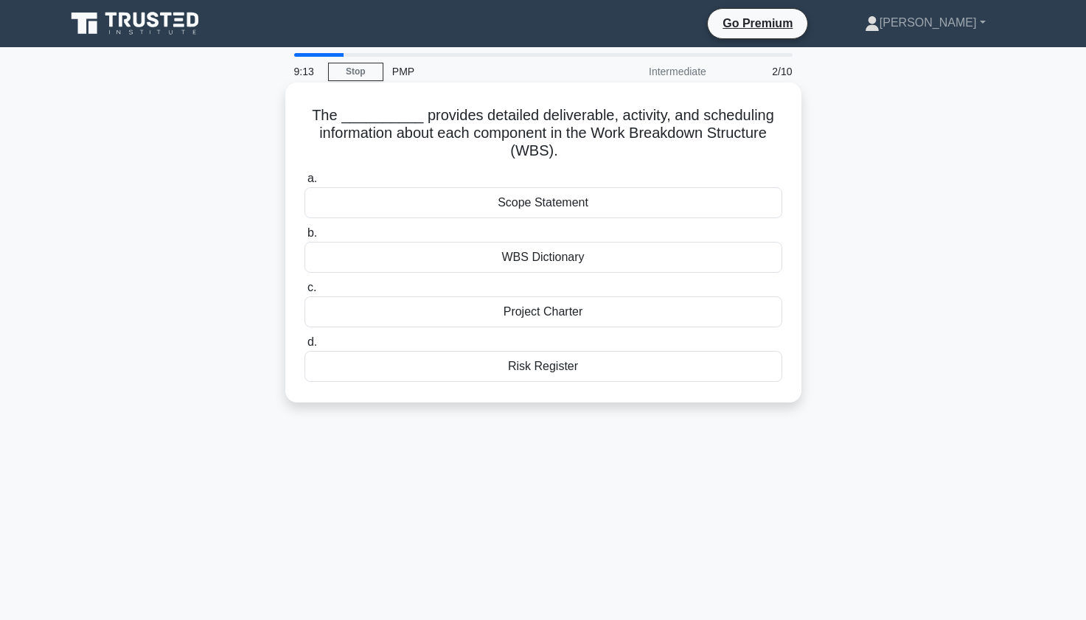
click at [576, 265] on div "WBS Dictionary" at bounding box center [543, 257] width 478 height 31
click at [304, 238] on input "b. WBS Dictionary" at bounding box center [304, 234] width 0 height 10
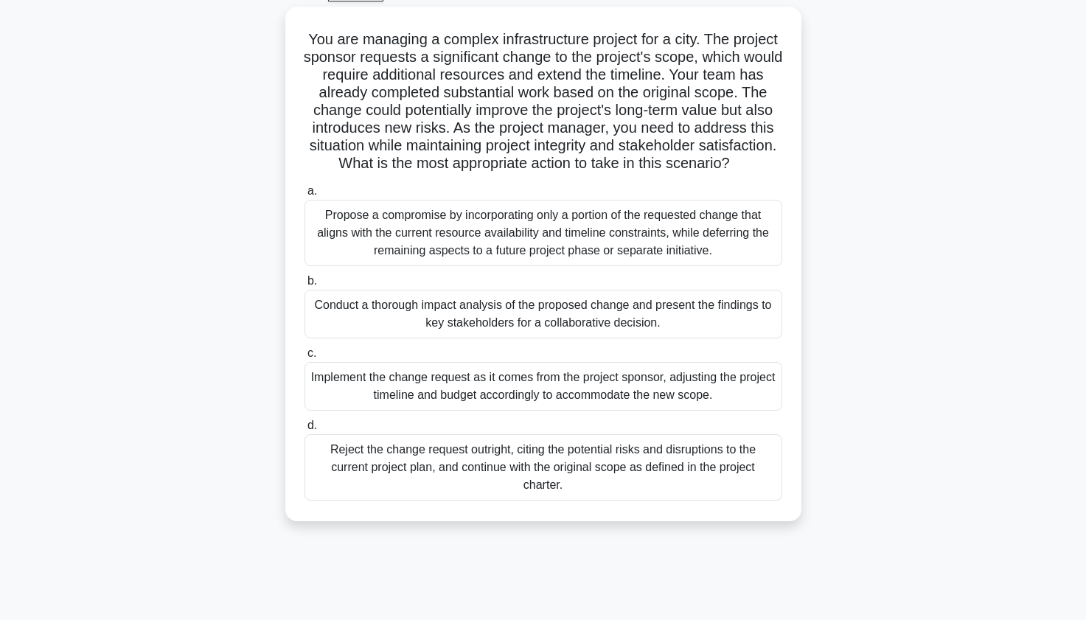
scroll to position [118, 0]
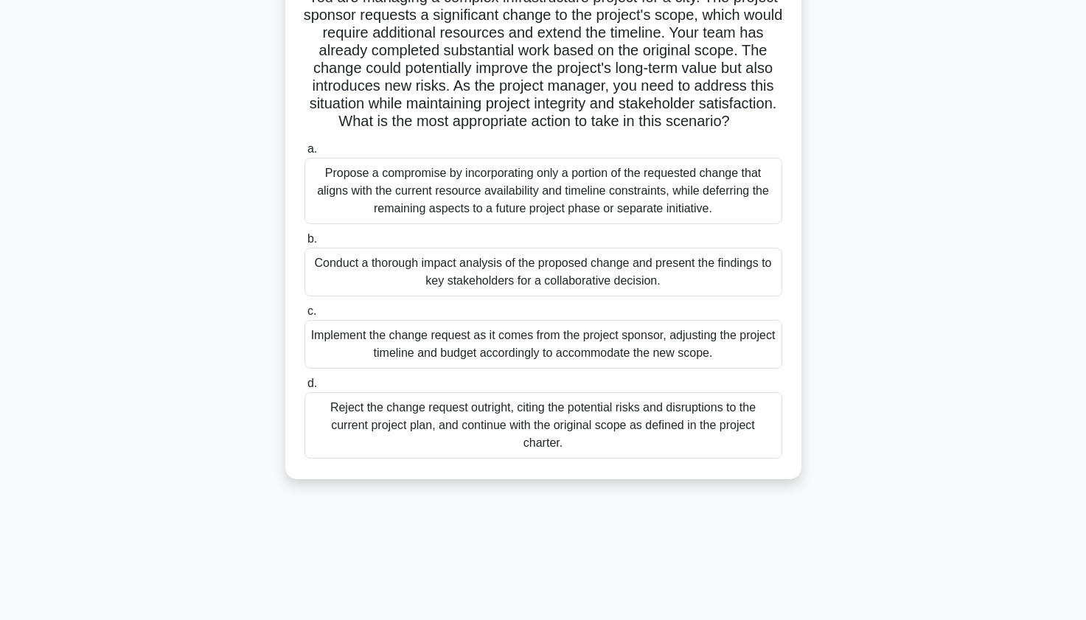
click at [642, 296] on div "Conduct a thorough impact analysis of the proposed change and present the findi…" at bounding box center [543, 272] width 478 height 49
click at [304, 244] on input "b. Conduct a thorough impact analysis of the proposed change and present the fi…" at bounding box center [304, 239] width 0 height 10
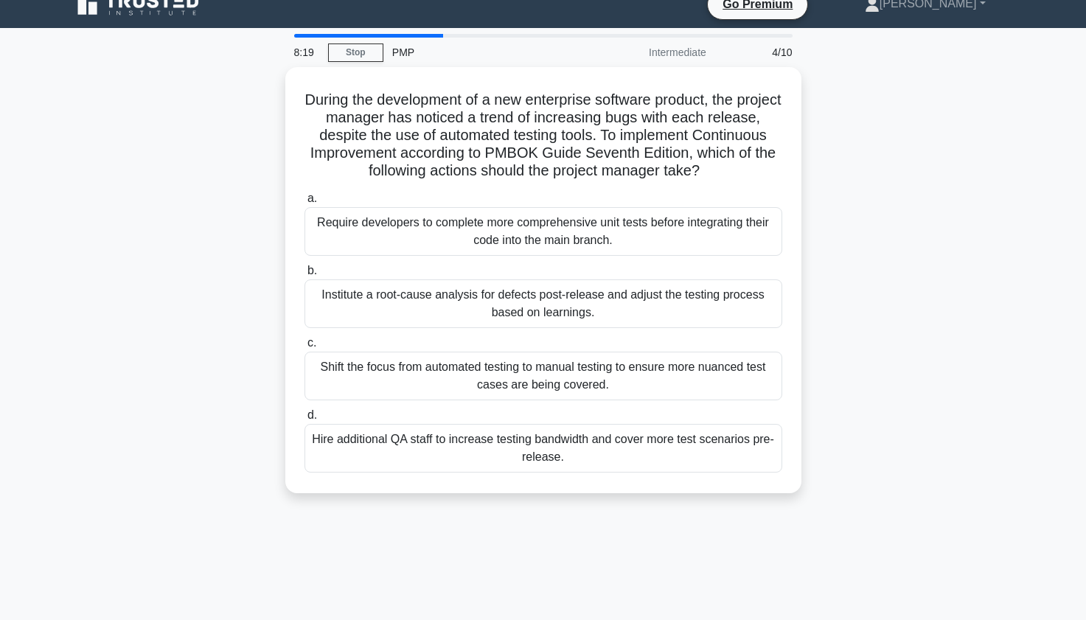
scroll to position [0, 0]
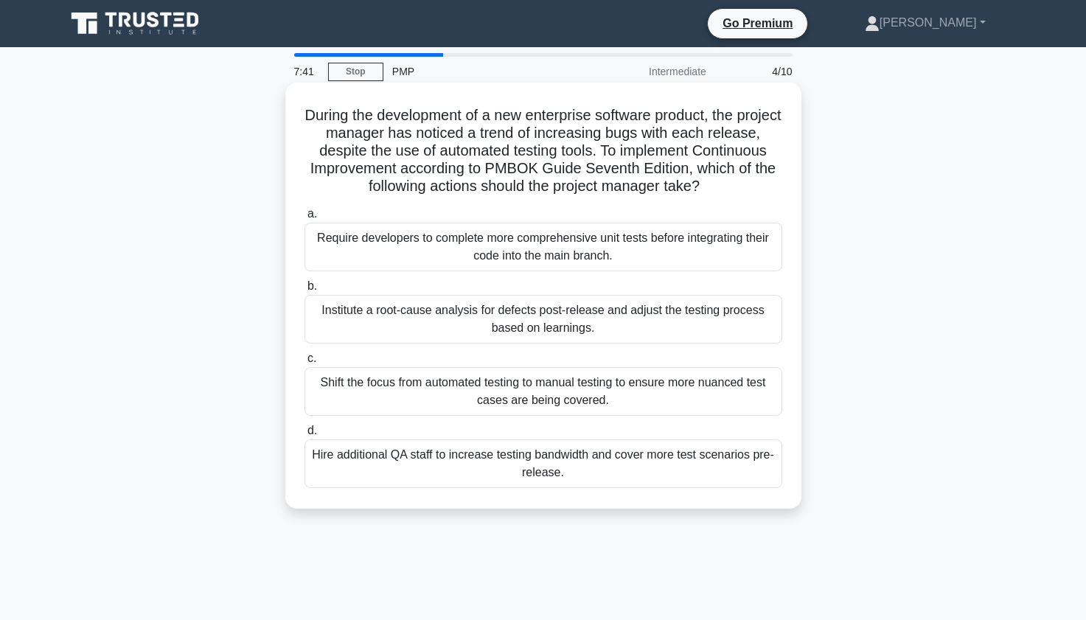
click at [651, 318] on div "Institute a root-cause analysis for defects post-release and adjust the testing…" at bounding box center [543, 319] width 478 height 49
click at [304, 291] on input "b. Institute a root-cause analysis for defects post-release and adjust the test…" at bounding box center [304, 287] width 0 height 10
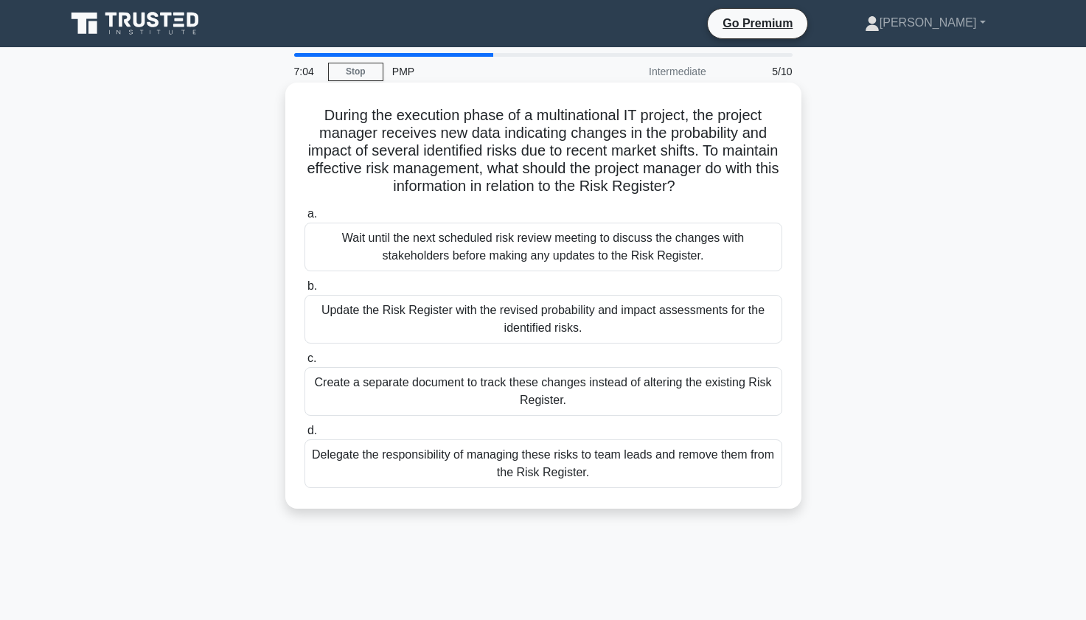
click at [672, 313] on div "Update the Risk Register with the revised probability and impact assessments fo…" at bounding box center [543, 319] width 478 height 49
click at [304, 291] on input "b. Update the Risk Register with the revised probability and impact assessments…" at bounding box center [304, 287] width 0 height 10
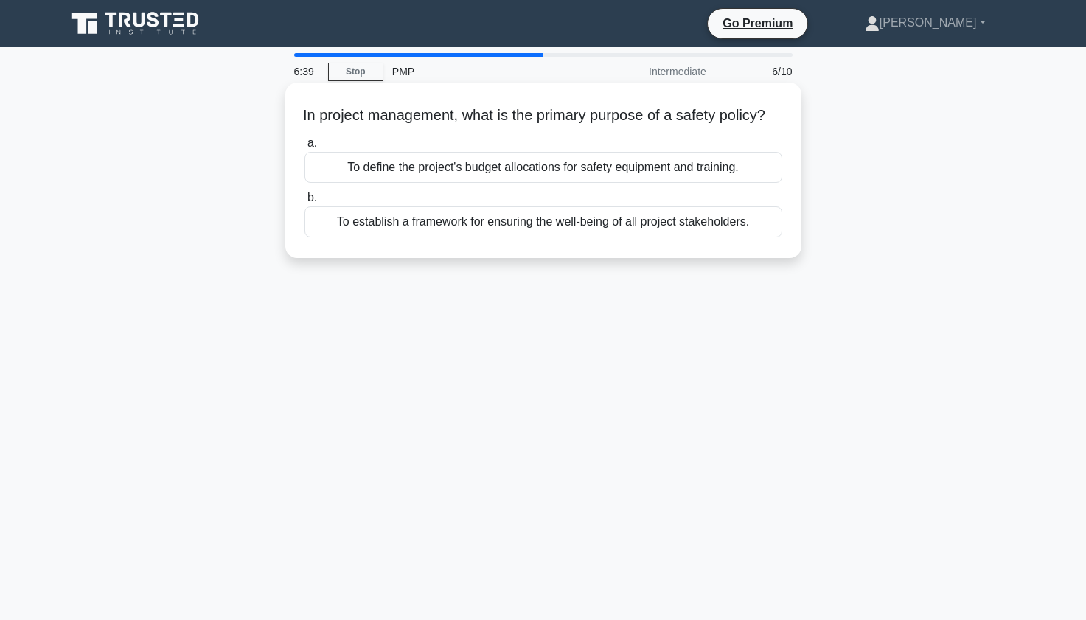
click at [694, 178] on div "To define the project's budget allocations for safety equipment and training." at bounding box center [543, 167] width 478 height 31
click at [304, 148] on input "a. To define the project's budget allocations for safety equipment and training." at bounding box center [304, 144] width 0 height 10
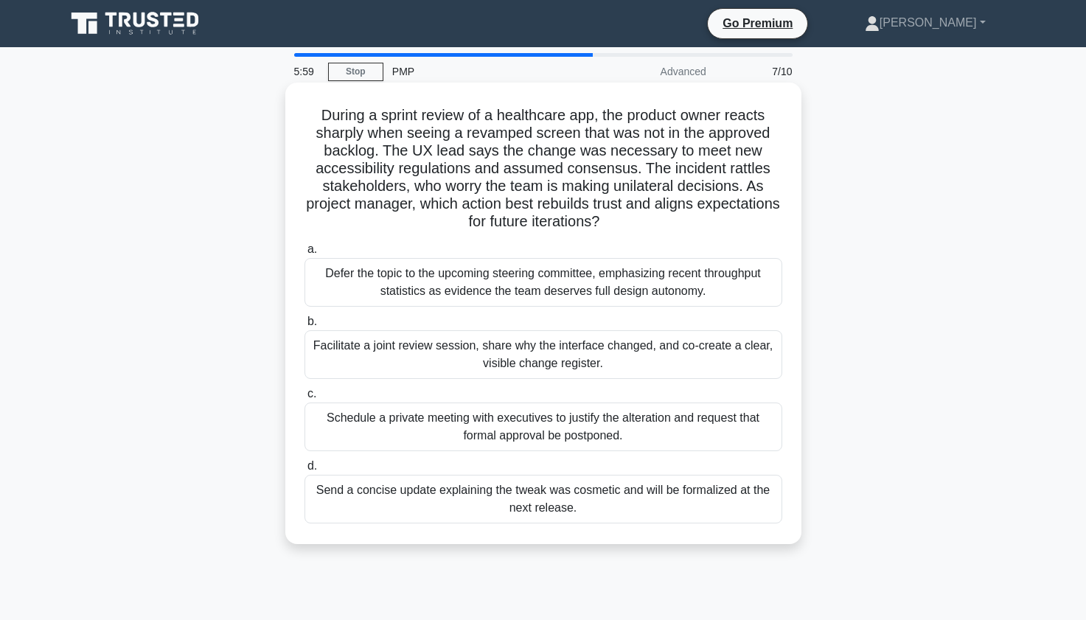
click at [742, 355] on div "Facilitate a joint review session, share why the interface changed, and co-crea…" at bounding box center [543, 354] width 478 height 49
click at [304, 327] on input "b. Facilitate a joint review session, share why the interface changed, and co-c…" at bounding box center [304, 322] width 0 height 10
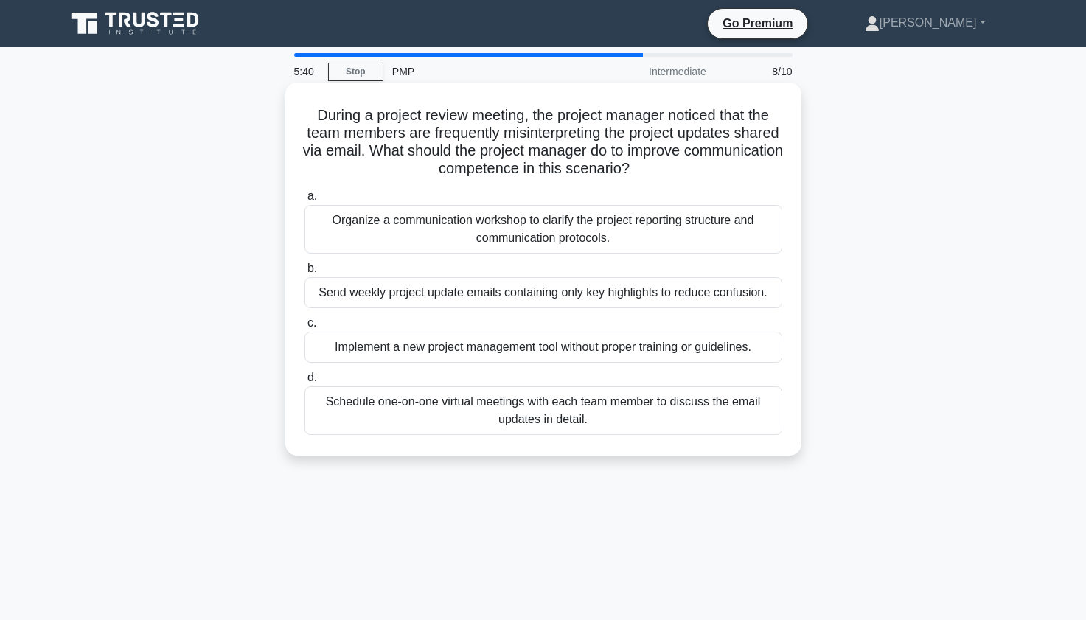
click at [710, 232] on div "Organize a communication workshop to clarify the project reporting structure an…" at bounding box center [543, 229] width 478 height 49
click at [304, 201] on input "a. Organize a communication workshop to clarify the project reporting structure…" at bounding box center [304, 197] width 0 height 10
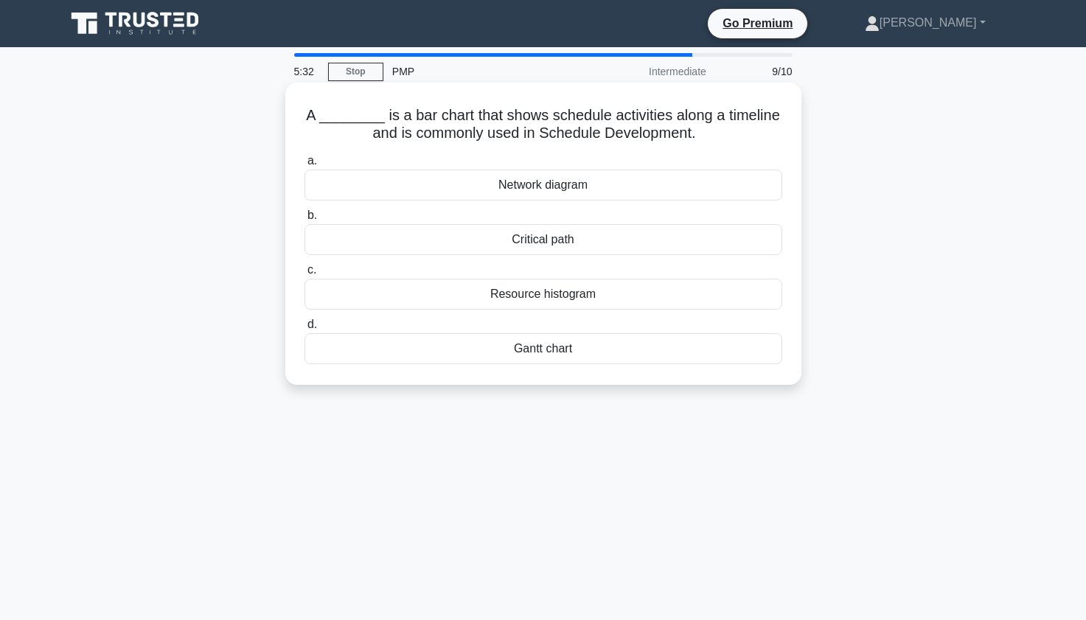
click at [674, 343] on div "Gantt chart" at bounding box center [543, 348] width 478 height 31
click at [304, 330] on input "d. Gantt chart" at bounding box center [304, 325] width 0 height 10
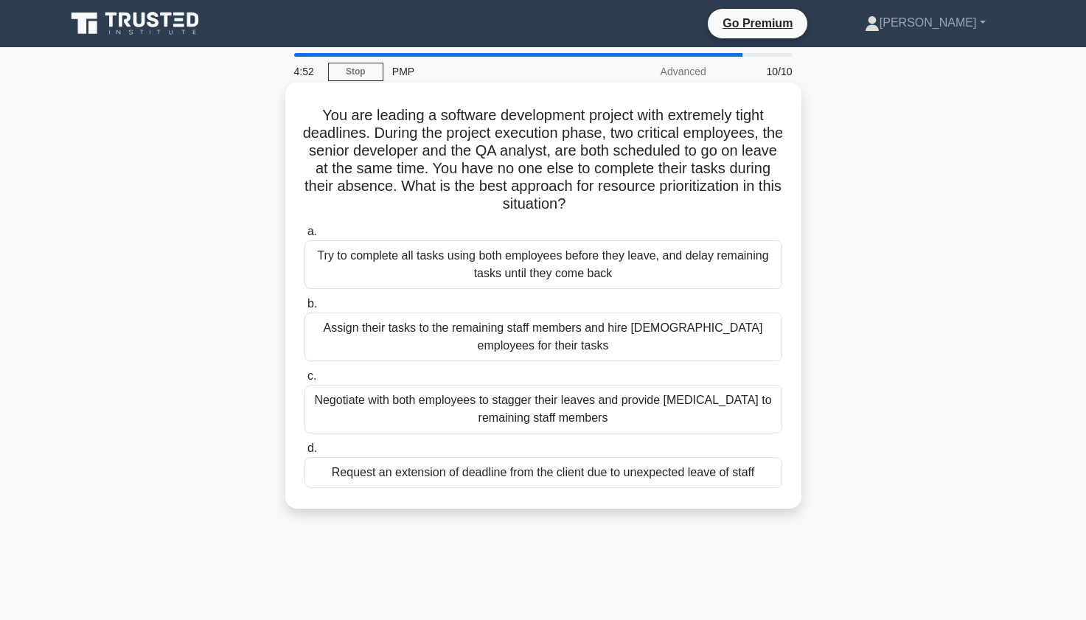
click at [677, 413] on div "Negotiate with both employees to stagger their leaves and provide cross-trainin…" at bounding box center [543, 409] width 478 height 49
click at [304, 381] on input "c. Negotiate with both employees to stagger their leaves and provide cross-trai…" at bounding box center [304, 377] width 0 height 10
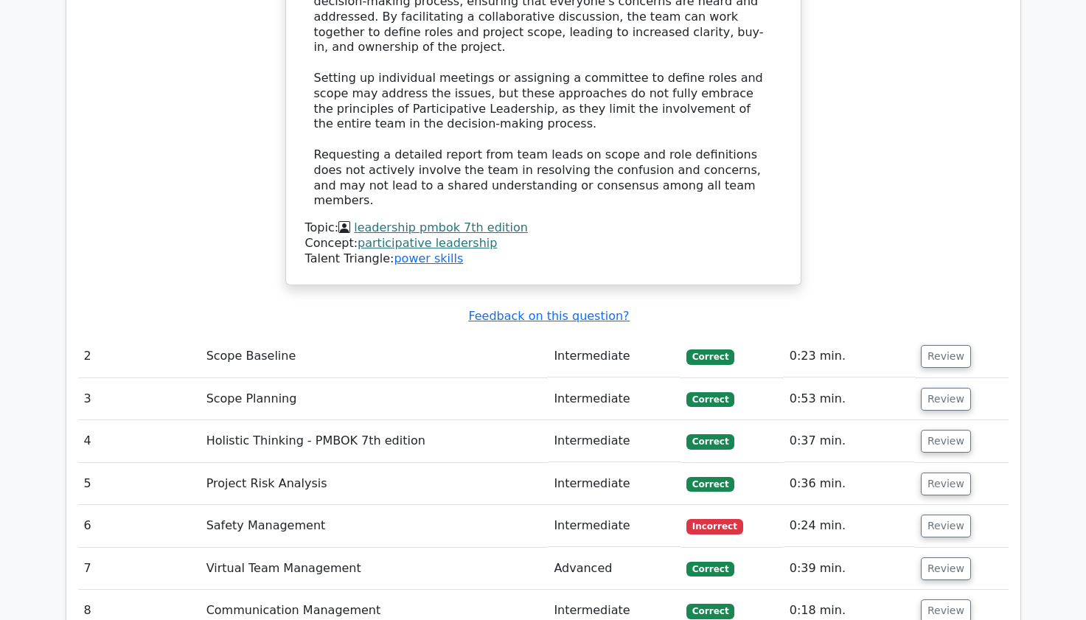
scroll to position [1917, 0]
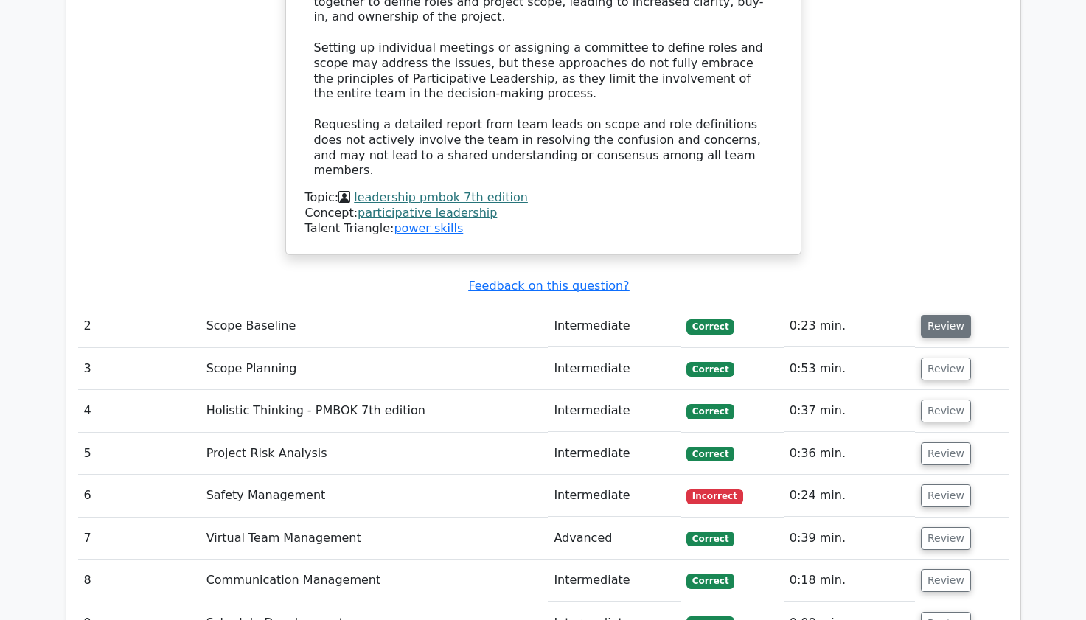
click at [947, 315] on button "Review" at bounding box center [946, 326] width 50 height 23
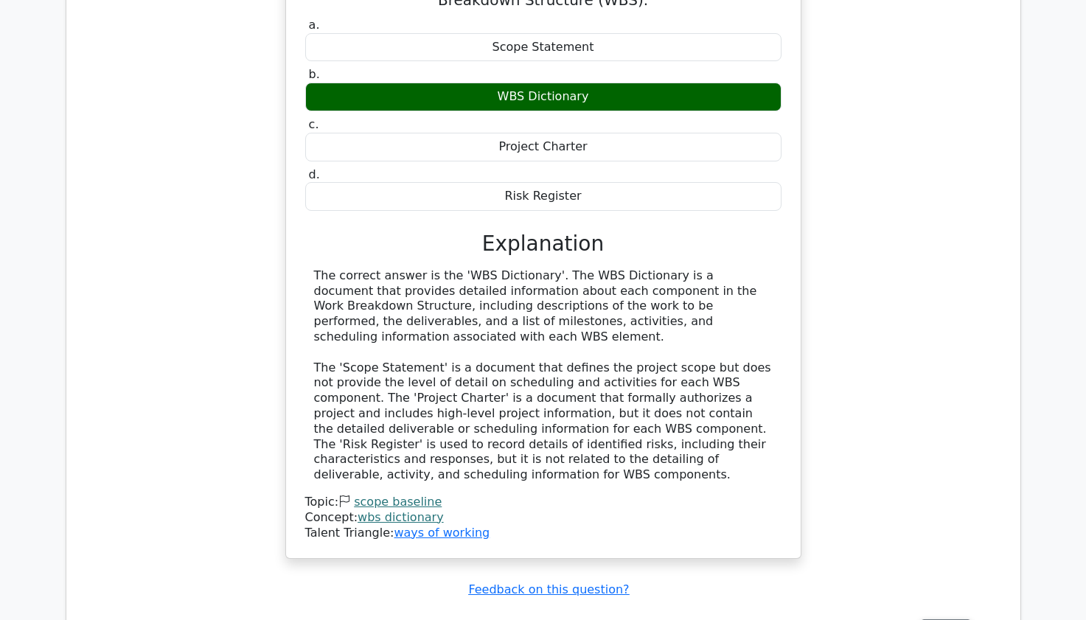
scroll to position [2359, 0]
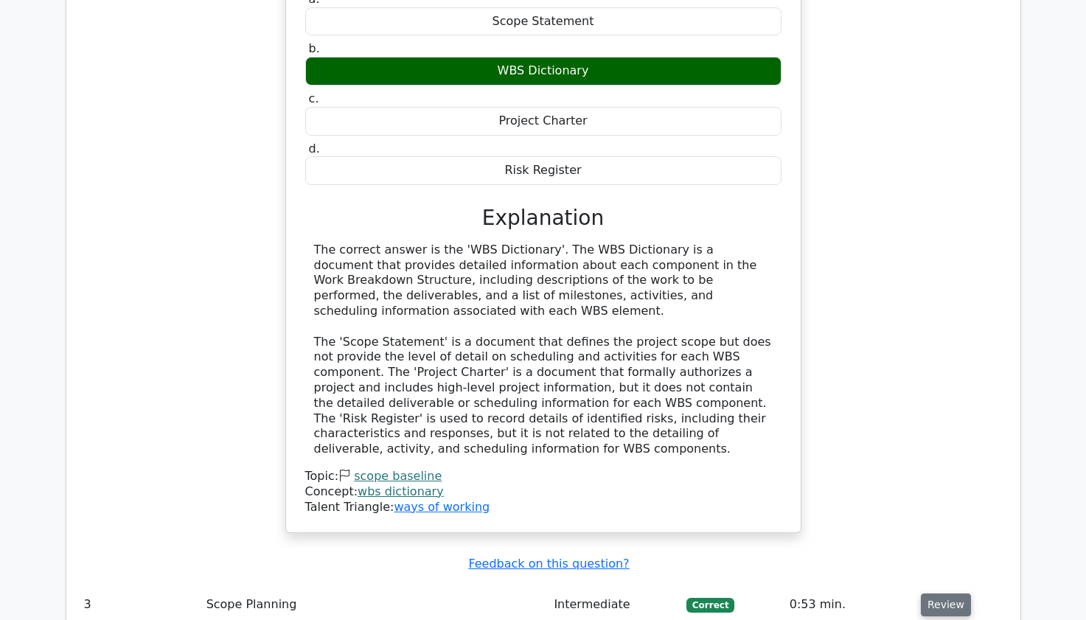
click at [944, 593] on button "Review" at bounding box center [946, 604] width 50 height 23
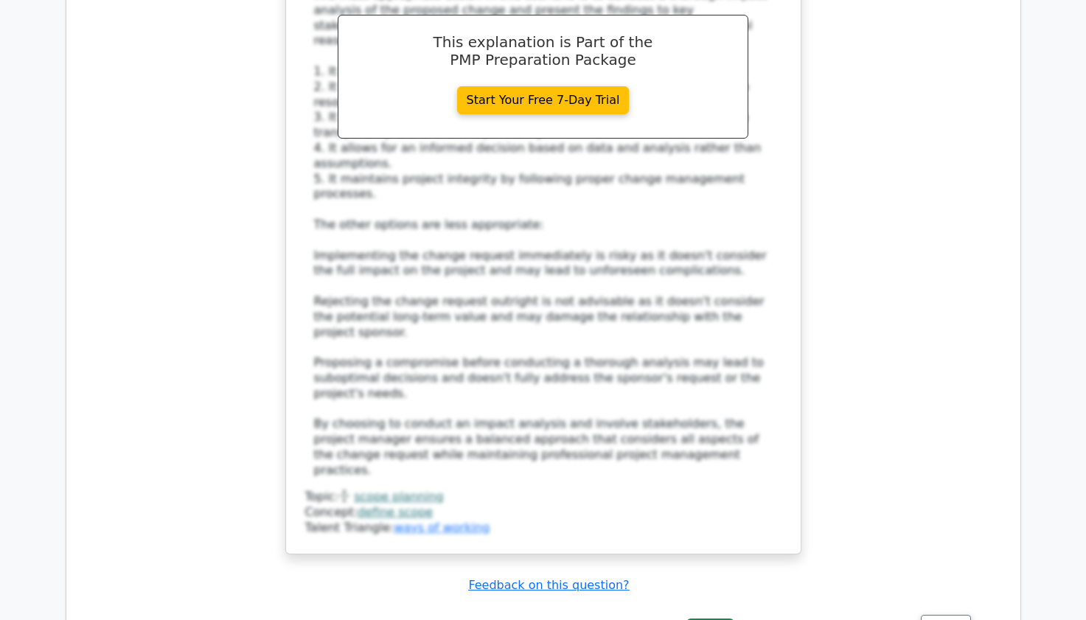
scroll to position [3598, 0]
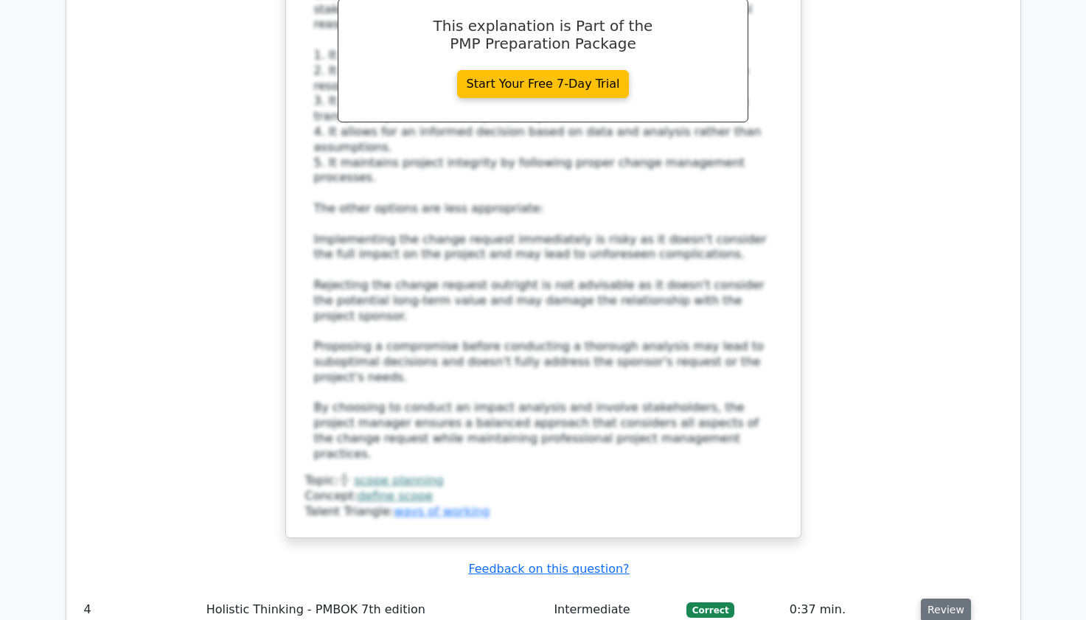
click at [940, 599] on button "Review" at bounding box center [946, 610] width 50 height 23
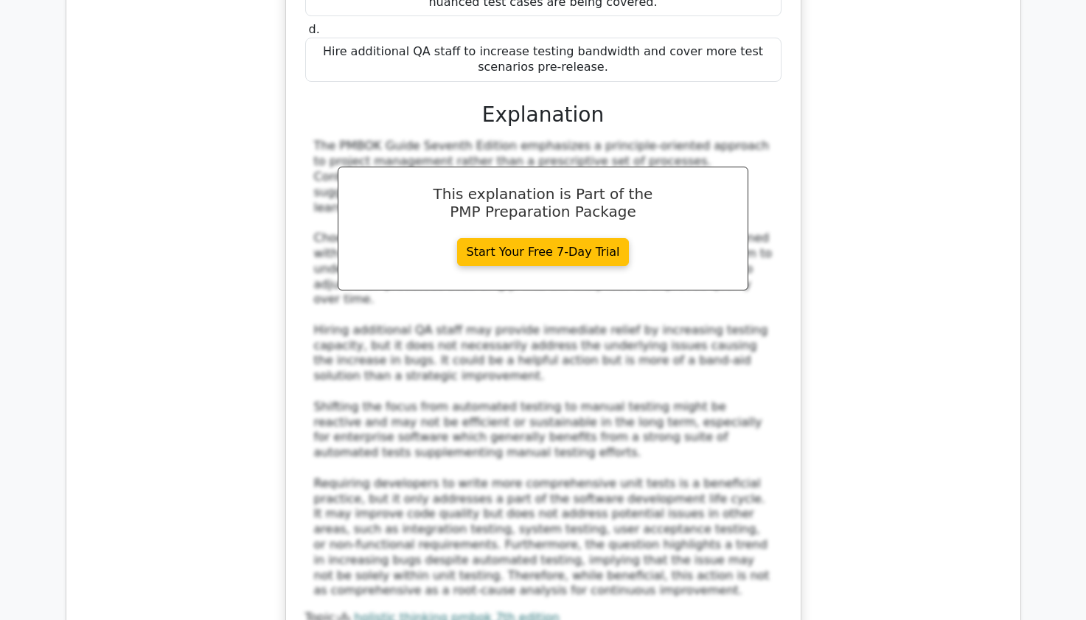
scroll to position [4571, 0]
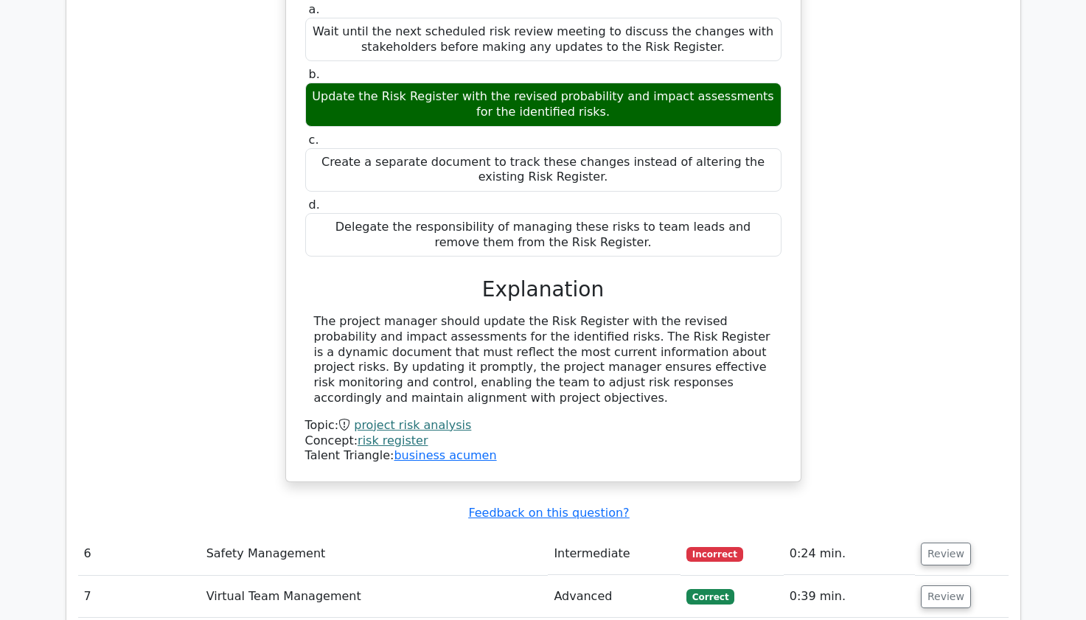
scroll to position [5455, 0]
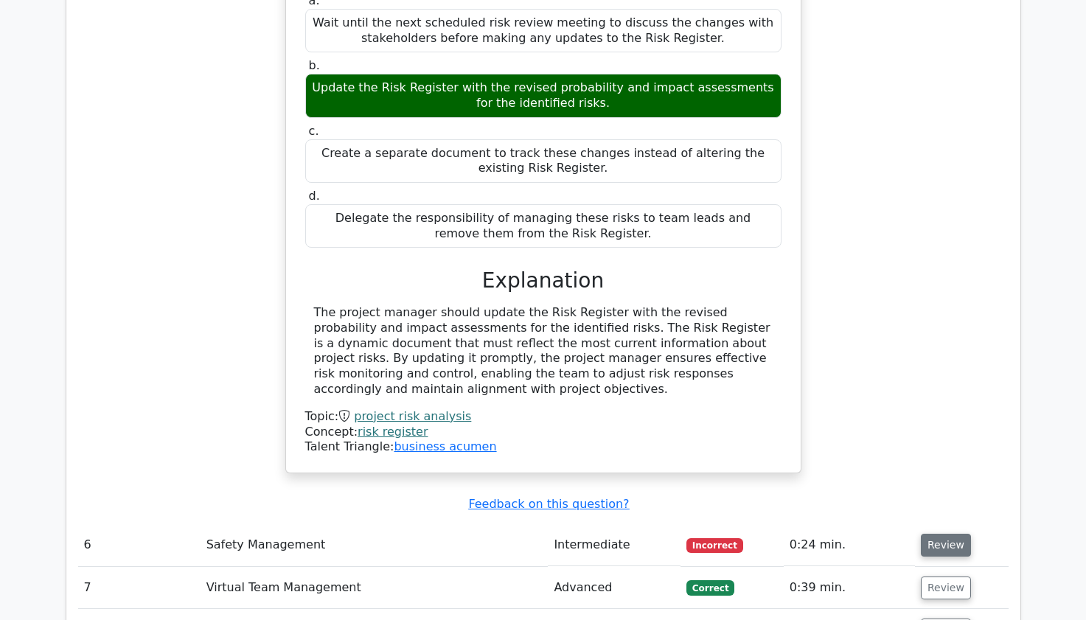
click at [952, 534] on button "Review" at bounding box center [946, 545] width 50 height 23
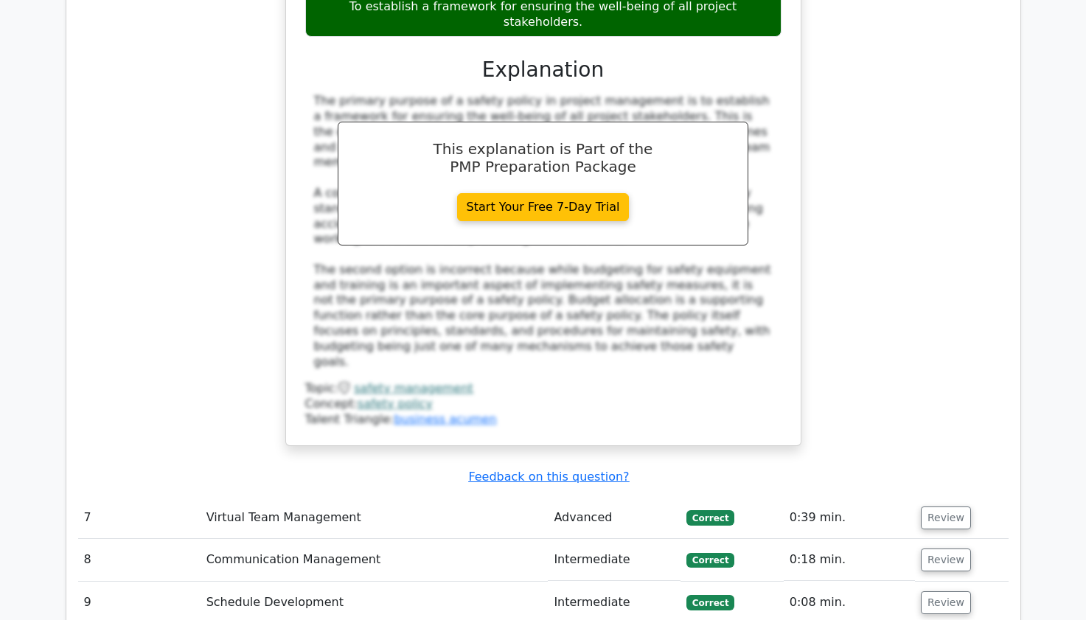
scroll to position [6222, 0]
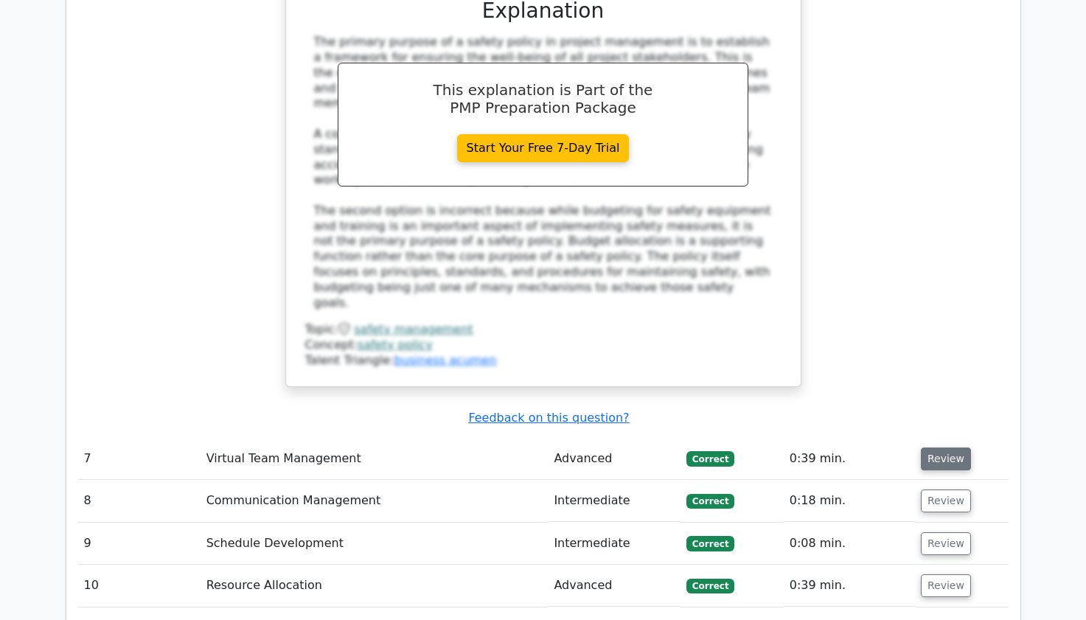
click at [950, 447] on button "Review" at bounding box center [946, 458] width 50 height 23
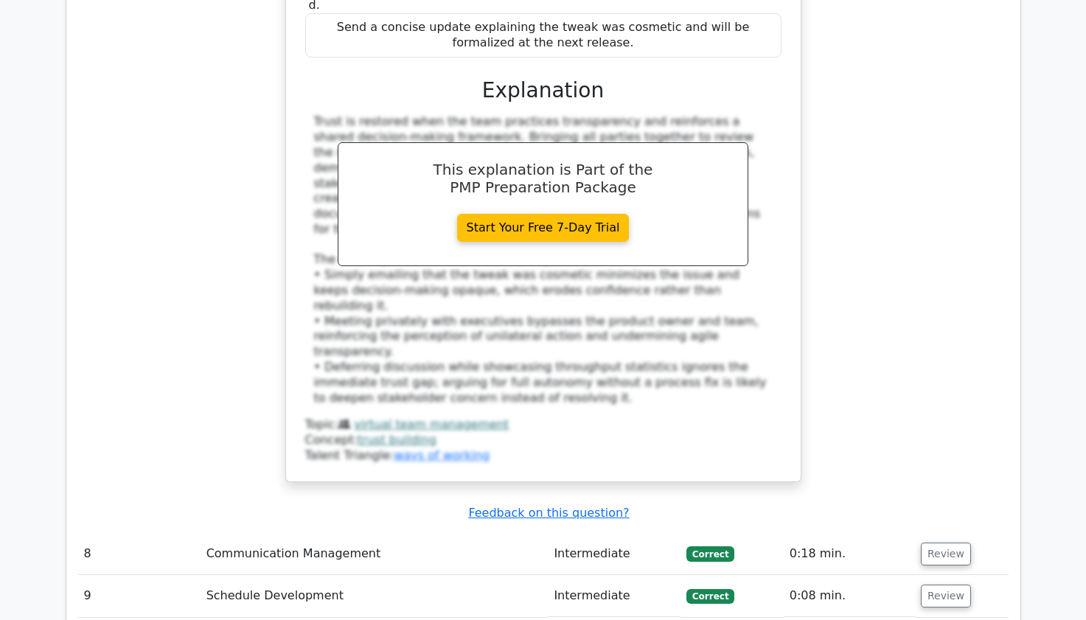
scroll to position [7107, 0]
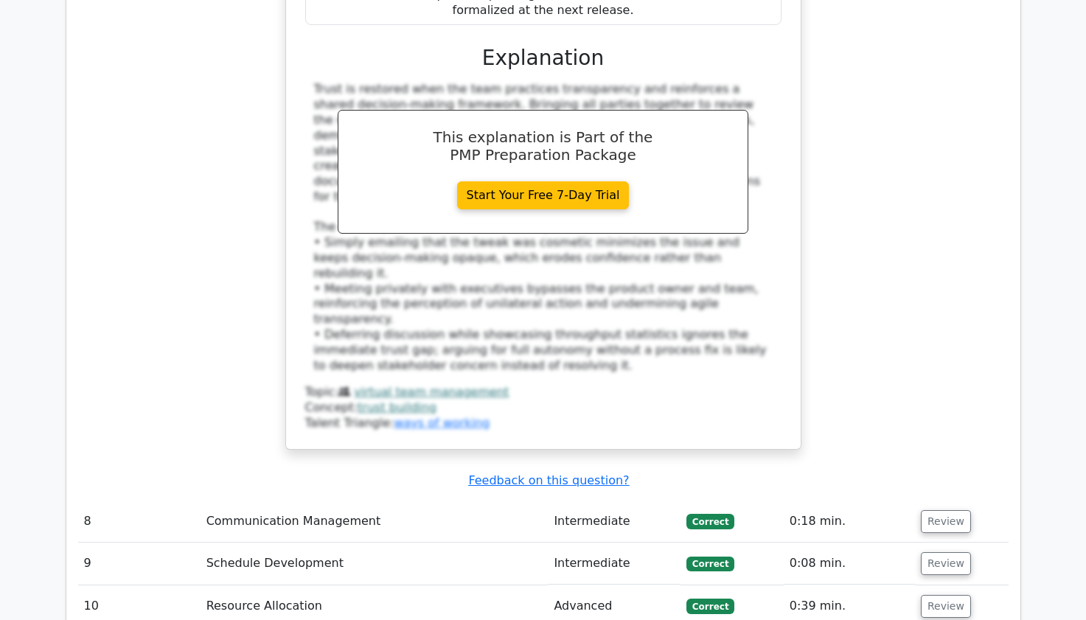
click at [950, 510] on button "Review" at bounding box center [946, 521] width 50 height 23
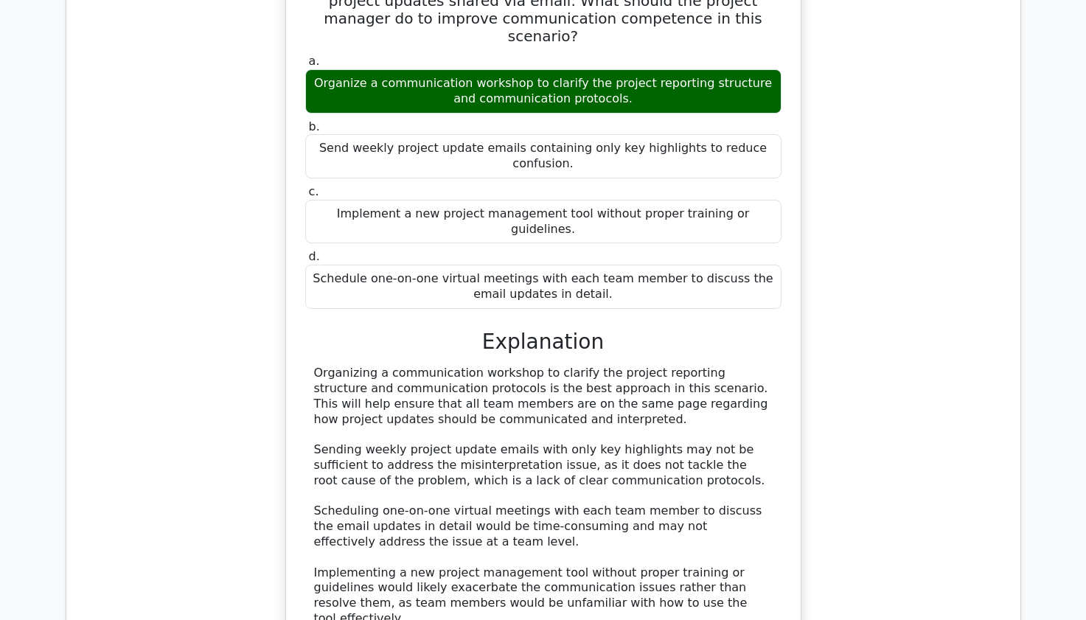
scroll to position [7726, 0]
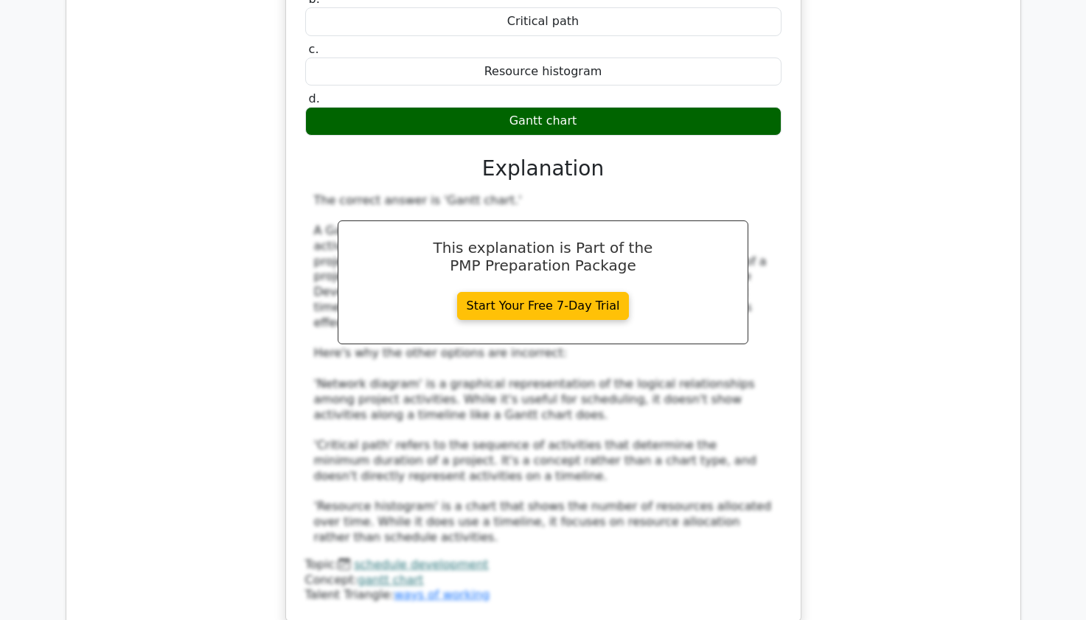
scroll to position [8640, 0]
